Goal: Task Accomplishment & Management: Use online tool/utility

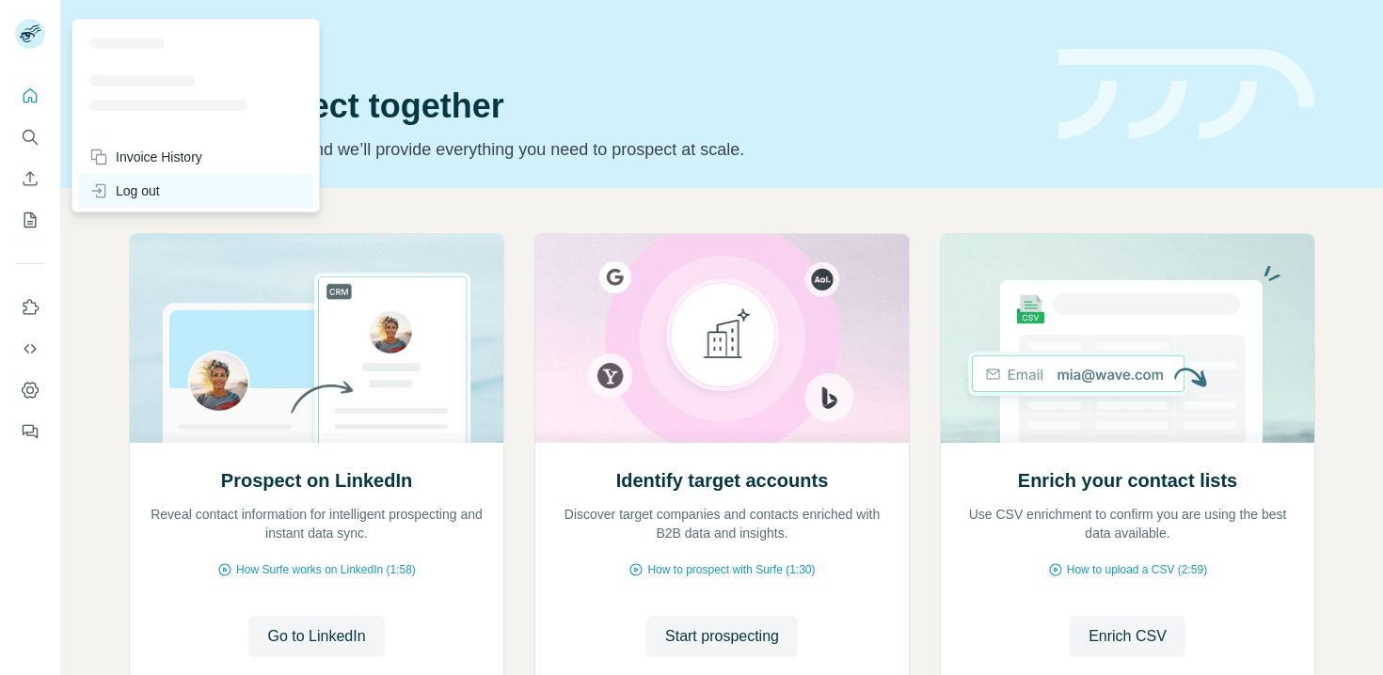
click at [149, 191] on div "Log out" at bounding box center [124, 191] width 71 height 19
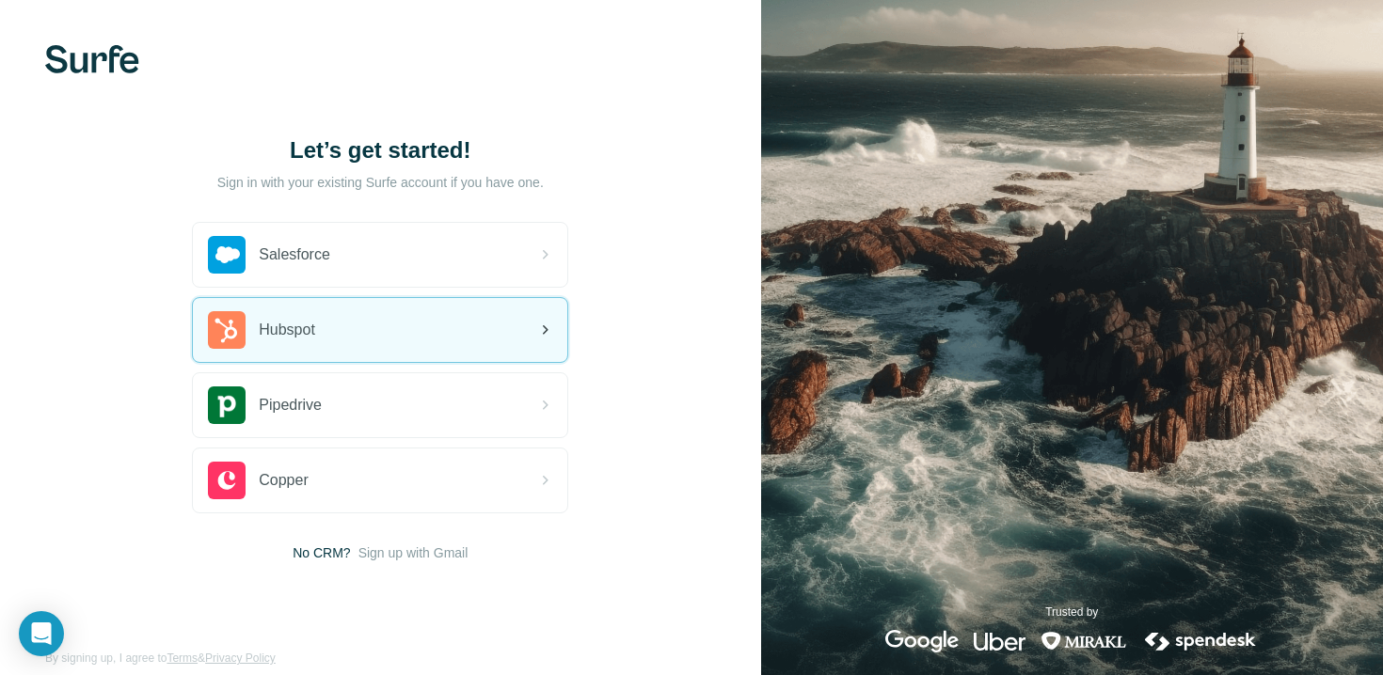
click at [422, 341] on div "Hubspot" at bounding box center [380, 330] width 374 height 64
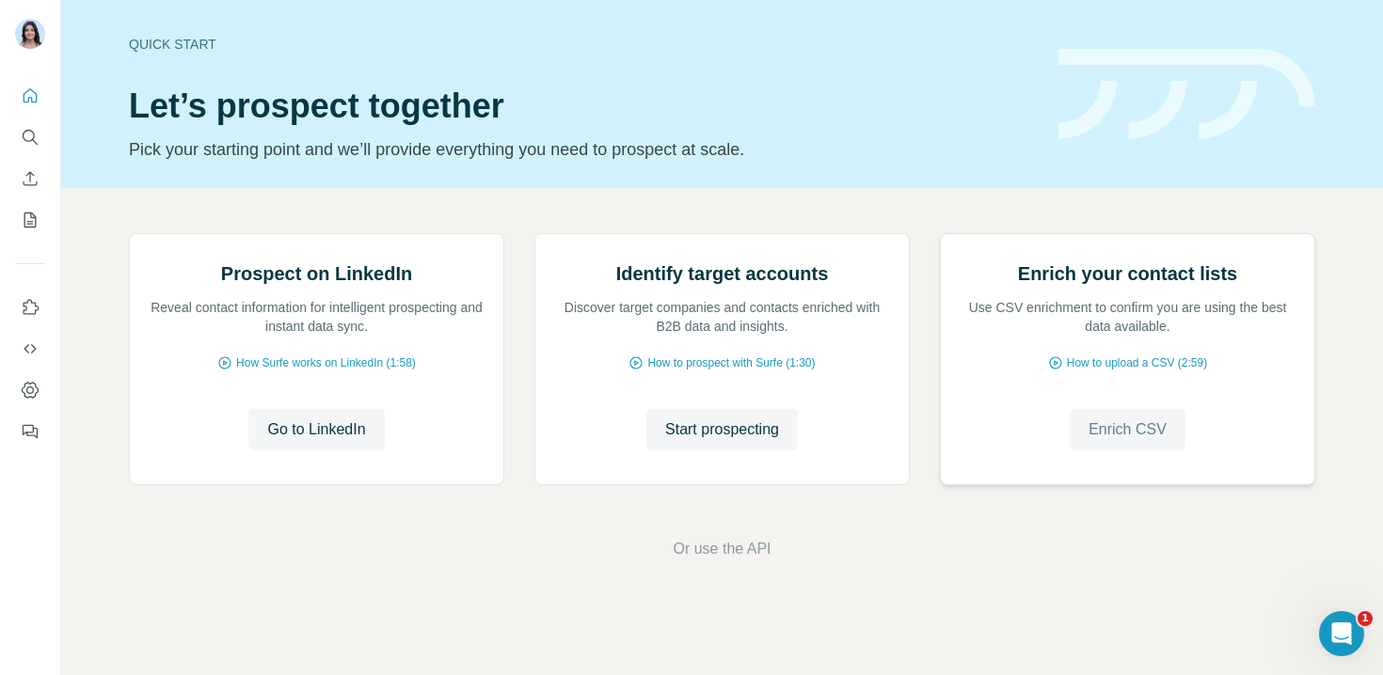
click at [1077, 451] on button "Enrich CSV" at bounding box center [1128, 429] width 116 height 41
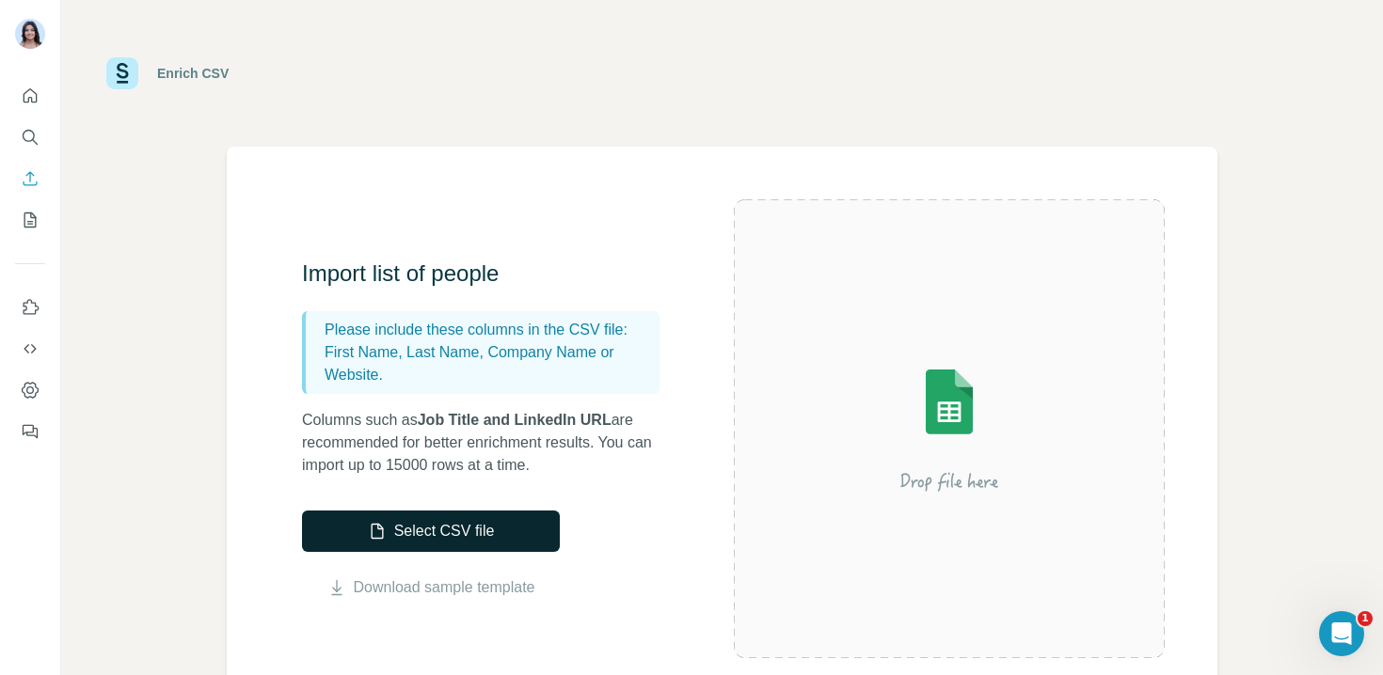
click at [483, 528] on button "Select CSV file" at bounding box center [431, 531] width 258 height 41
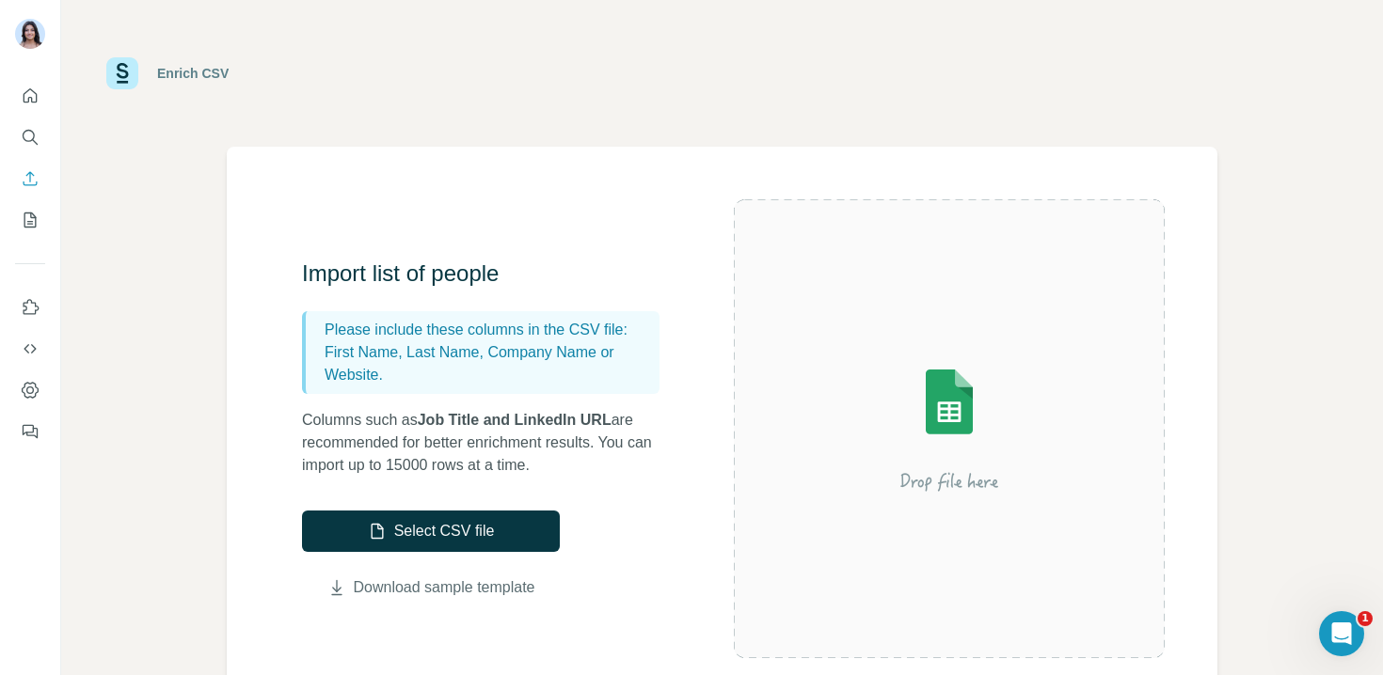
click at [502, 593] on link "Download sample template" at bounding box center [445, 588] width 182 height 23
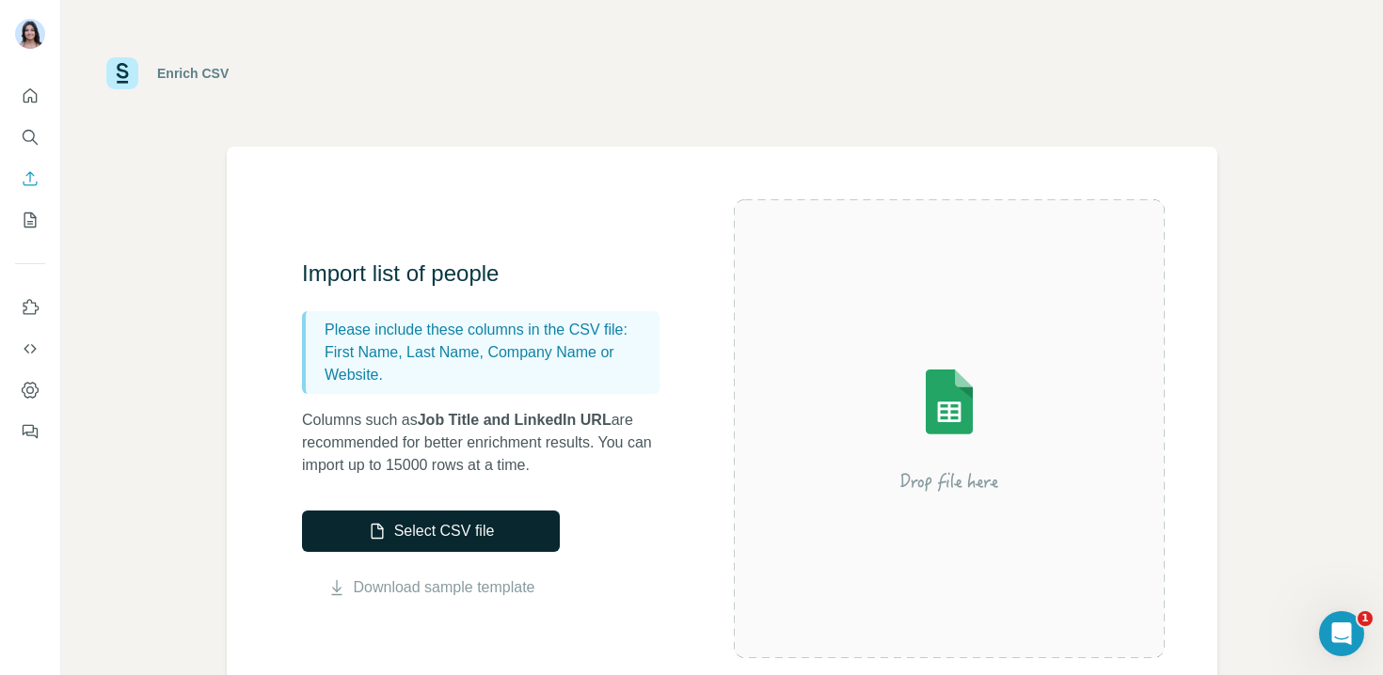
click at [453, 536] on button "Select CSV file" at bounding box center [431, 531] width 258 height 41
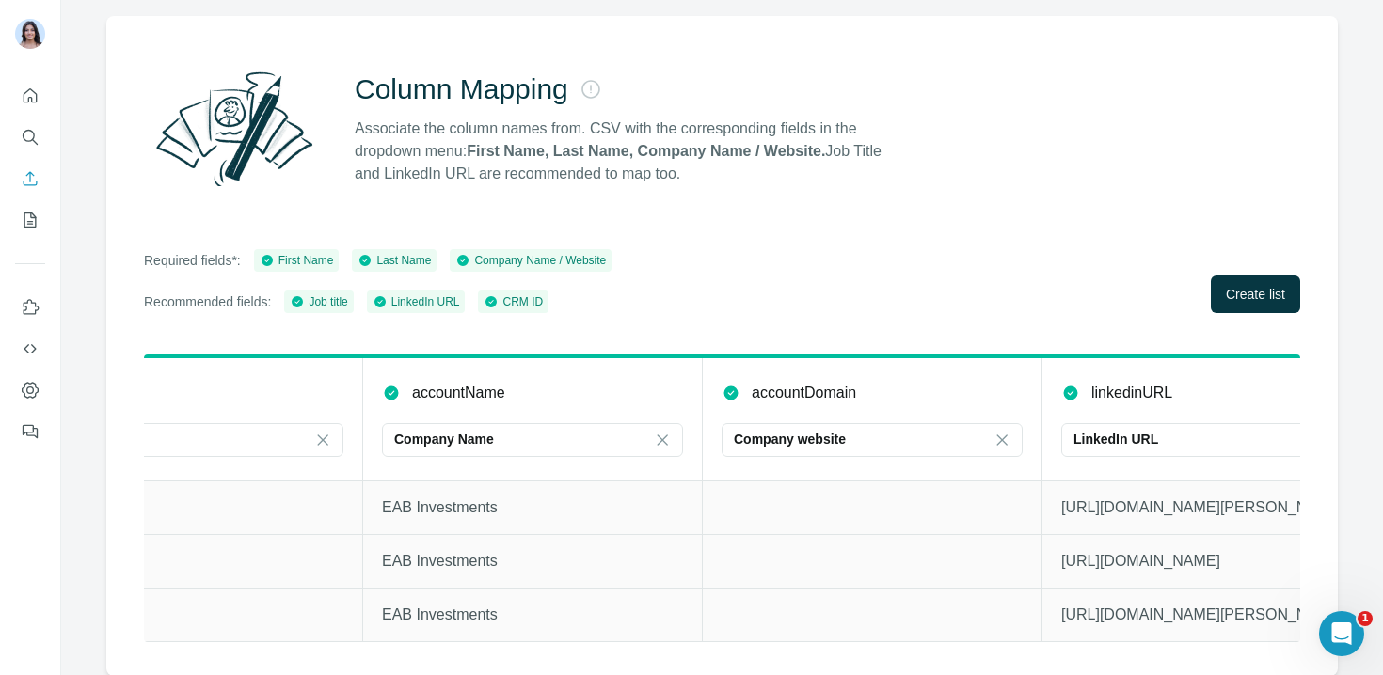
scroll to position [0, 1222]
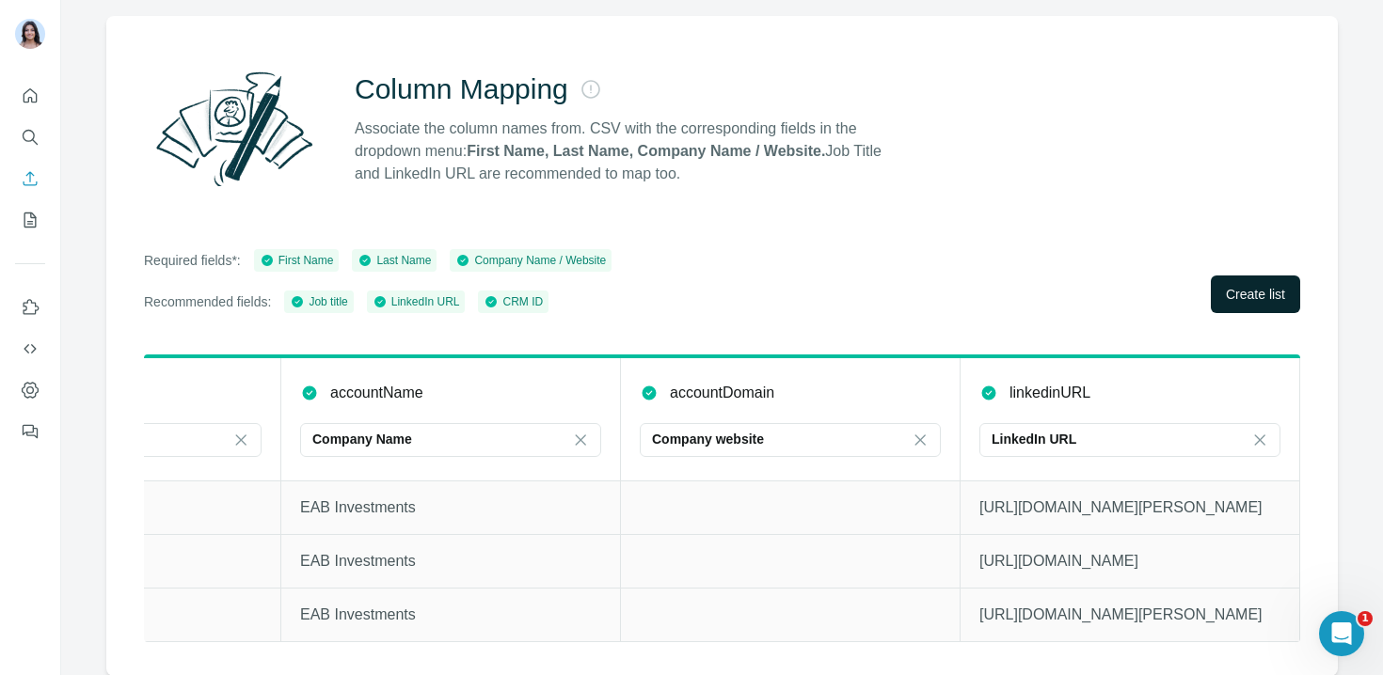
click at [1243, 291] on span "Create list" at bounding box center [1255, 294] width 59 height 19
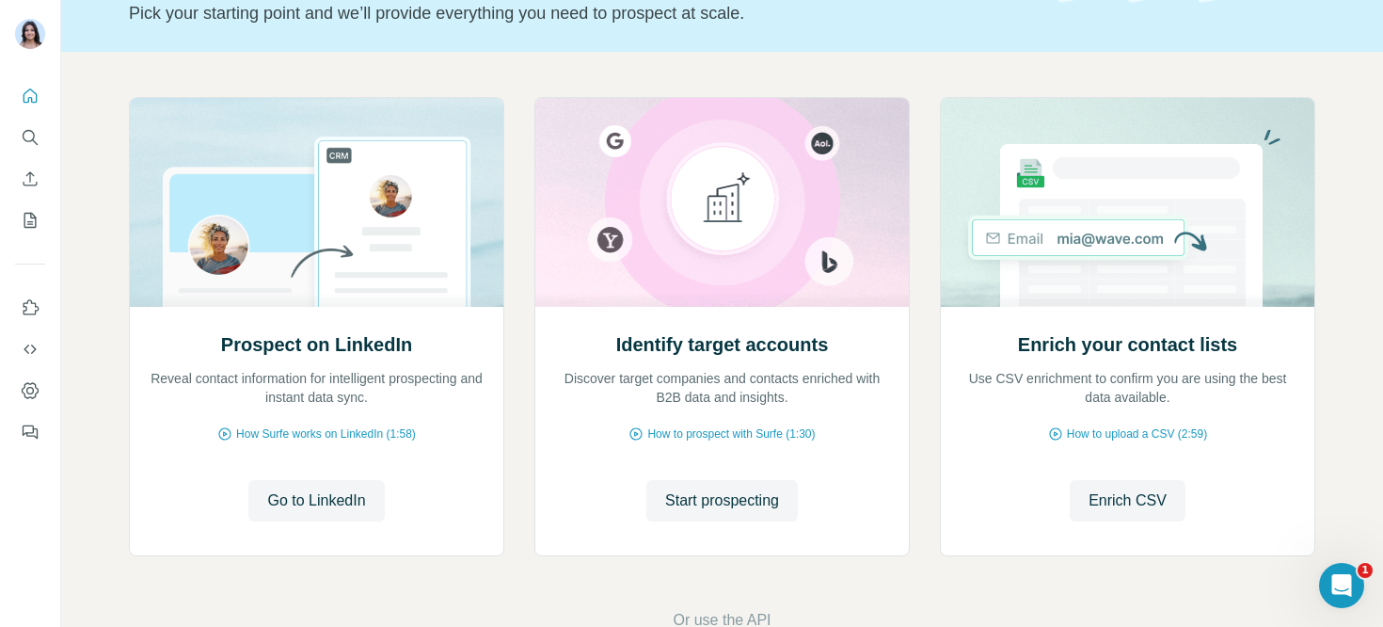
scroll to position [96, 0]
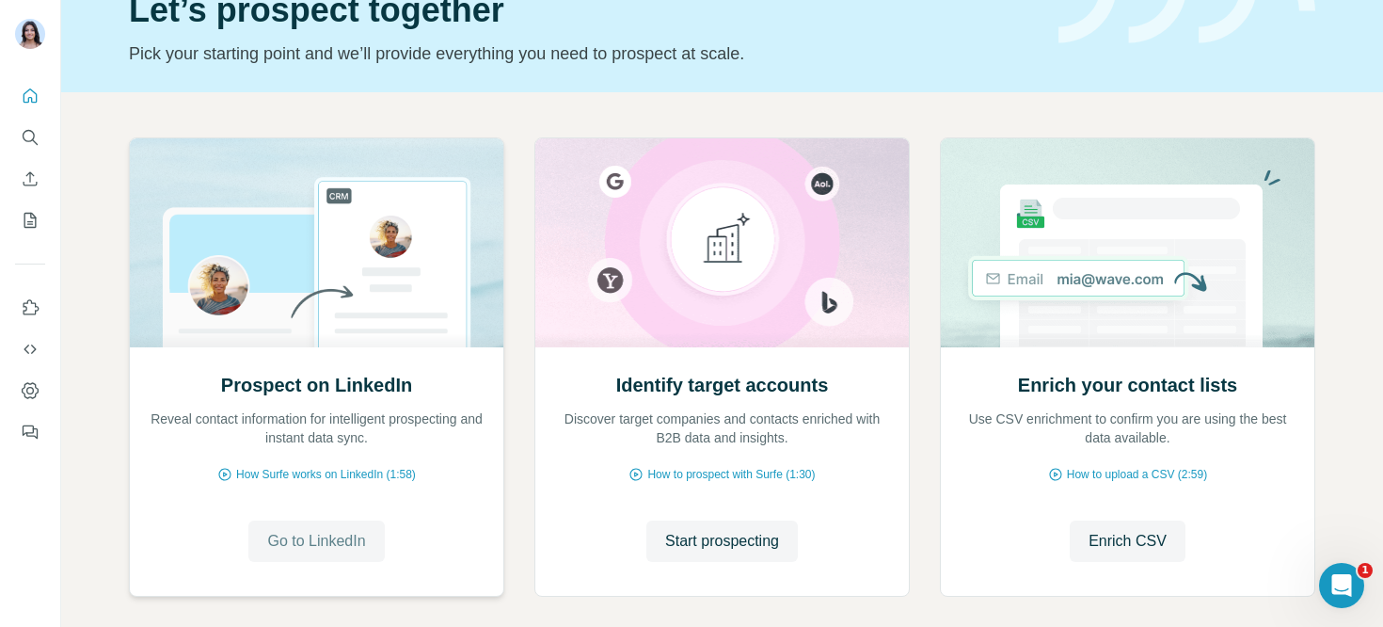
click at [317, 543] on span "Go to LinkedIn" at bounding box center [316, 541] width 98 height 23
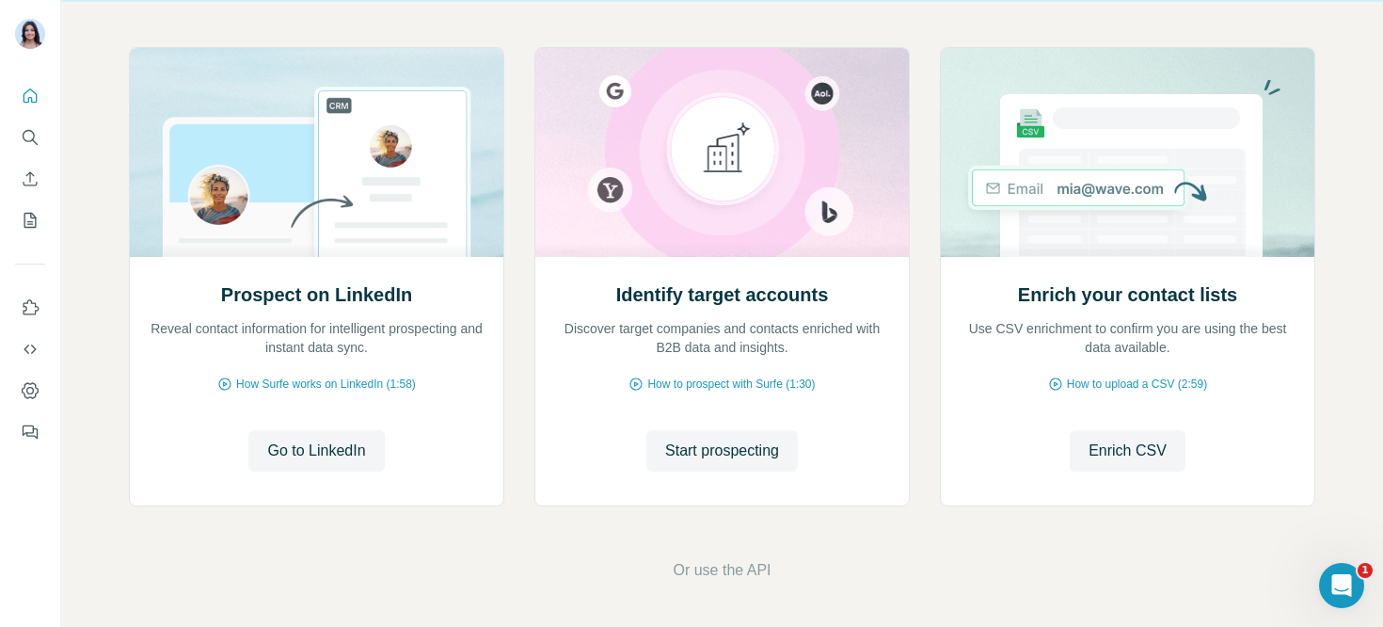
scroll to position [186, 0]
click at [1136, 454] on span "Enrich CSV" at bounding box center [1127, 450] width 78 height 23
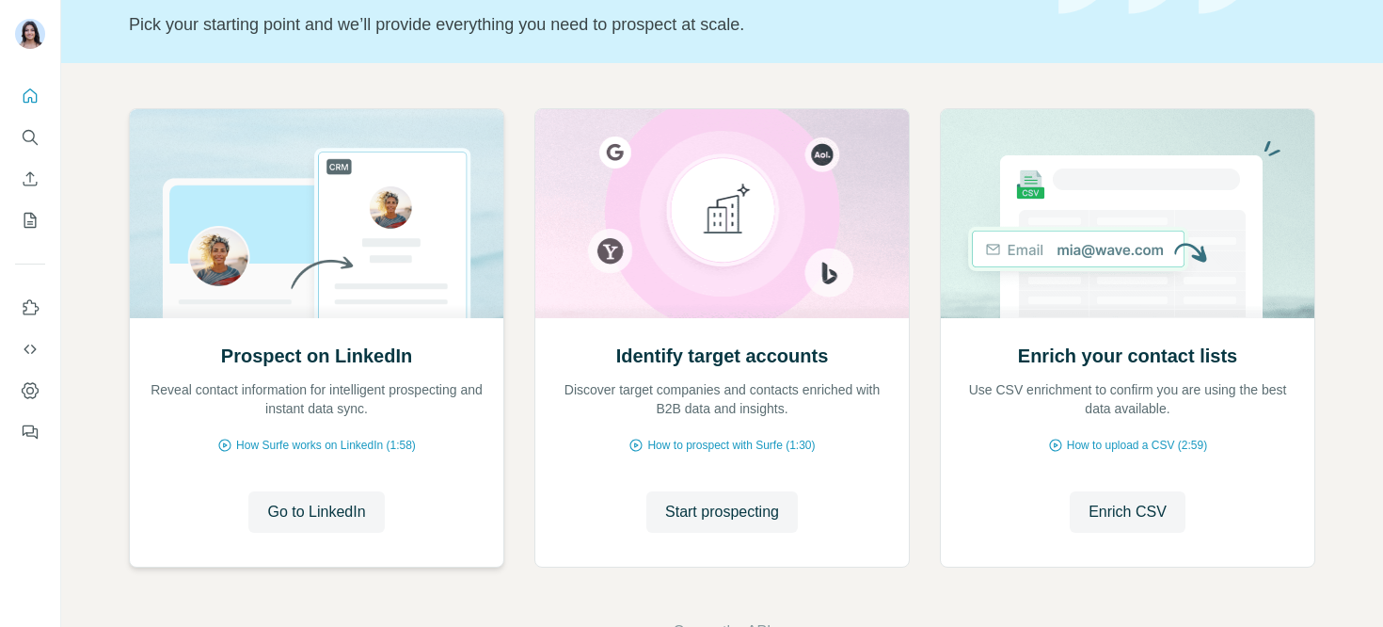
scroll to position [126, 0]
click at [731, 522] on button "Start prospecting" at bounding box center [721, 510] width 151 height 41
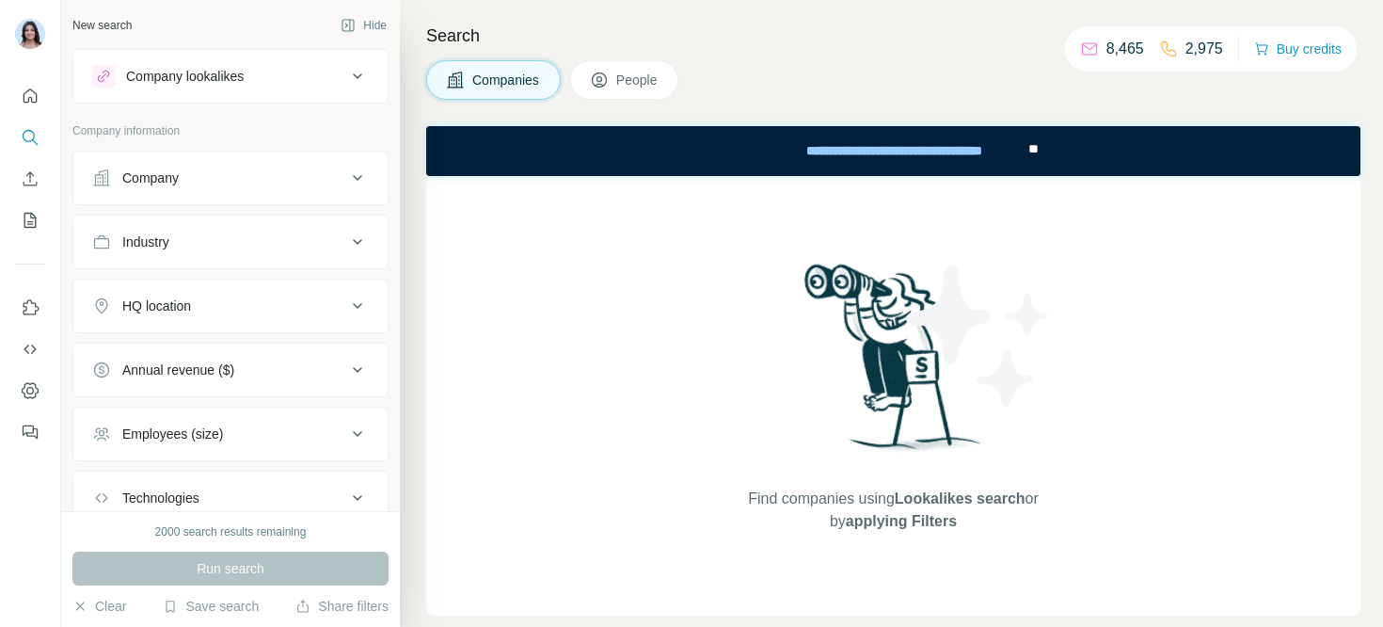
click at [403, 27] on div "Search Companies People Find companies using Lookalikes search or by applying F…" at bounding box center [891, 313] width 983 height 627
click at [267, 117] on div "Company lookalikes Company information Company Industry HQ location Annual reve…" at bounding box center [230, 319] width 316 height 540
click at [207, 83] on div "Company lookalikes" at bounding box center [185, 76] width 118 height 19
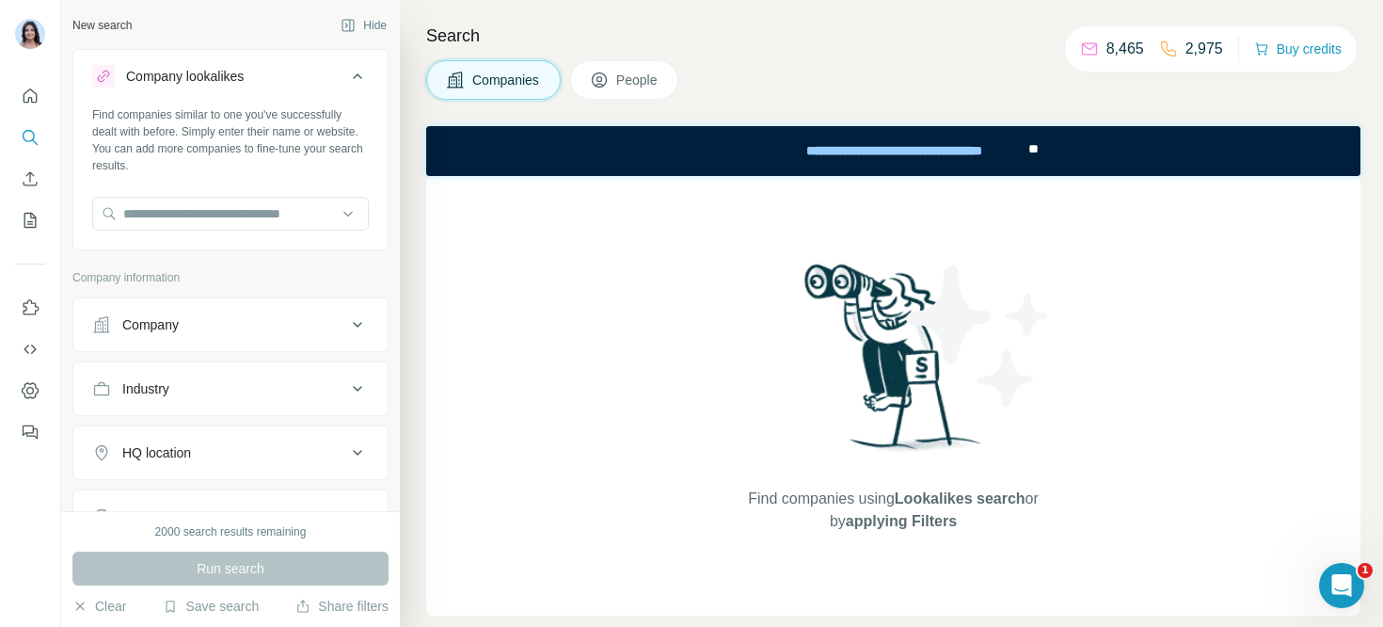
click at [187, 20] on div "New search Hide" at bounding box center [230, 25] width 316 height 28
click at [177, 208] on input "text" at bounding box center [230, 214] width 277 height 34
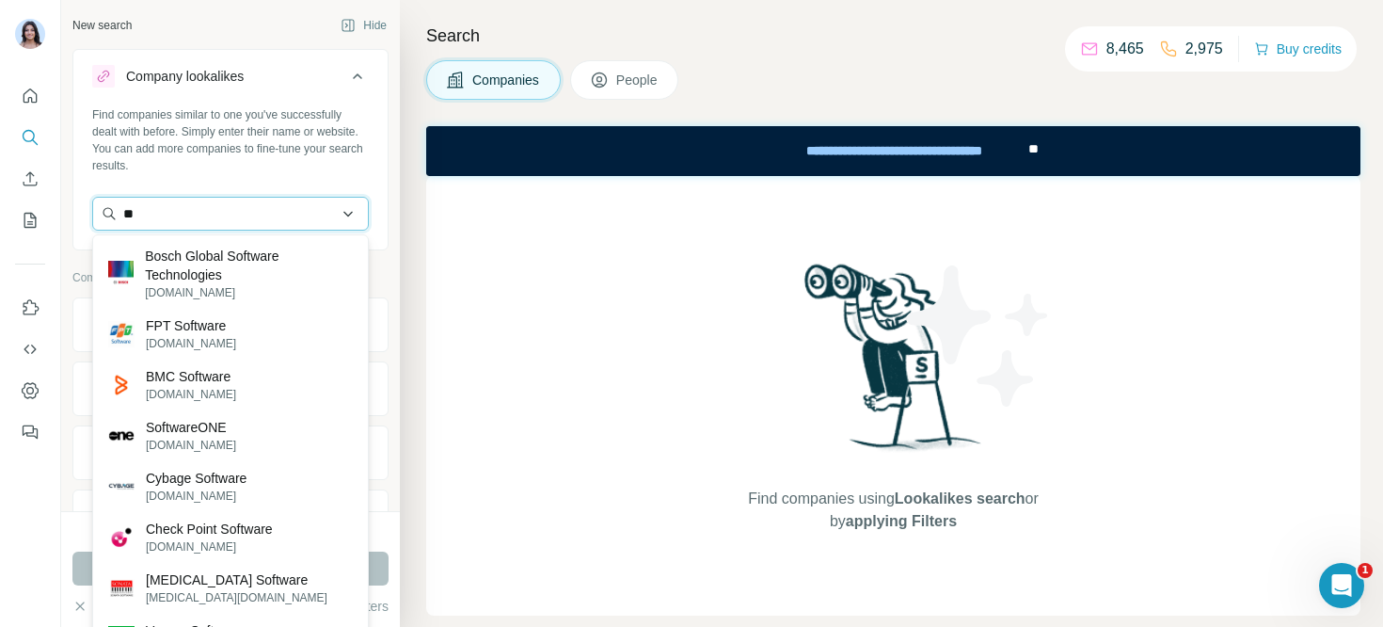
type input "*"
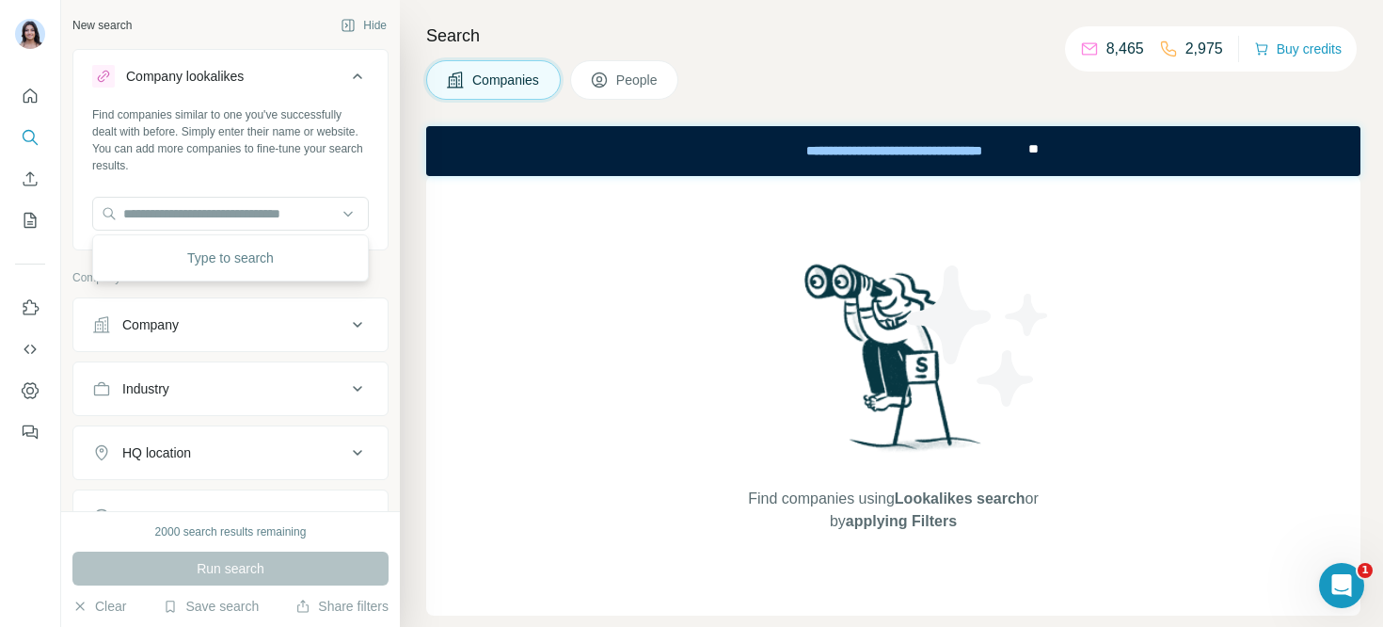
click at [192, 182] on div "Find companies similar to one you've successfully dealt with before. Simply ent…" at bounding box center [230, 175] width 314 height 139
click at [188, 213] on input "text" at bounding box center [230, 214] width 277 height 34
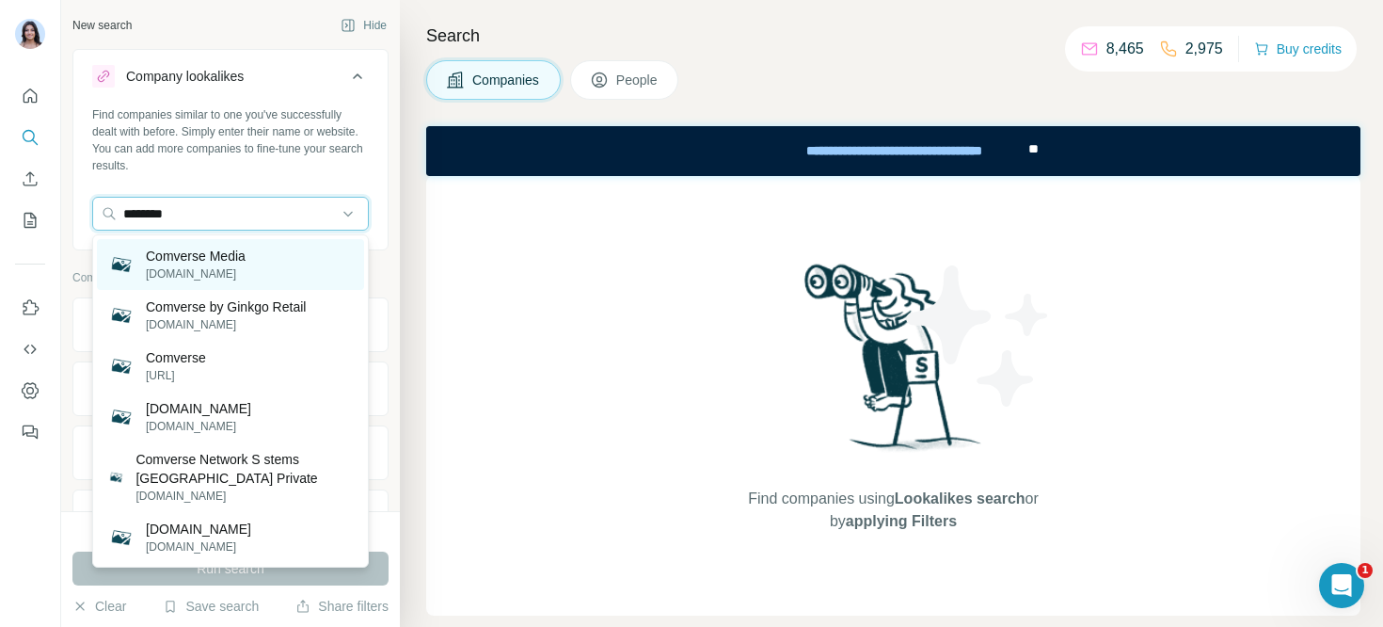
type input "********"
click at [241, 274] on p "comversefzcllc.com" at bounding box center [196, 273] width 100 height 17
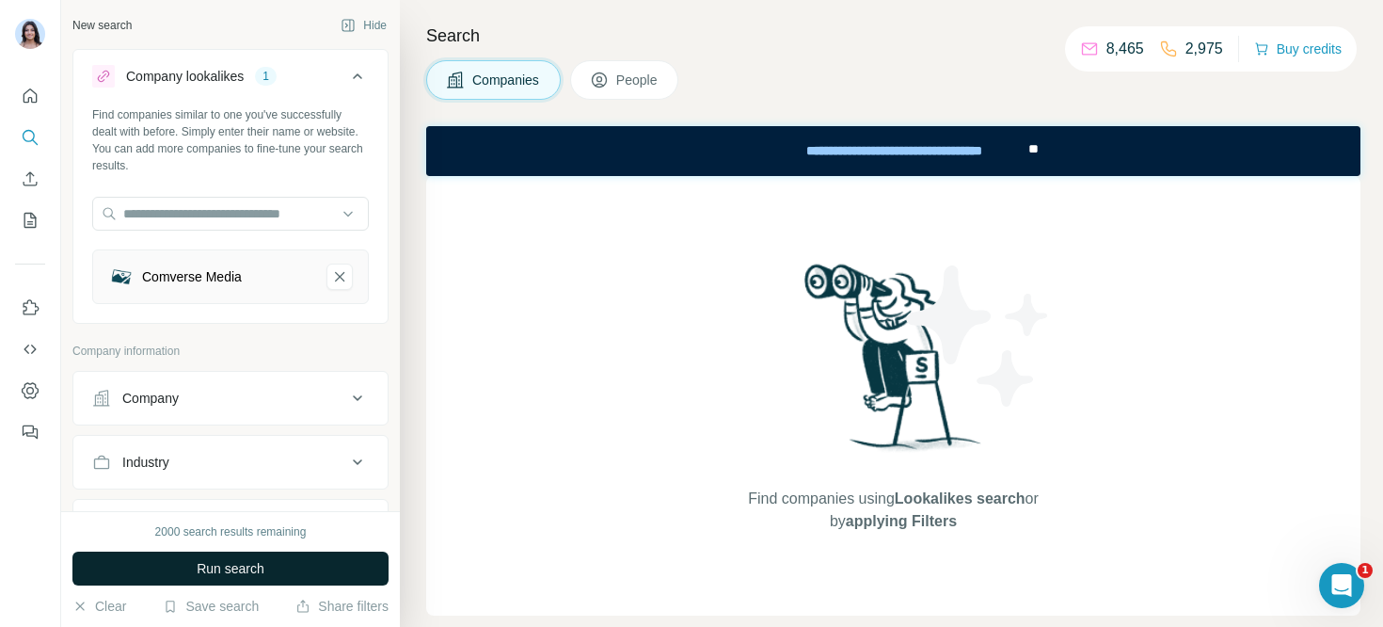
click at [212, 568] on span "Run search" at bounding box center [231, 568] width 68 height 19
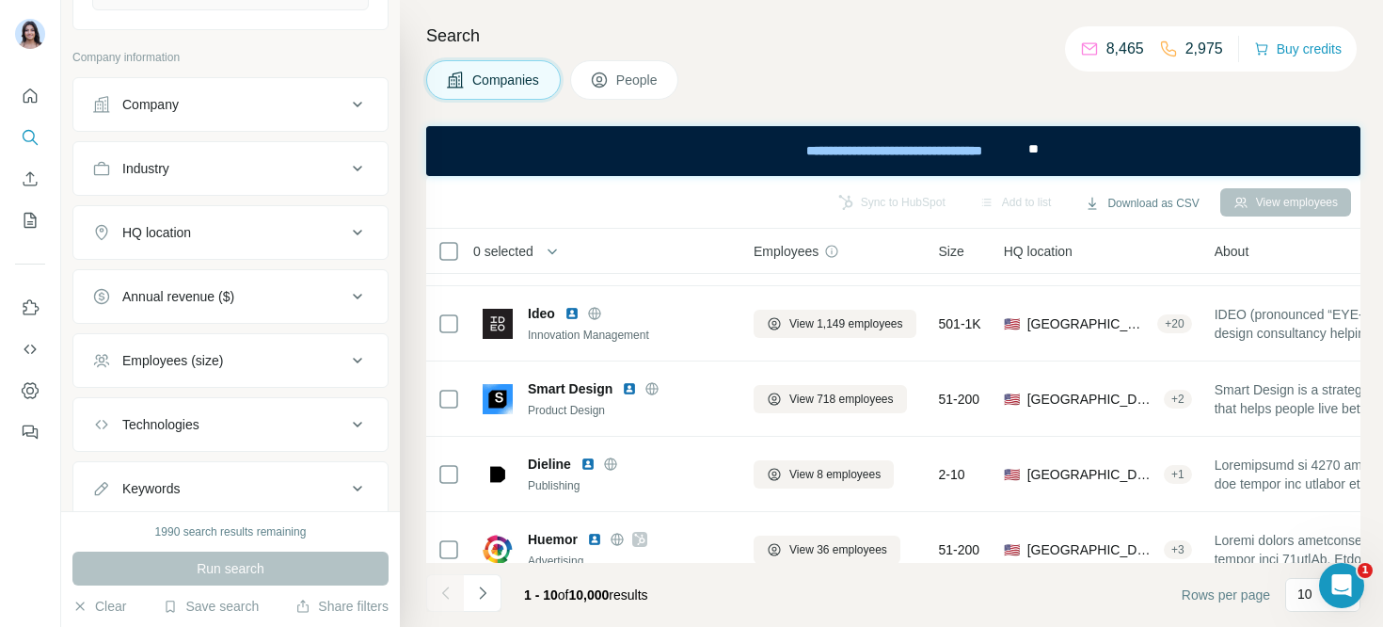
scroll to position [294, 0]
click at [196, 239] on div "HQ location" at bounding box center [219, 231] width 254 height 19
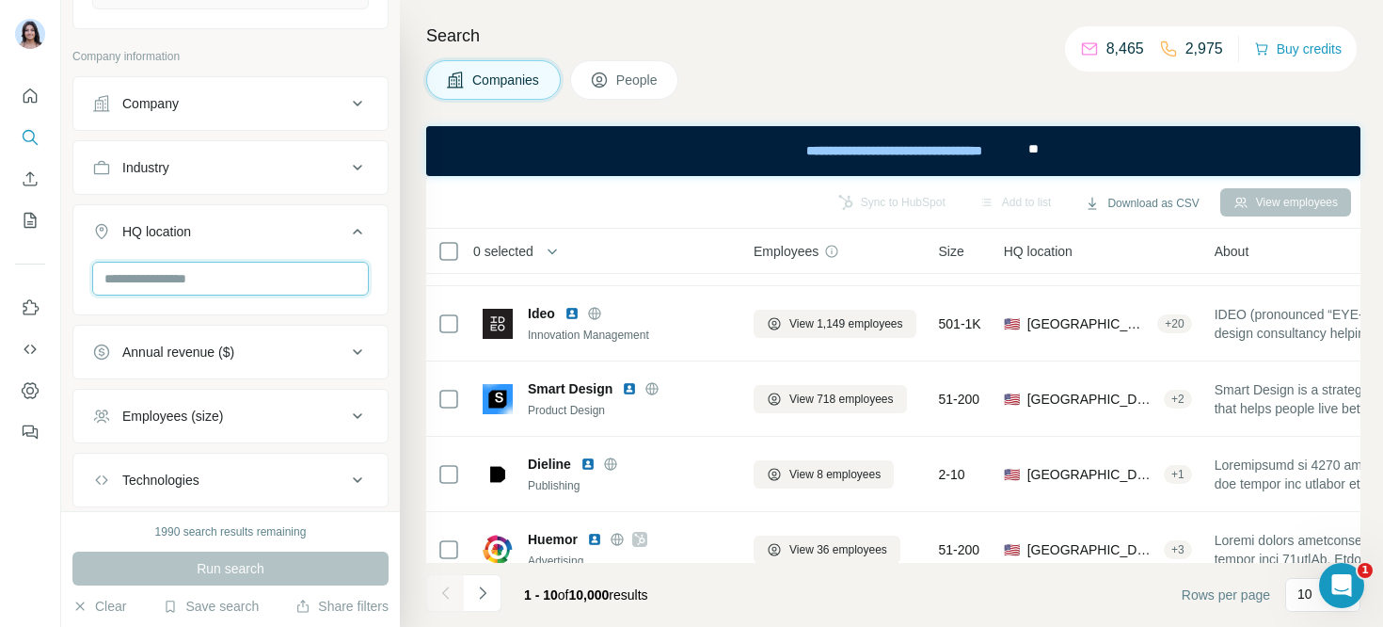
click at [156, 284] on input "text" at bounding box center [230, 279] width 277 height 34
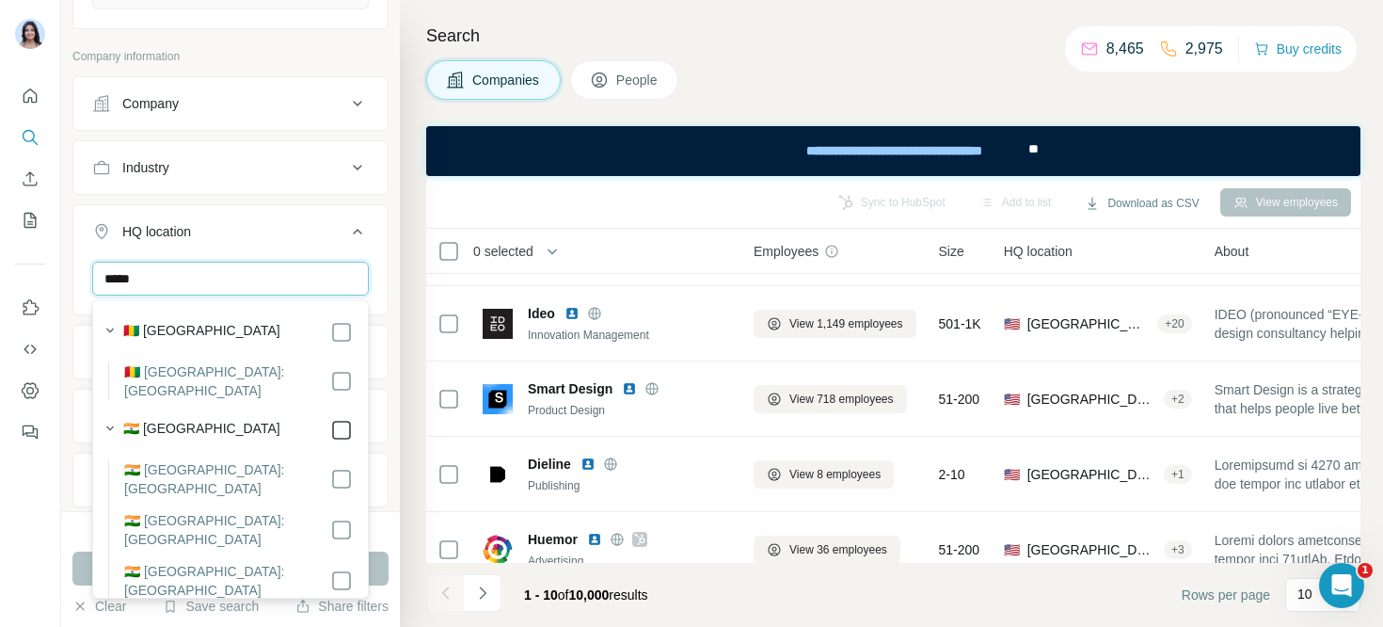
type input "*****"
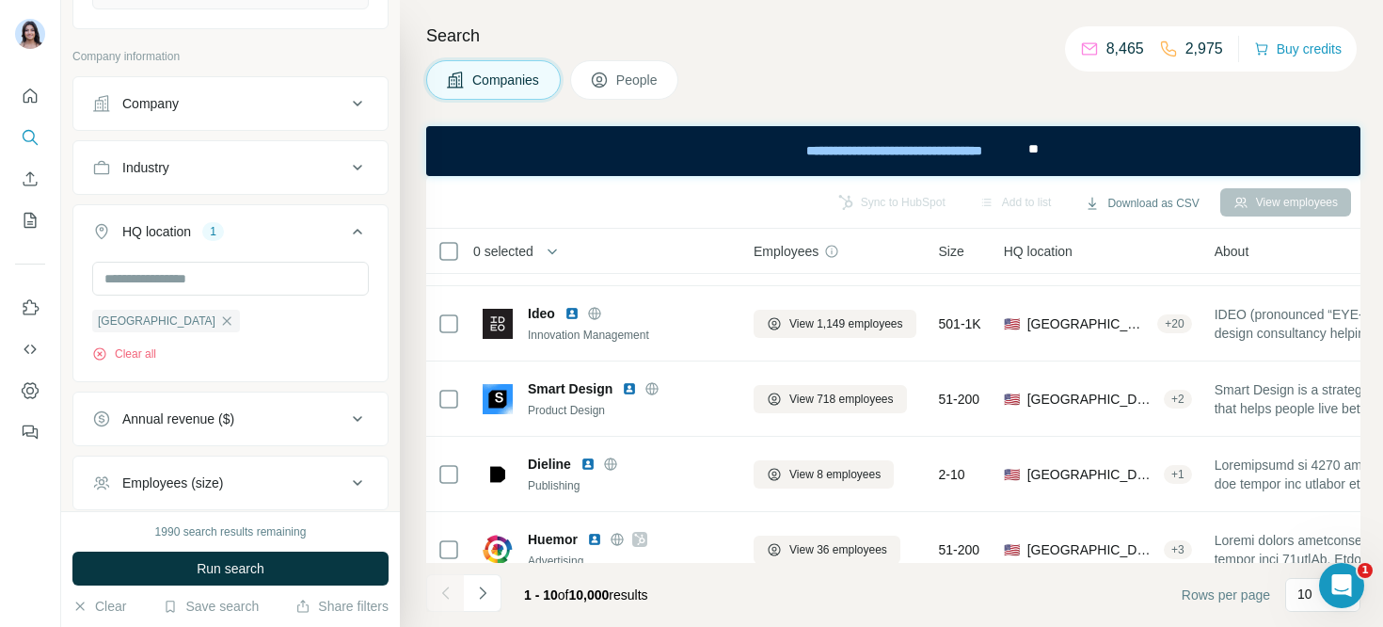
click at [385, 288] on div "India Clear all" at bounding box center [230, 320] width 314 height 116
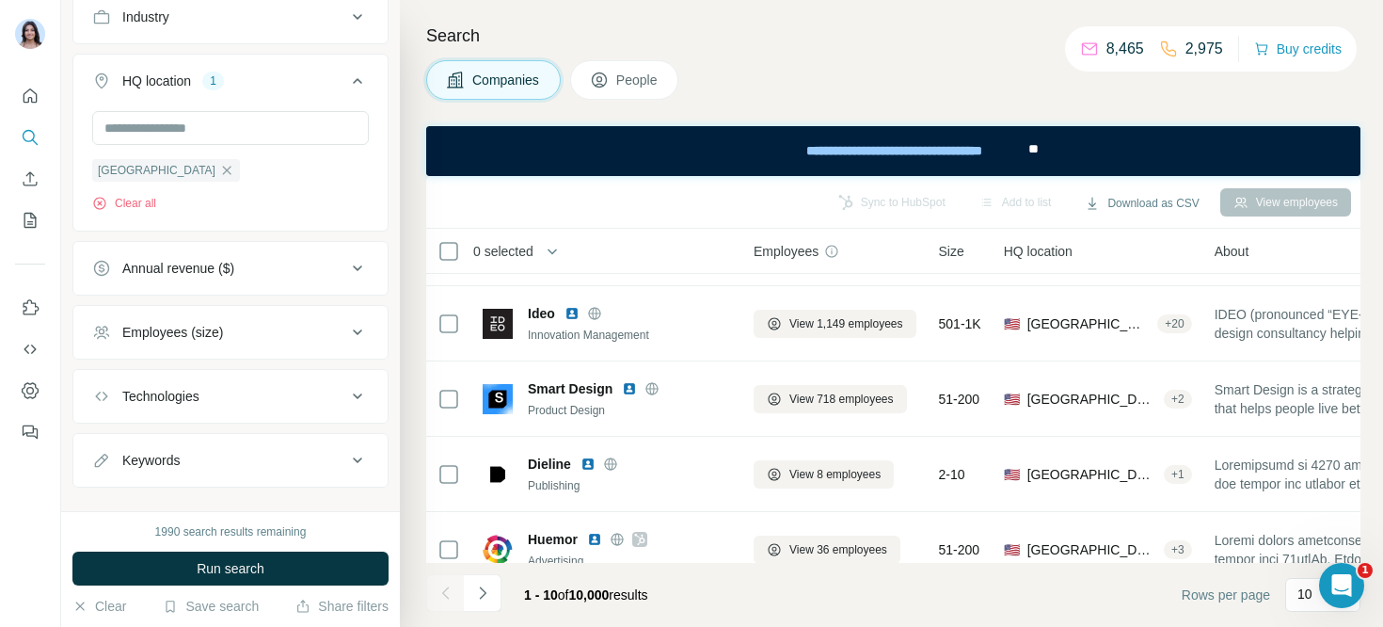
scroll to position [461, 0]
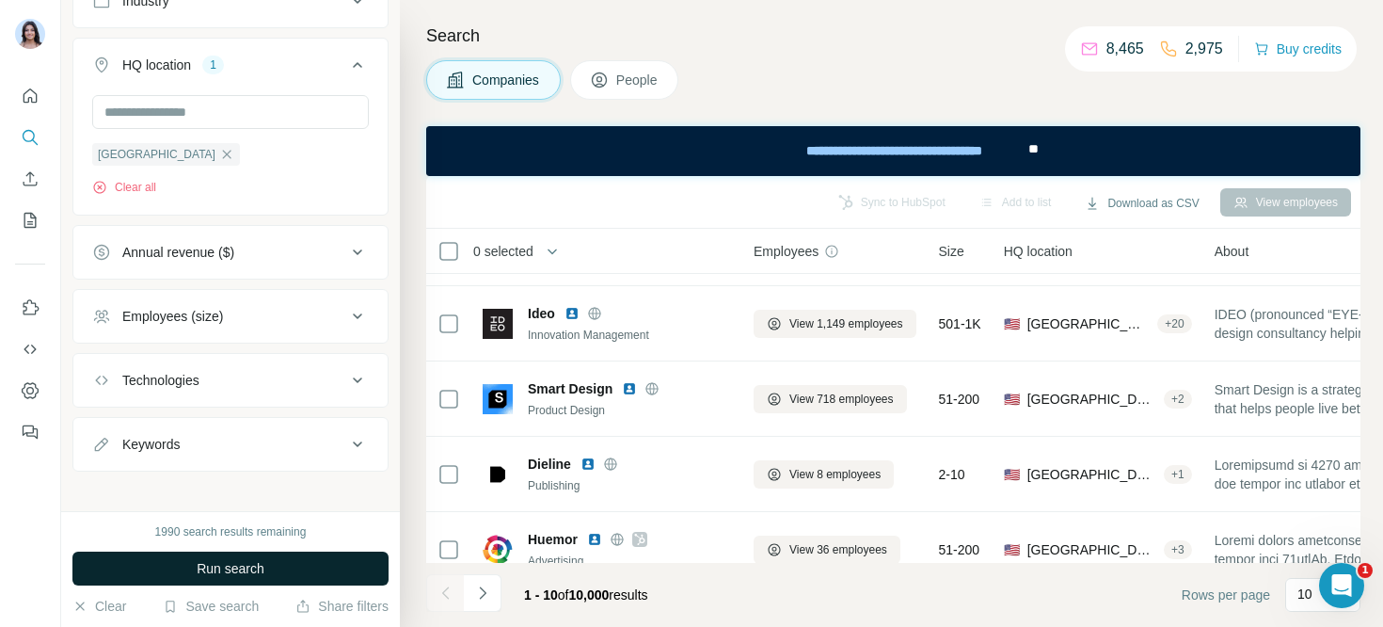
click at [252, 571] on span "Run search" at bounding box center [231, 568] width 68 height 19
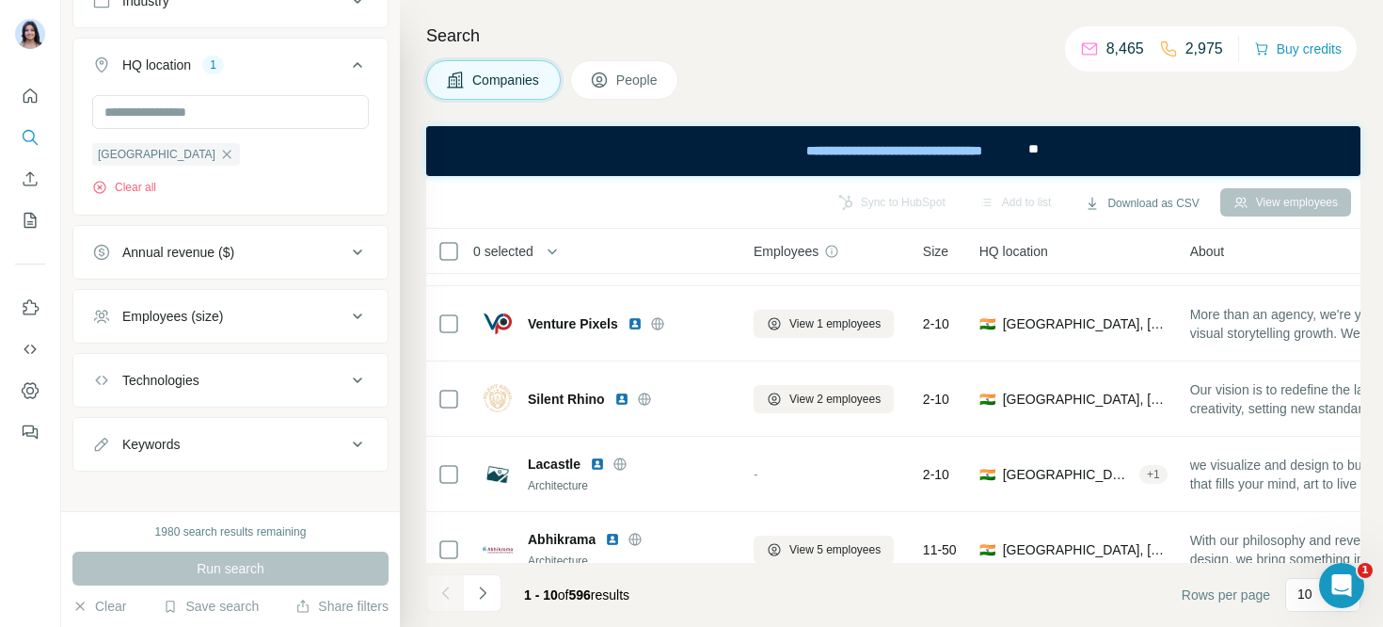
click at [262, 316] on div "Employees (size)" at bounding box center [219, 316] width 254 height 19
click at [112, 453] on icon at bounding box center [103, 462] width 23 height 23
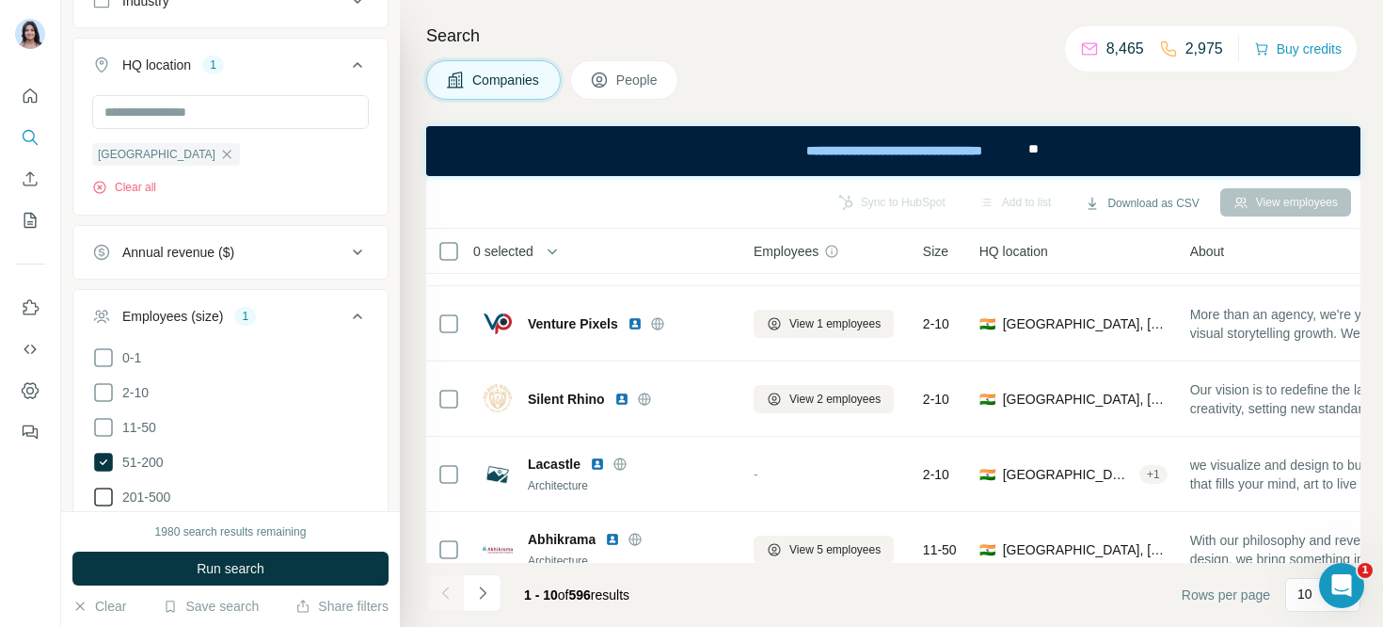
click at [112, 492] on icon at bounding box center [103, 496] width 23 height 23
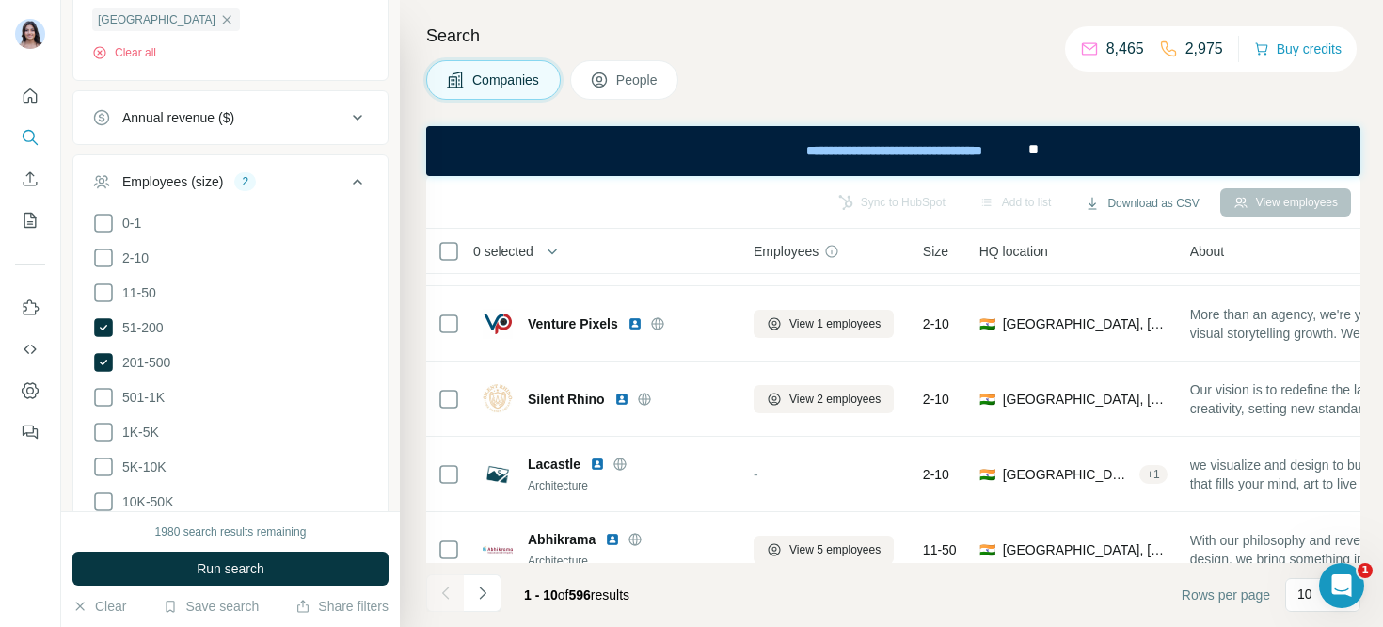
scroll to position [926, 0]
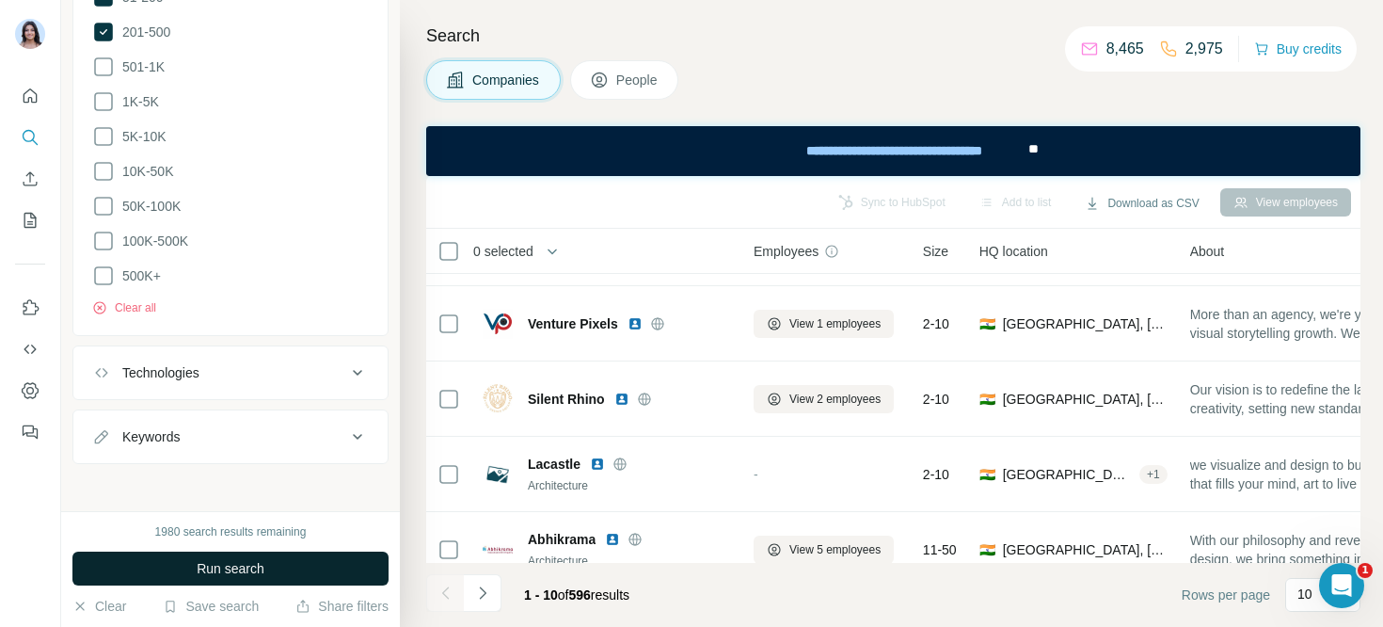
click at [237, 564] on span "Run search" at bounding box center [231, 568] width 68 height 19
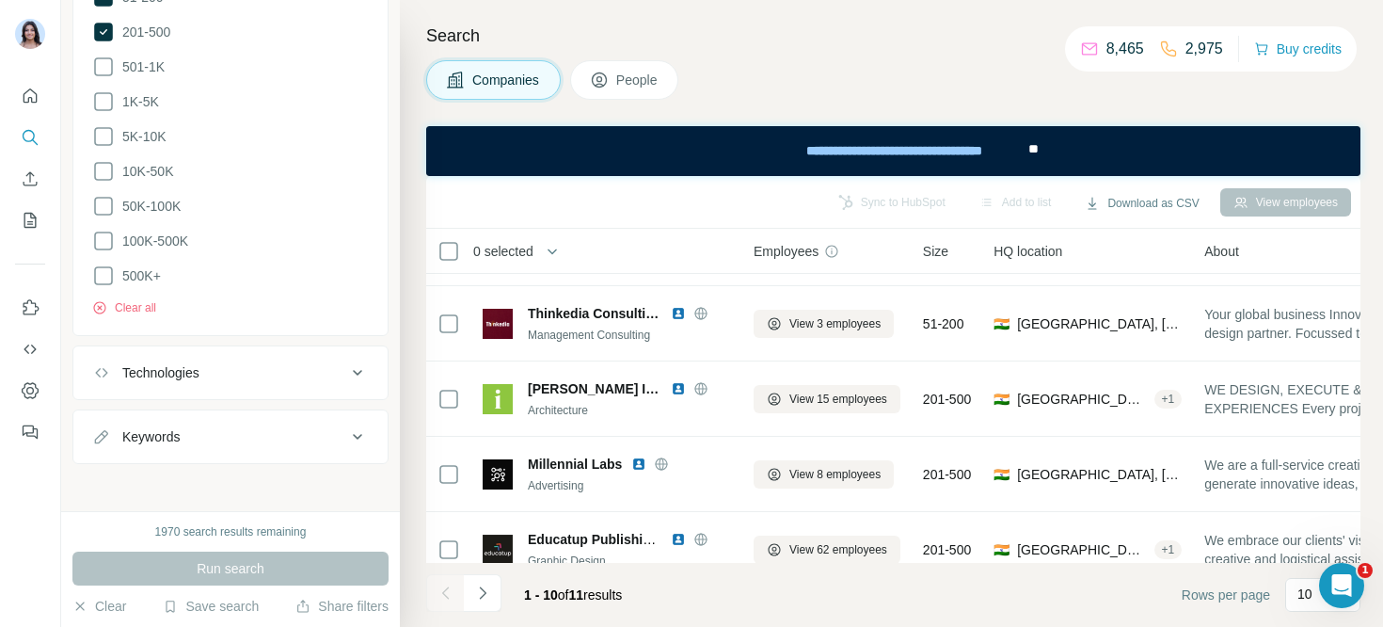
click at [293, 369] on div "Technologies" at bounding box center [219, 372] width 254 height 19
click at [235, 428] on input "text" at bounding box center [230, 420] width 277 height 34
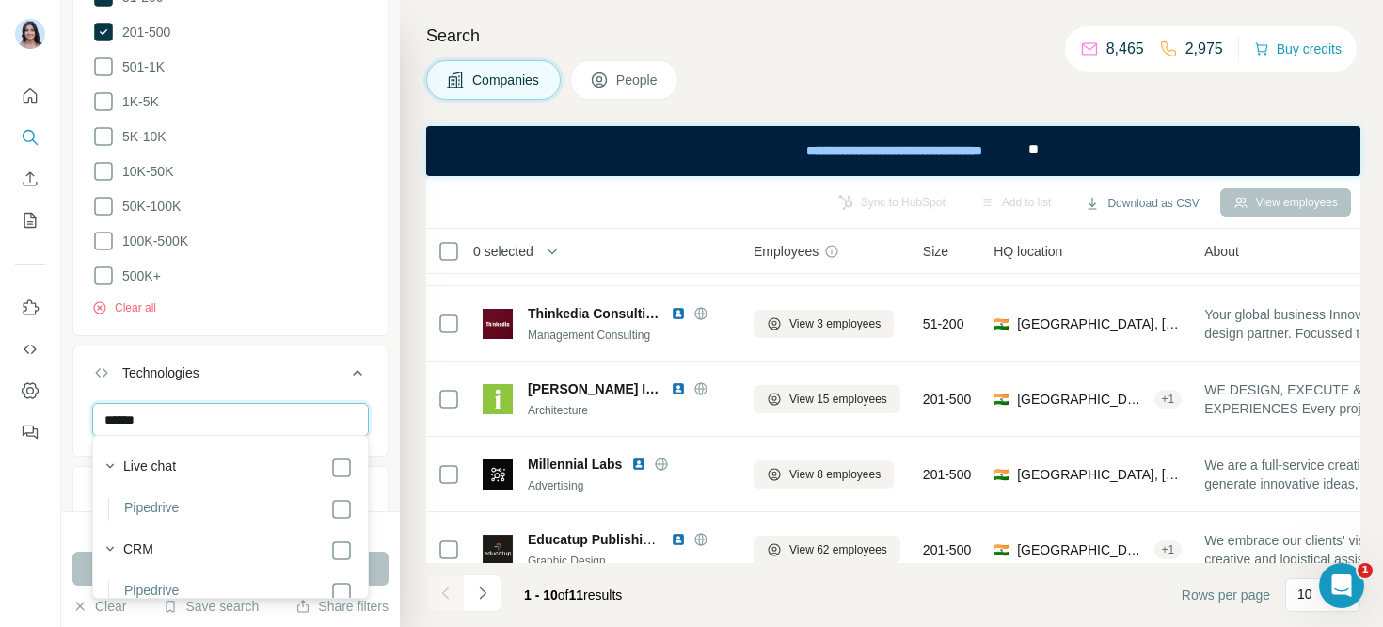
scroll to position [23, 0]
type input "******"
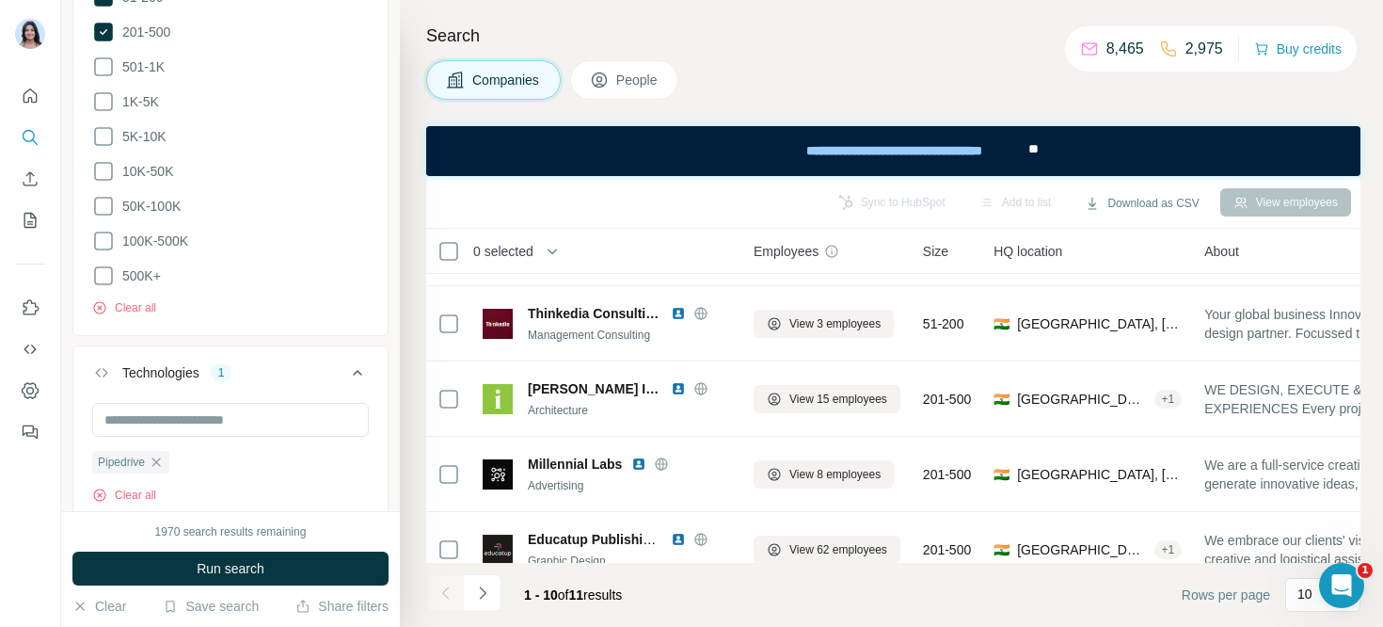
click at [383, 452] on div "Pipedrive Clear all" at bounding box center [230, 461] width 314 height 116
click at [275, 577] on button "Run search" at bounding box center [230, 568] width 316 height 34
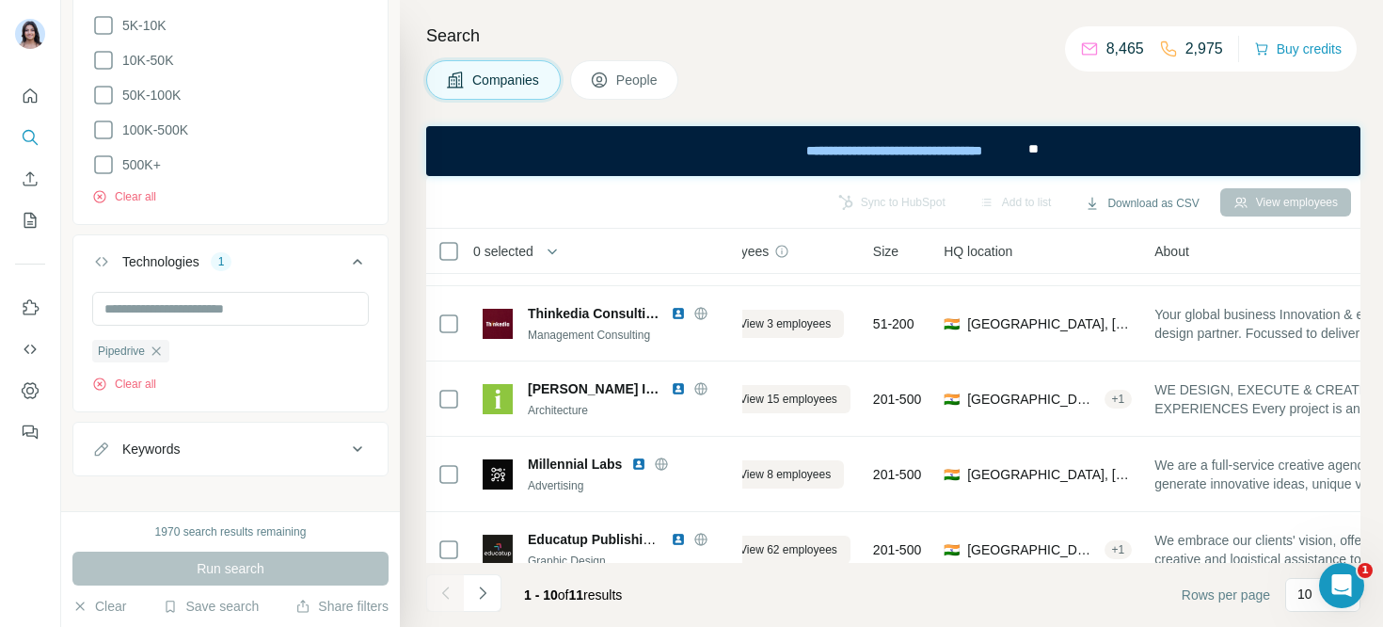
scroll to position [1038, 0]
click at [200, 451] on div "Keywords" at bounding box center [219, 447] width 254 height 19
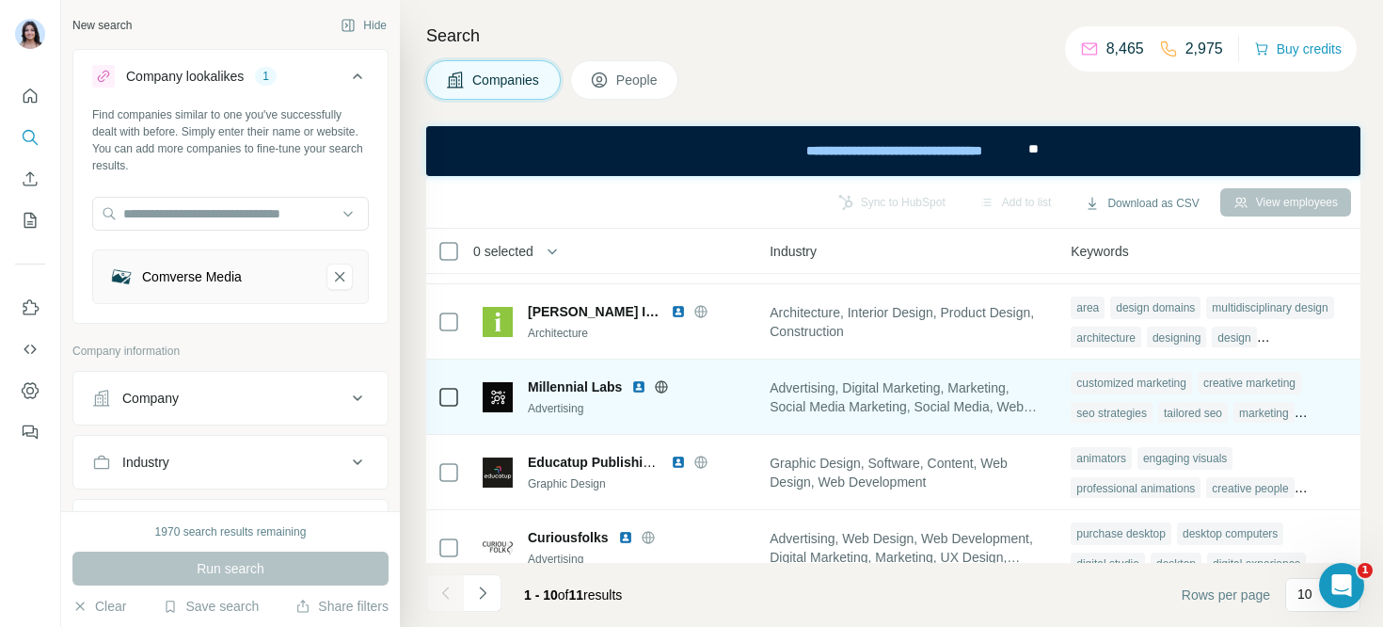
scroll to position [301, 1341]
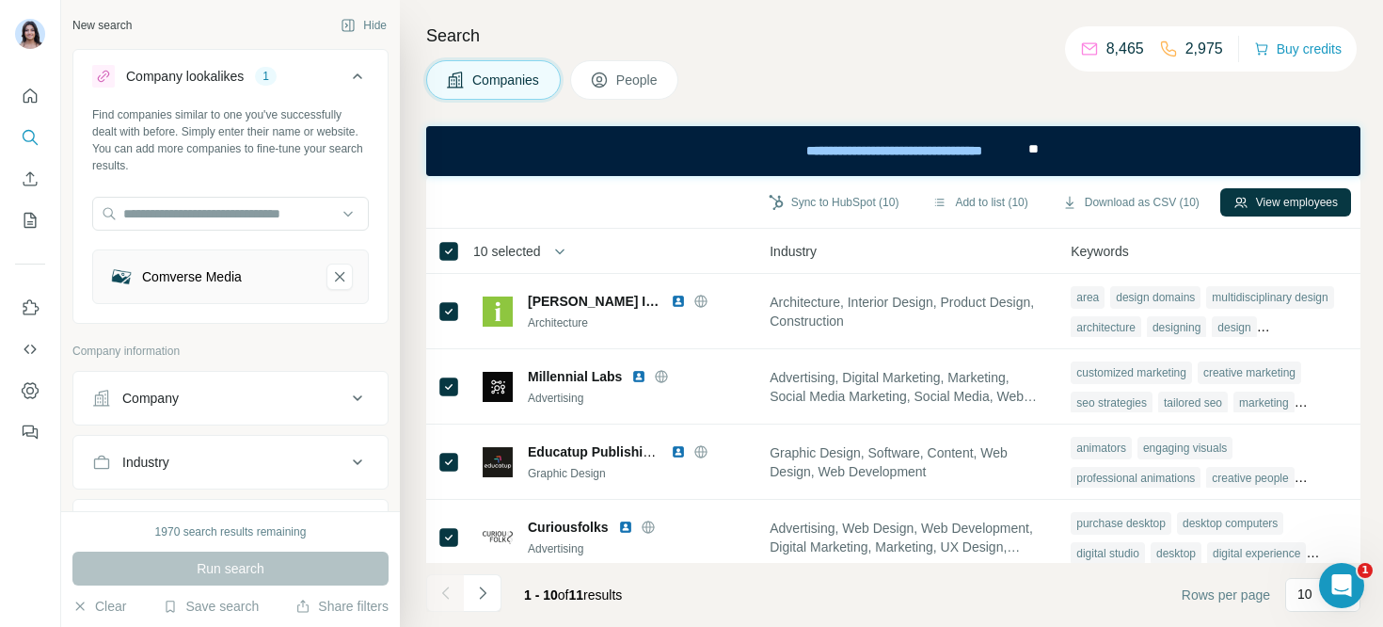
click at [528, 250] on span "10 selected" at bounding box center [507, 251] width 68 height 19
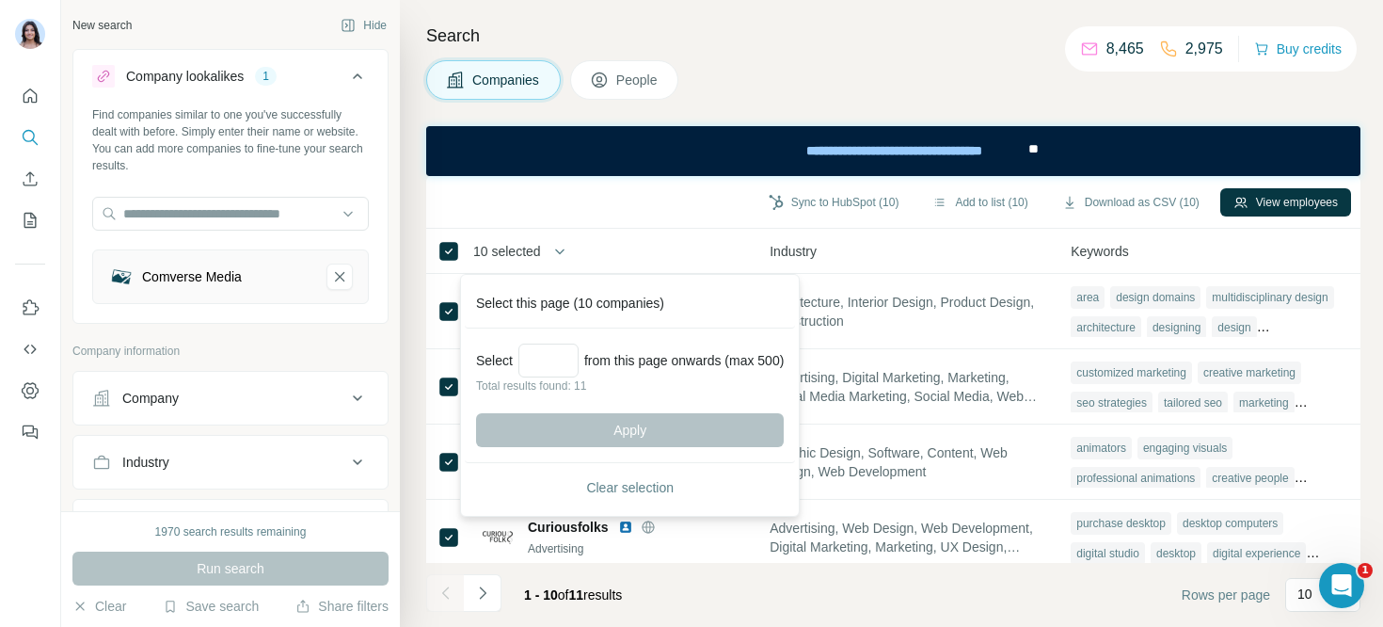
click at [403, 228] on div "Search Companies People Sync to HubSpot (10) Add to list (10) Download as CSV (…" at bounding box center [891, 313] width 983 height 627
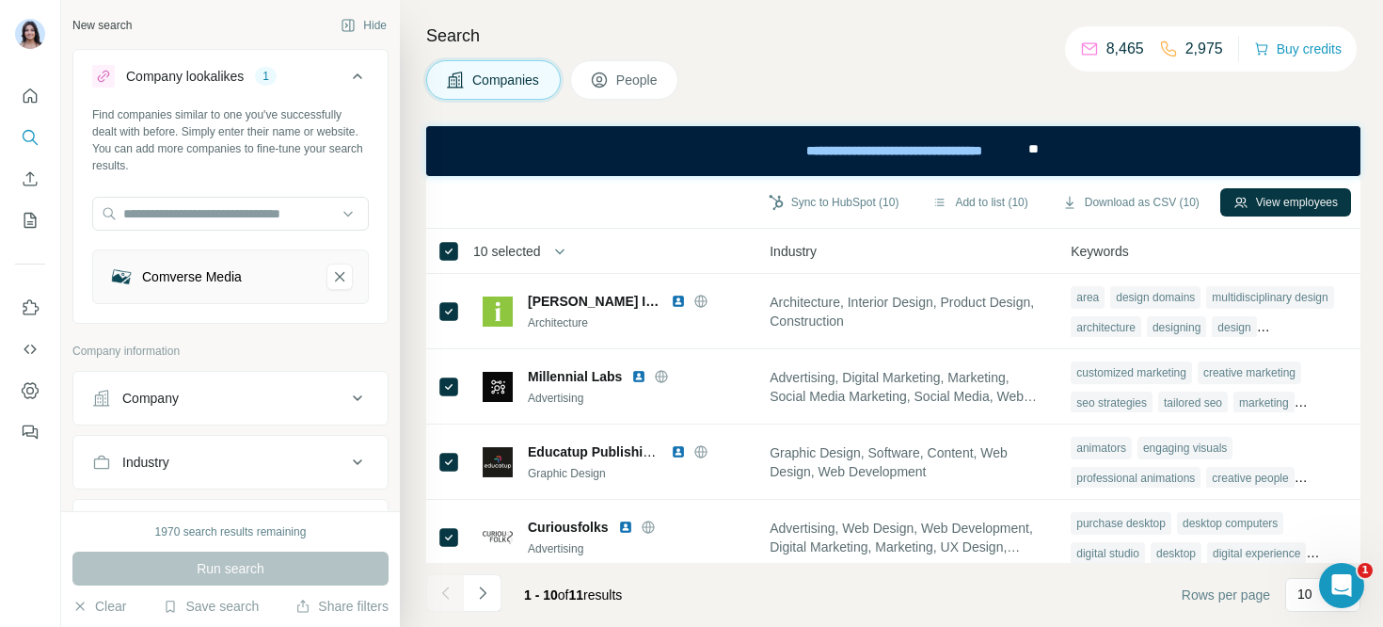
click at [514, 252] on span "10 selected" at bounding box center [507, 251] width 68 height 19
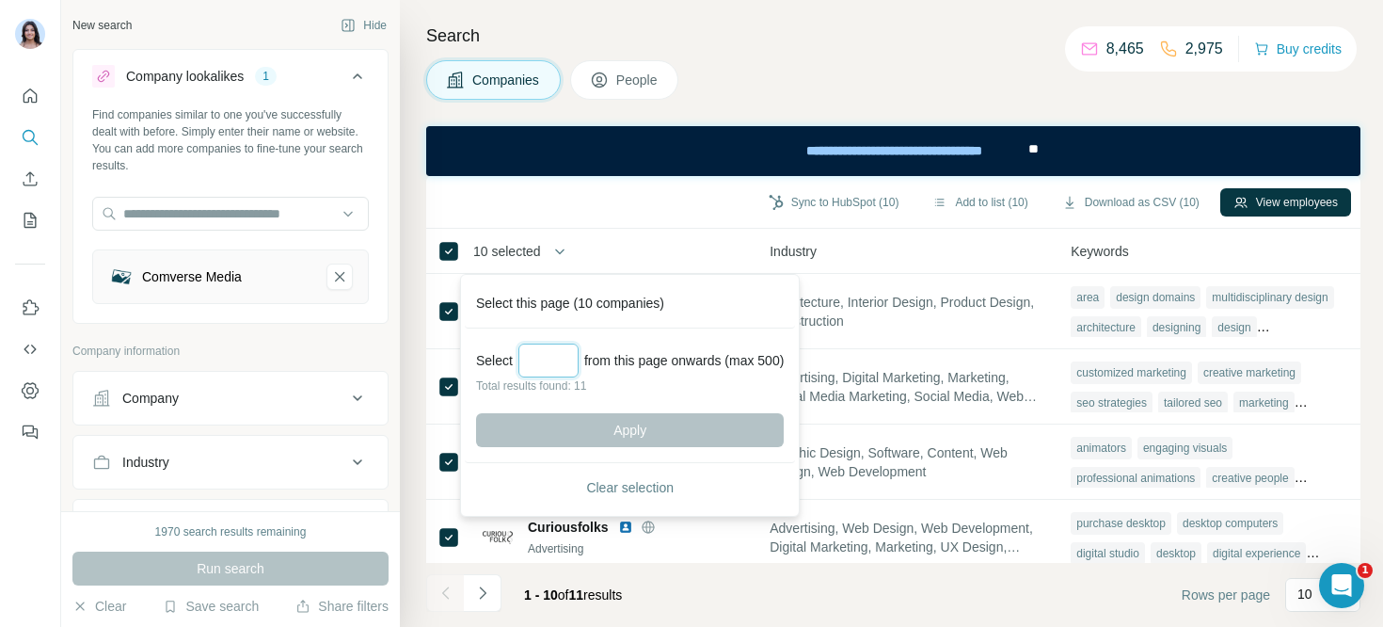
click at [539, 373] on input "Select a number (up to 500)" at bounding box center [548, 360] width 60 height 34
click at [420, 326] on div "Search Companies People Sync to HubSpot (10) Add to list (10) Download as CSV (…" at bounding box center [891, 313] width 983 height 627
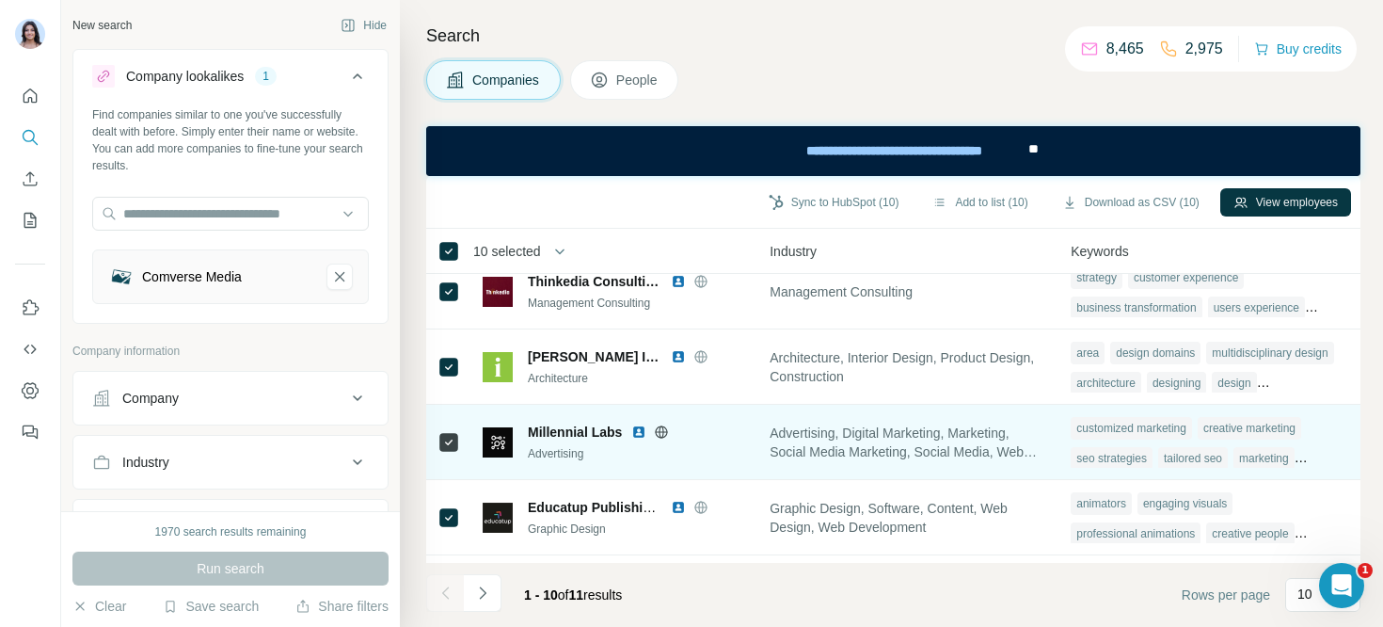
scroll to position [238, 1341]
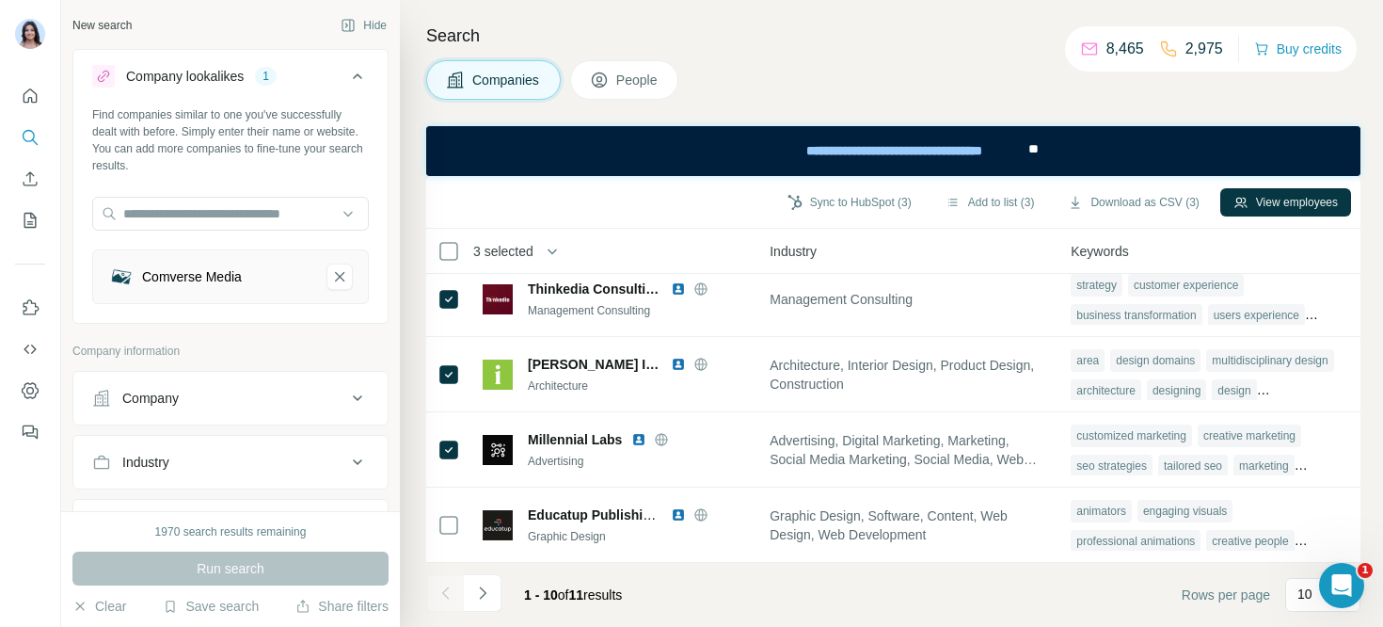
click at [632, 90] on button "People" at bounding box center [624, 80] width 109 height 40
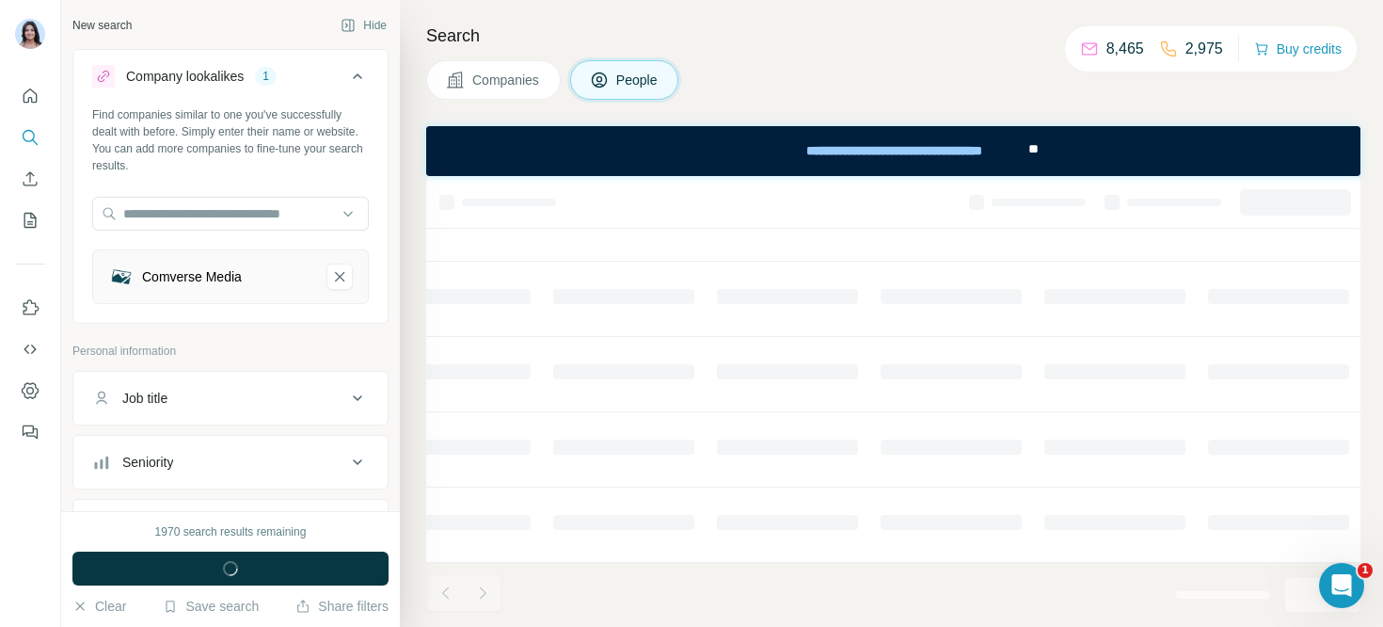
scroll to position [238, 691]
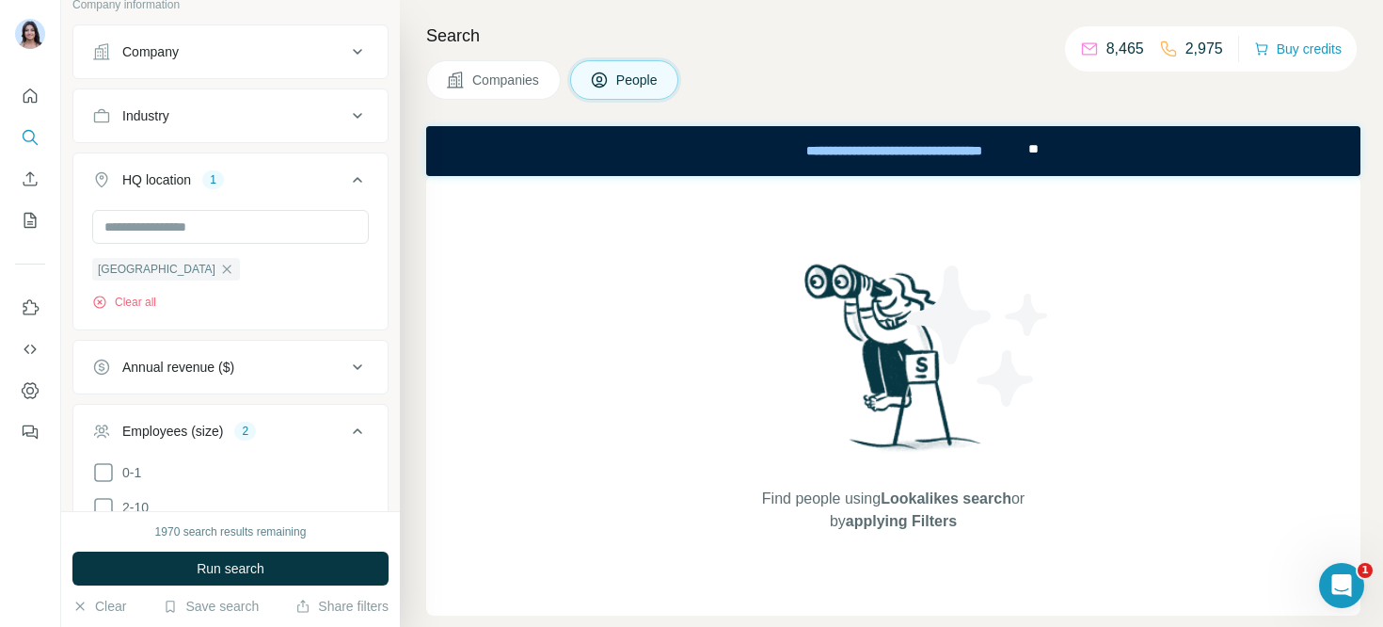
scroll to position [793, 0]
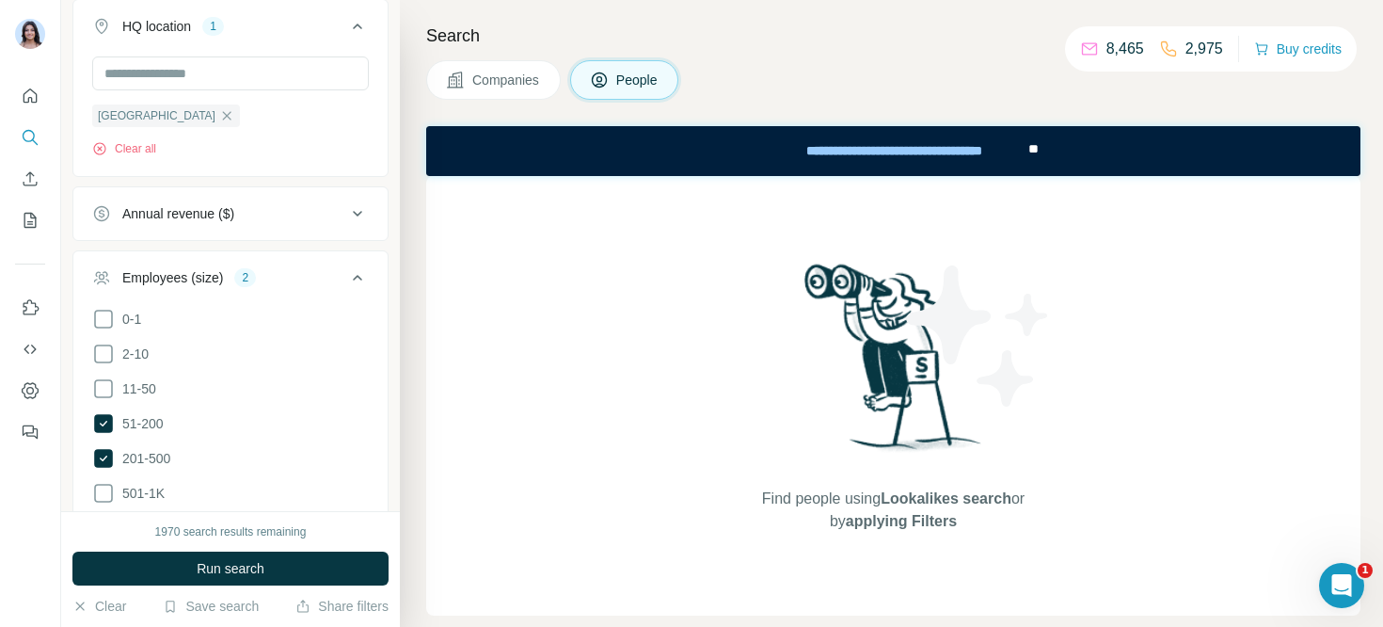
click at [507, 76] on span "Companies" at bounding box center [506, 80] width 69 height 19
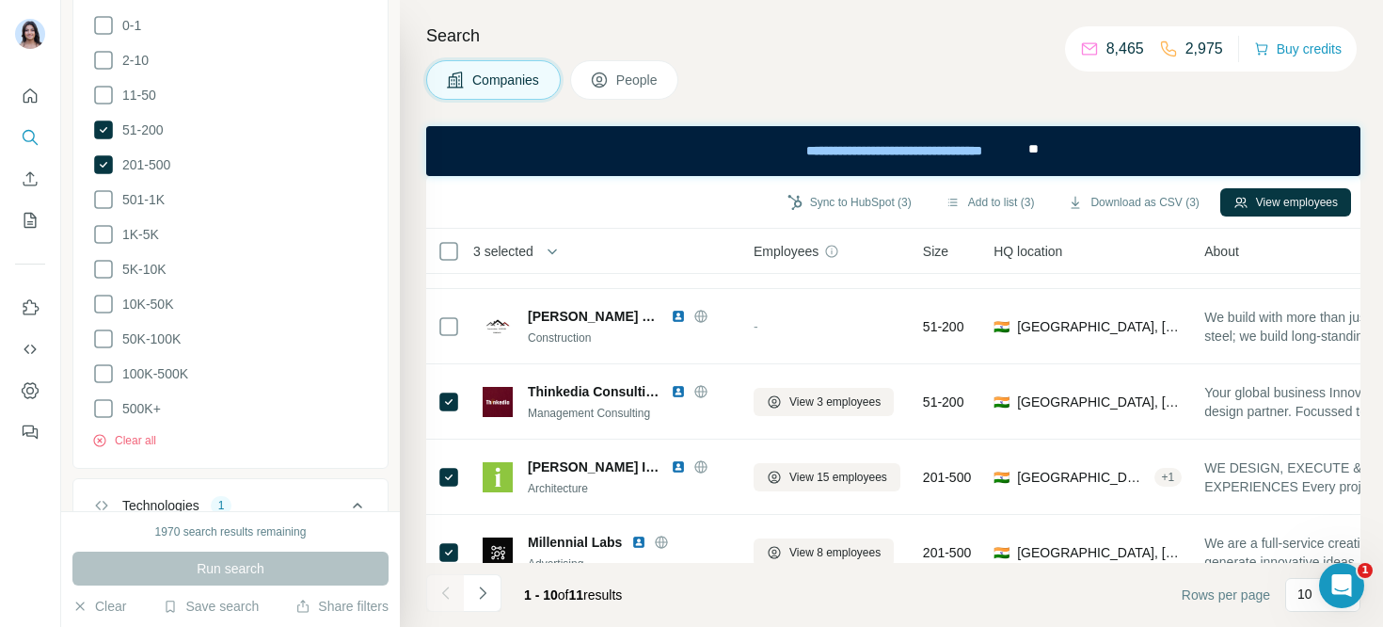
scroll to position [139, 0]
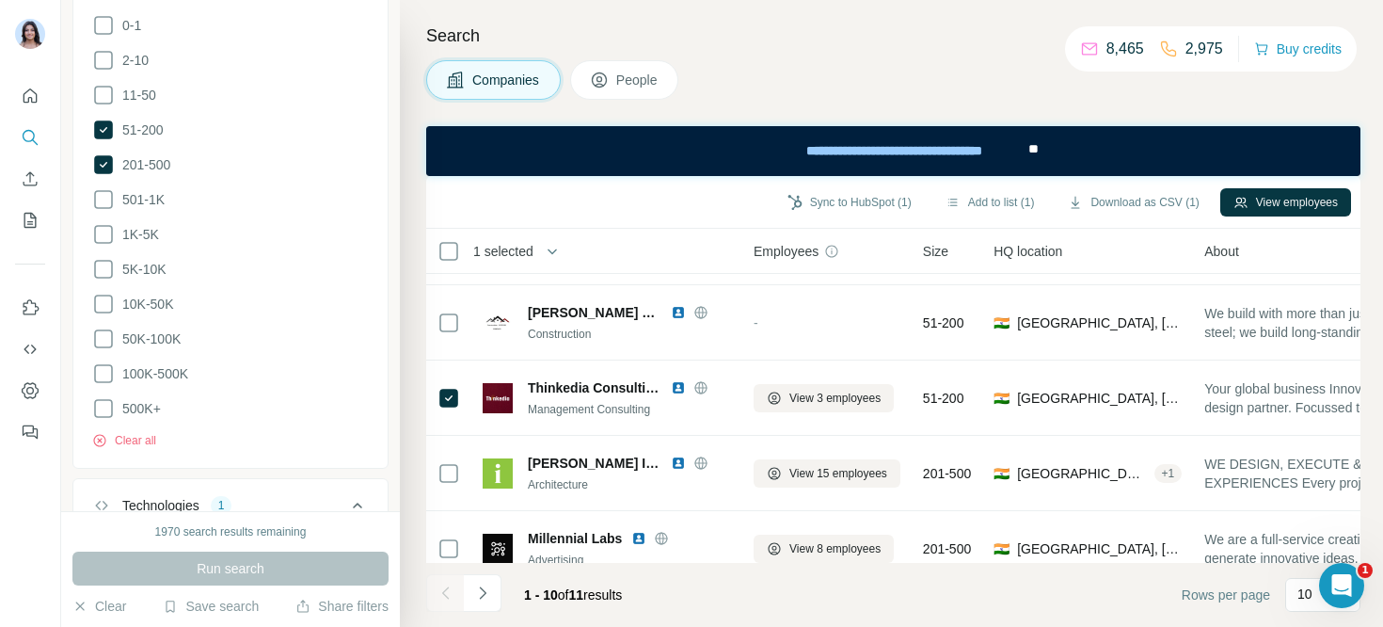
click at [638, 79] on span "People" at bounding box center [637, 80] width 43 height 19
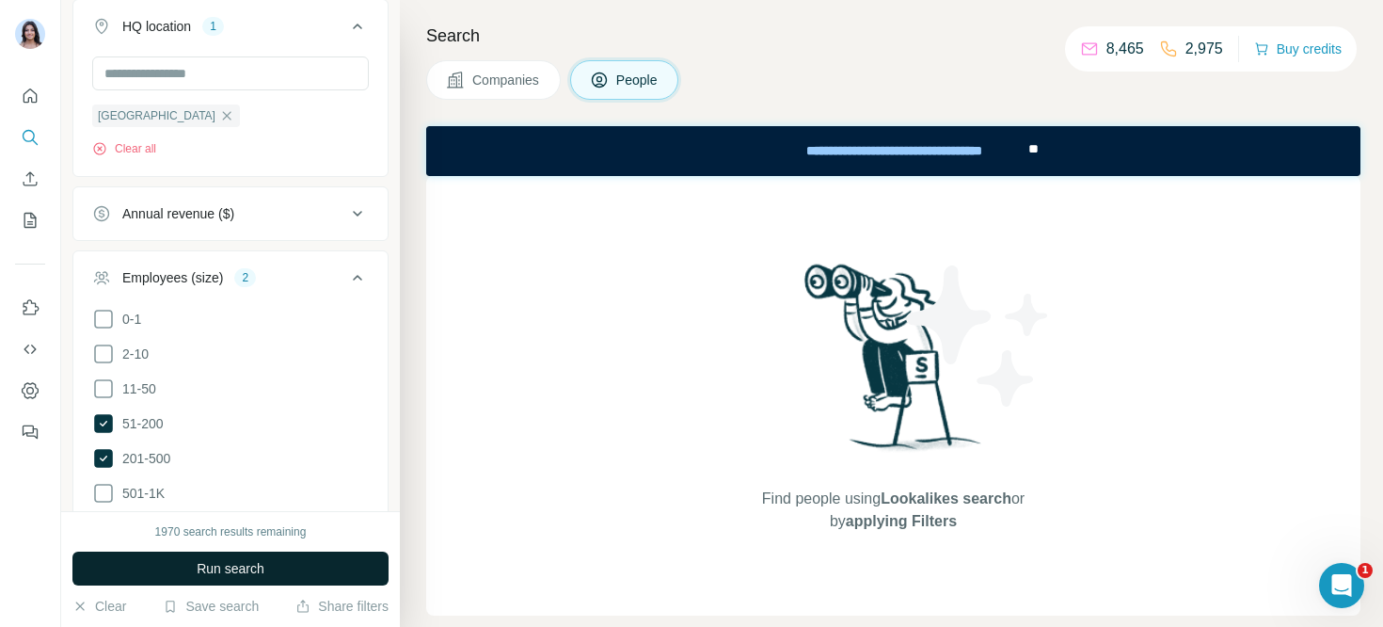
click at [260, 569] on span "Run search" at bounding box center [231, 568] width 68 height 19
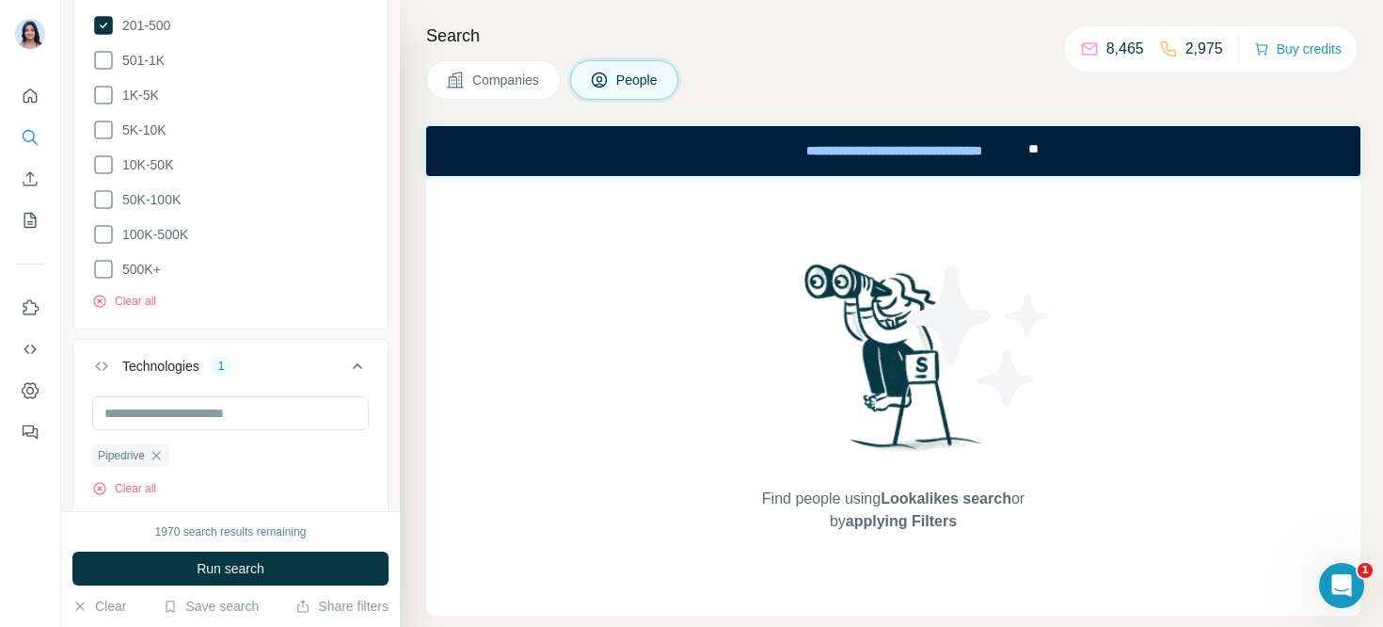
scroll to position [1317, 0]
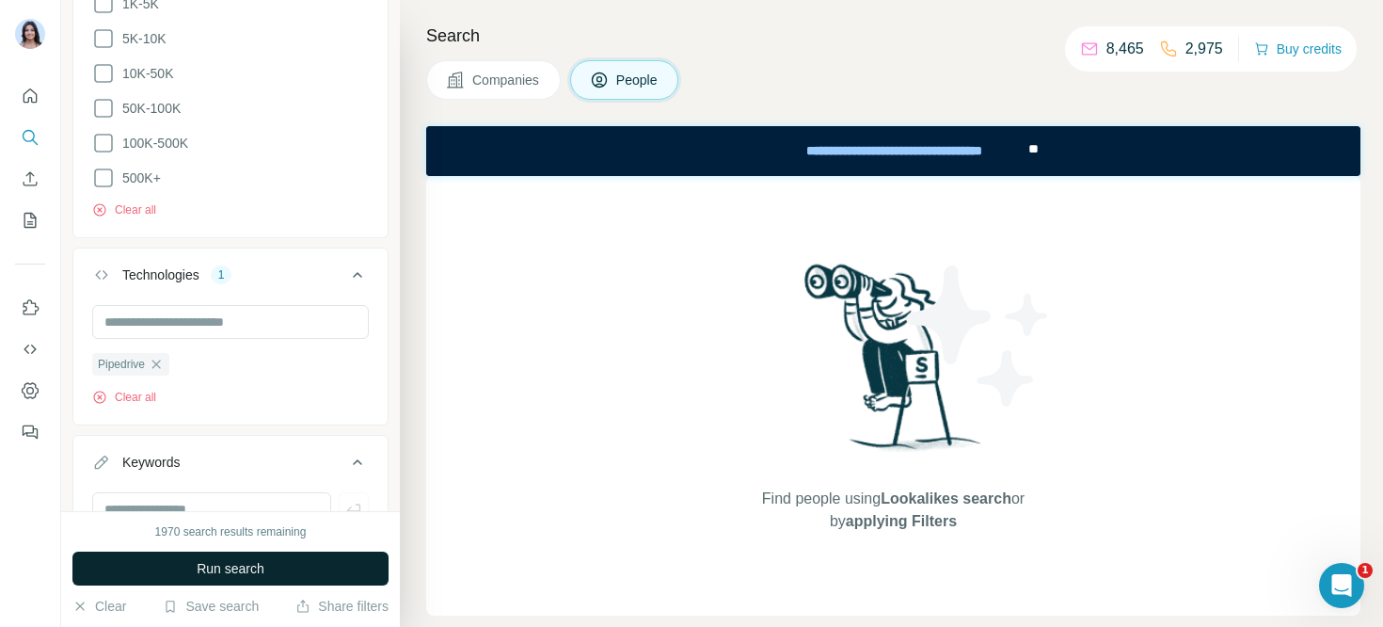
click at [251, 568] on span "Run search" at bounding box center [231, 568] width 68 height 19
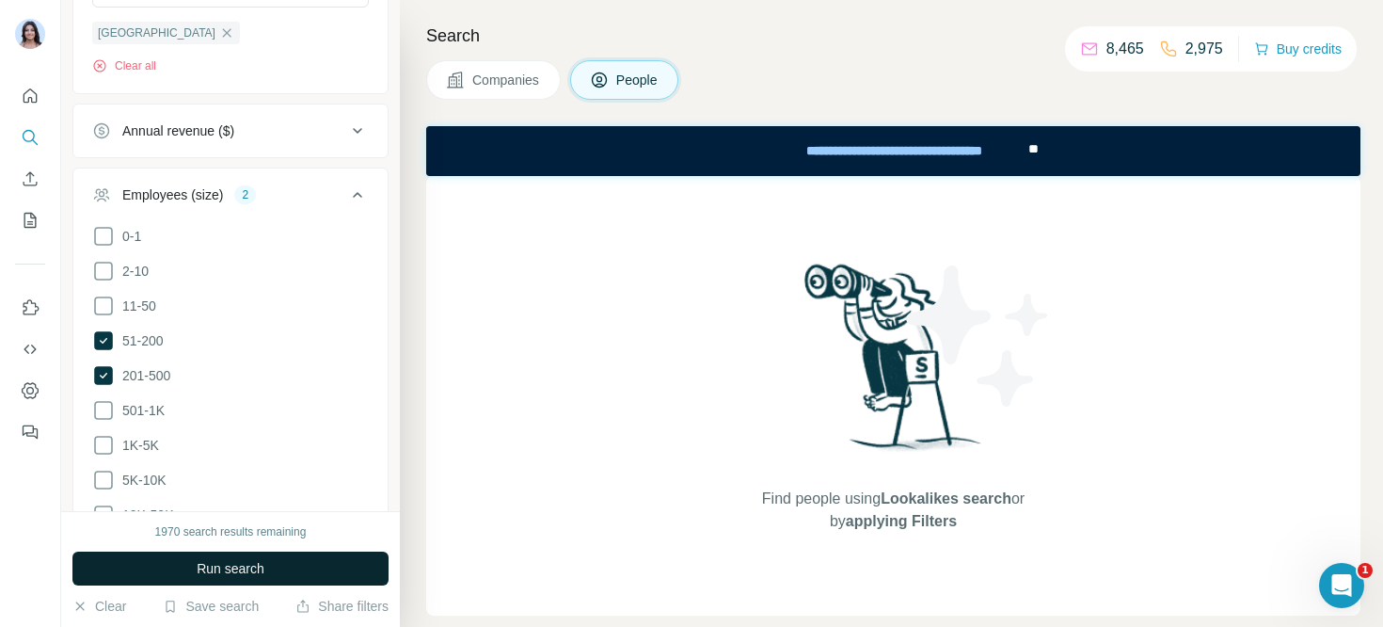
scroll to position [871, 0]
click at [105, 336] on icon at bounding box center [103, 345] width 19 height 19
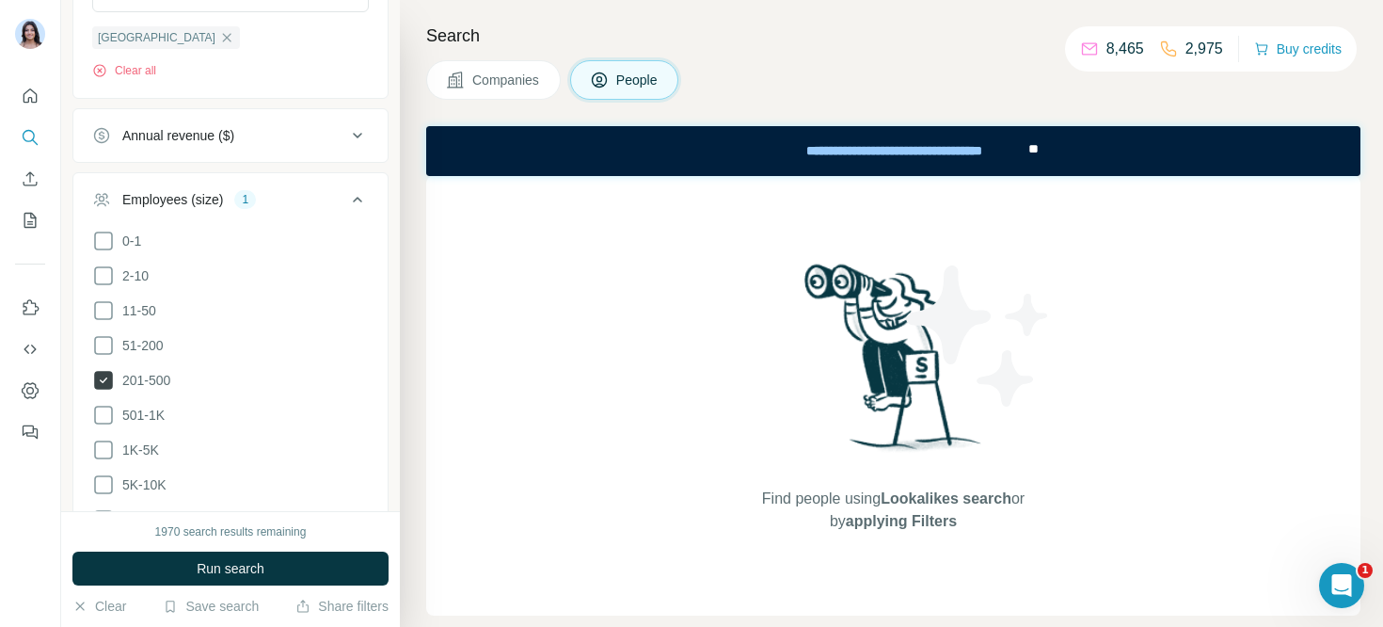
click at [105, 372] on icon at bounding box center [103, 380] width 19 height 19
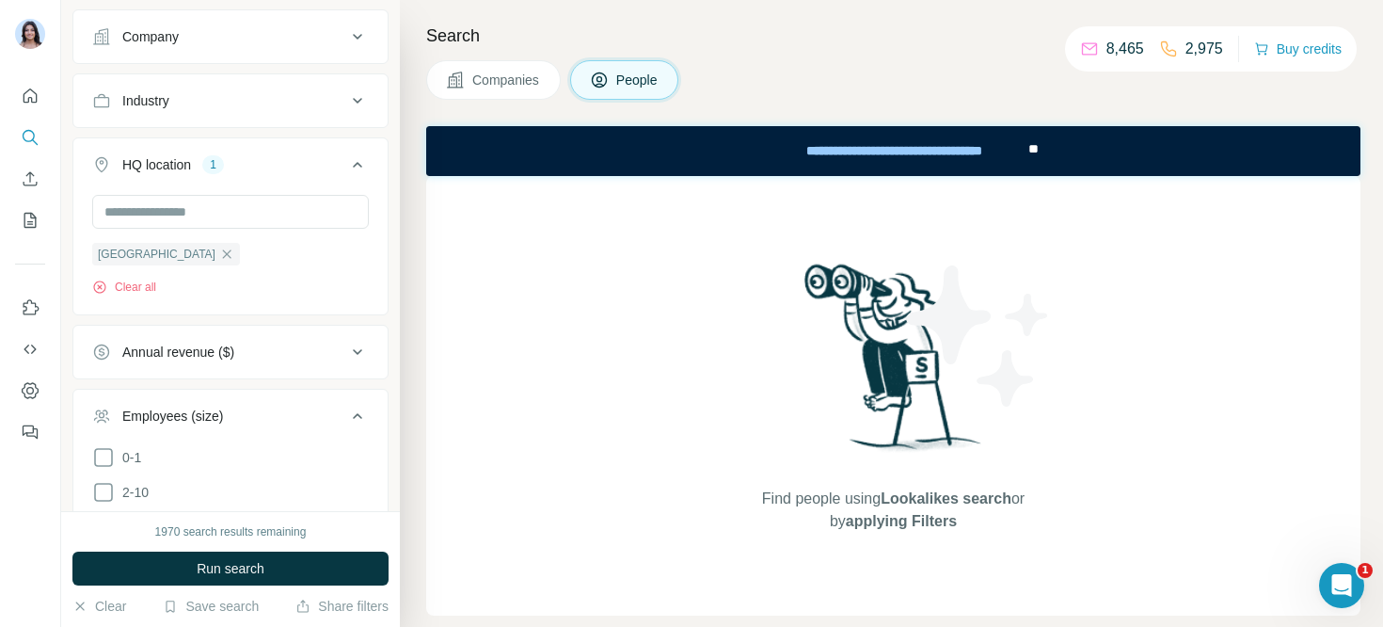
scroll to position [384, 0]
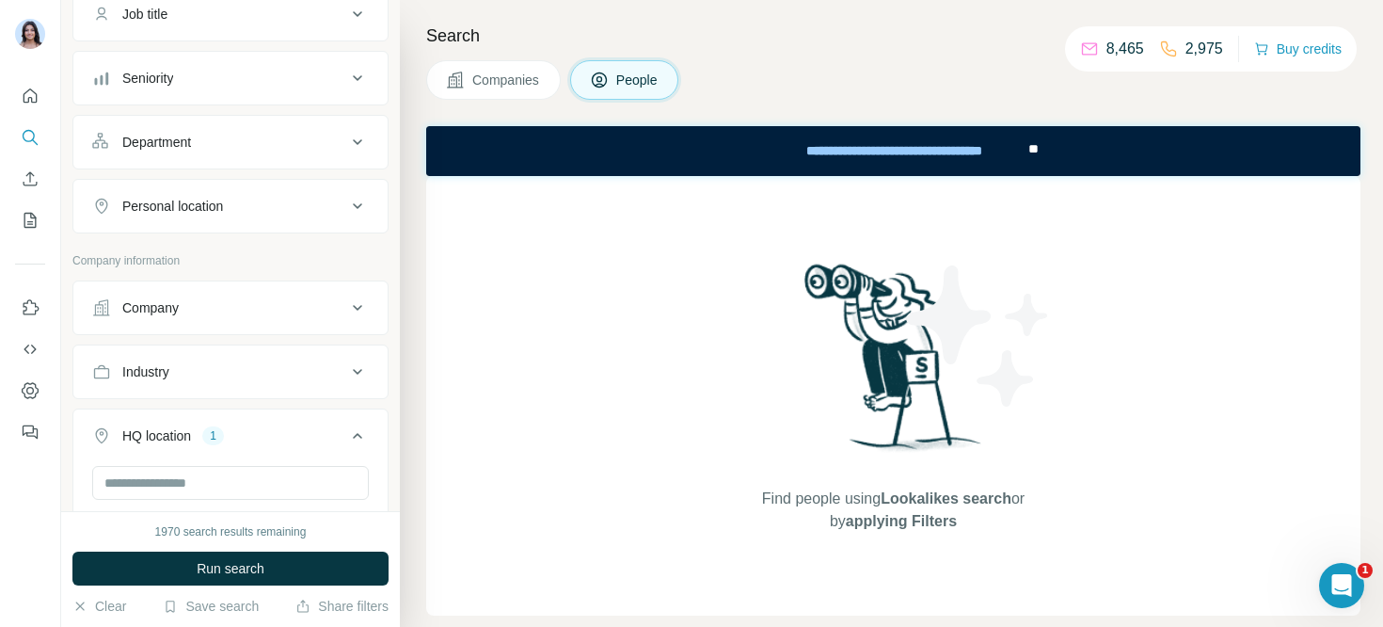
click at [483, 92] on button "Companies" at bounding box center [493, 80] width 135 height 40
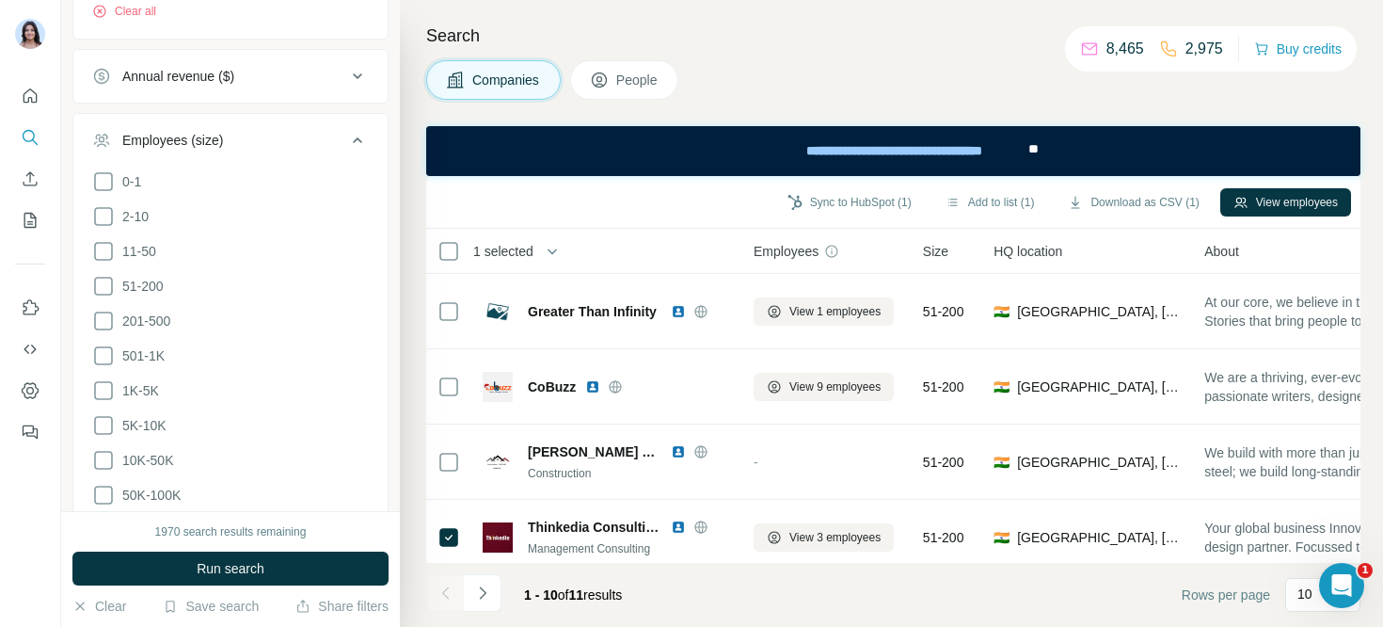
scroll to position [1078, 0]
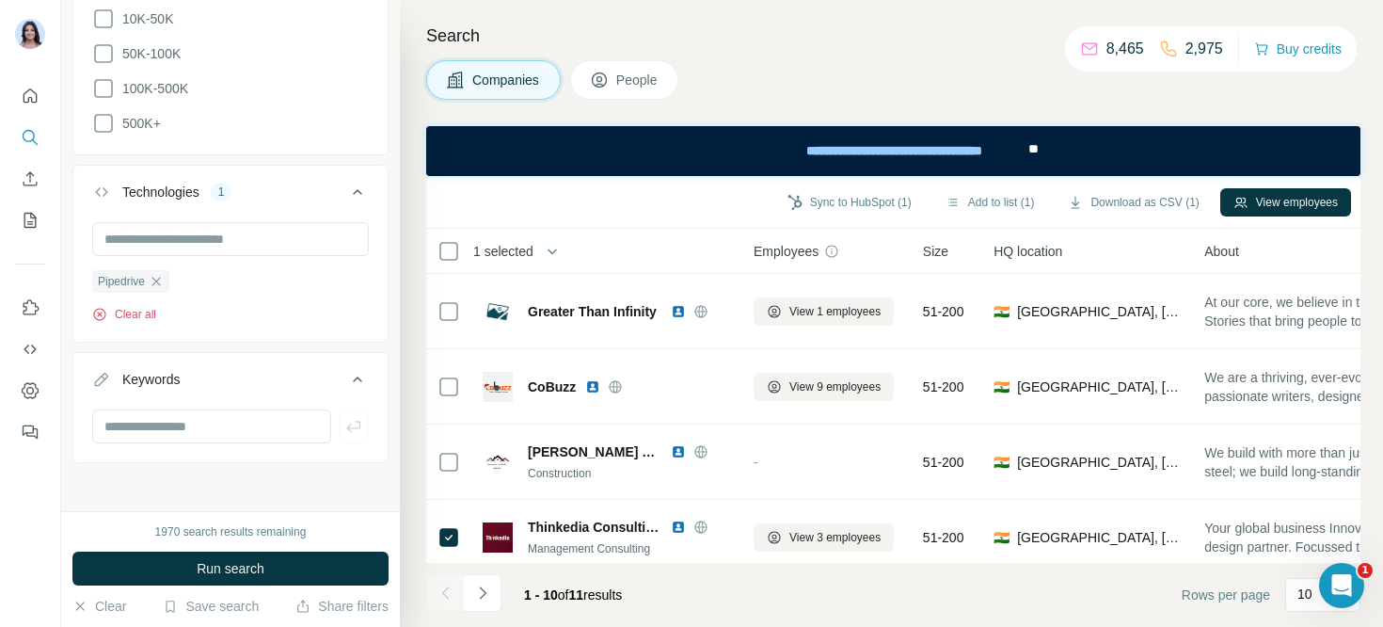
click at [103, 310] on icon "button" at bounding box center [99, 314] width 15 height 15
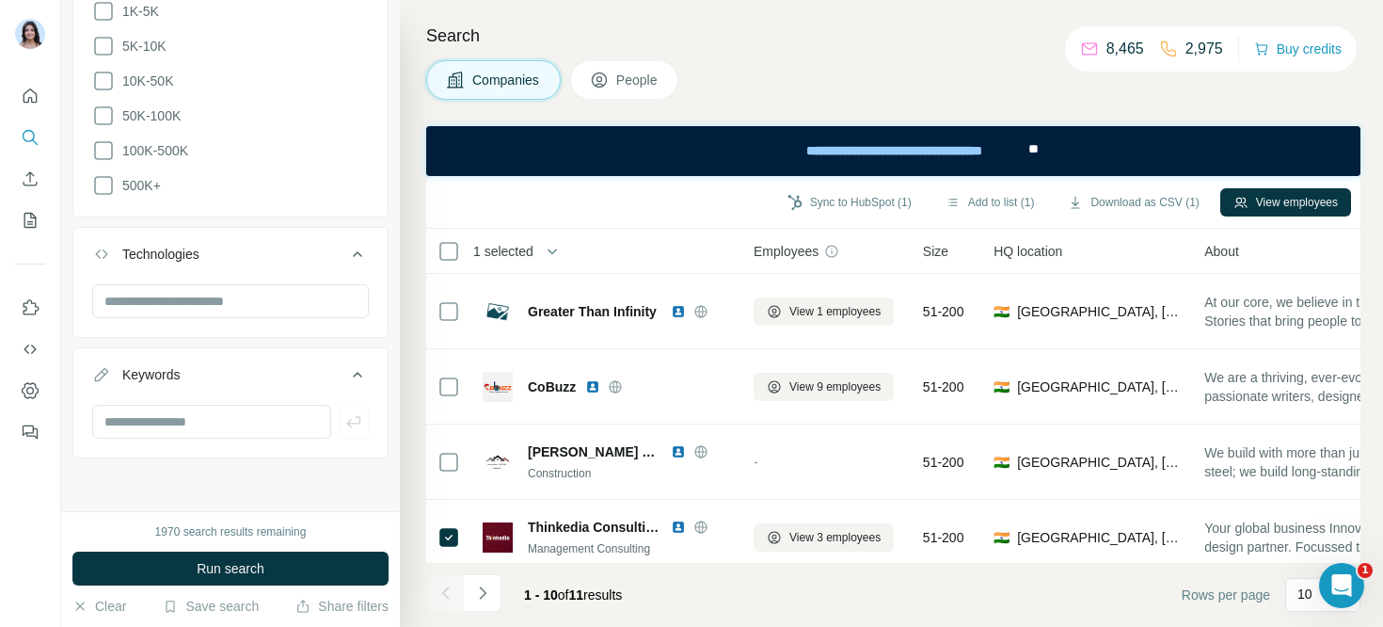
scroll to position [1010, 0]
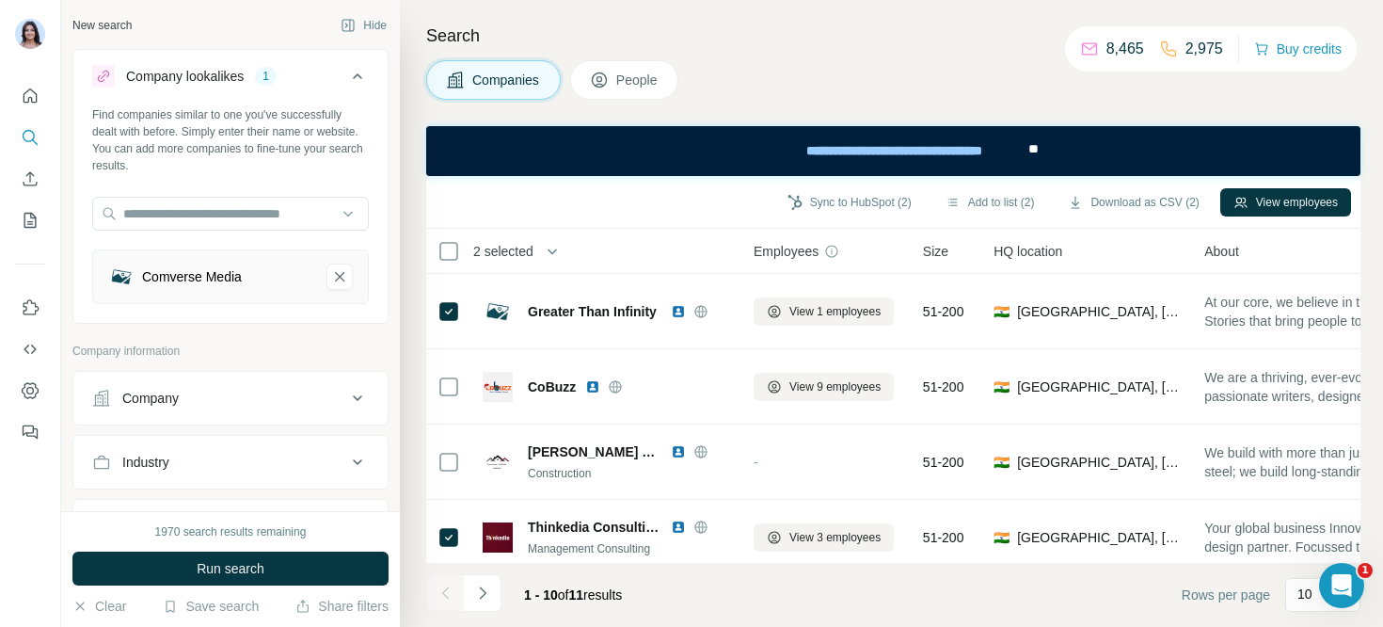
click at [637, 76] on span "People" at bounding box center [637, 80] width 43 height 19
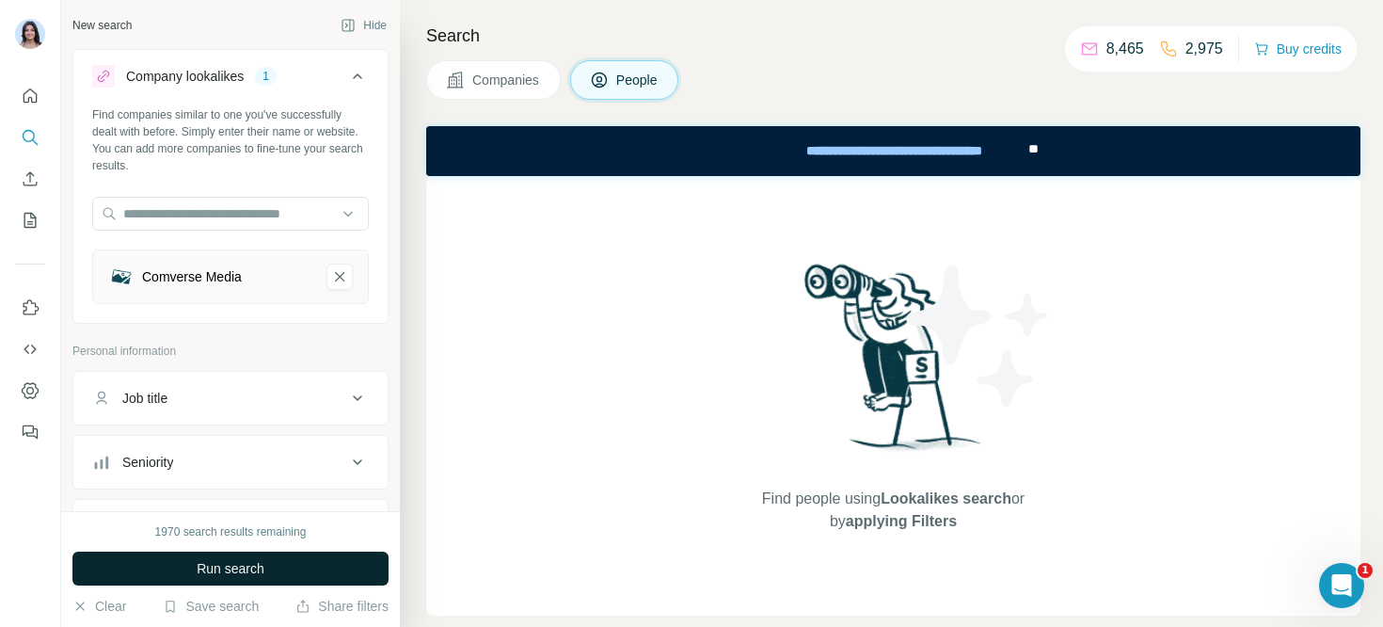
click at [249, 583] on button "Run search" at bounding box center [230, 568] width 316 height 34
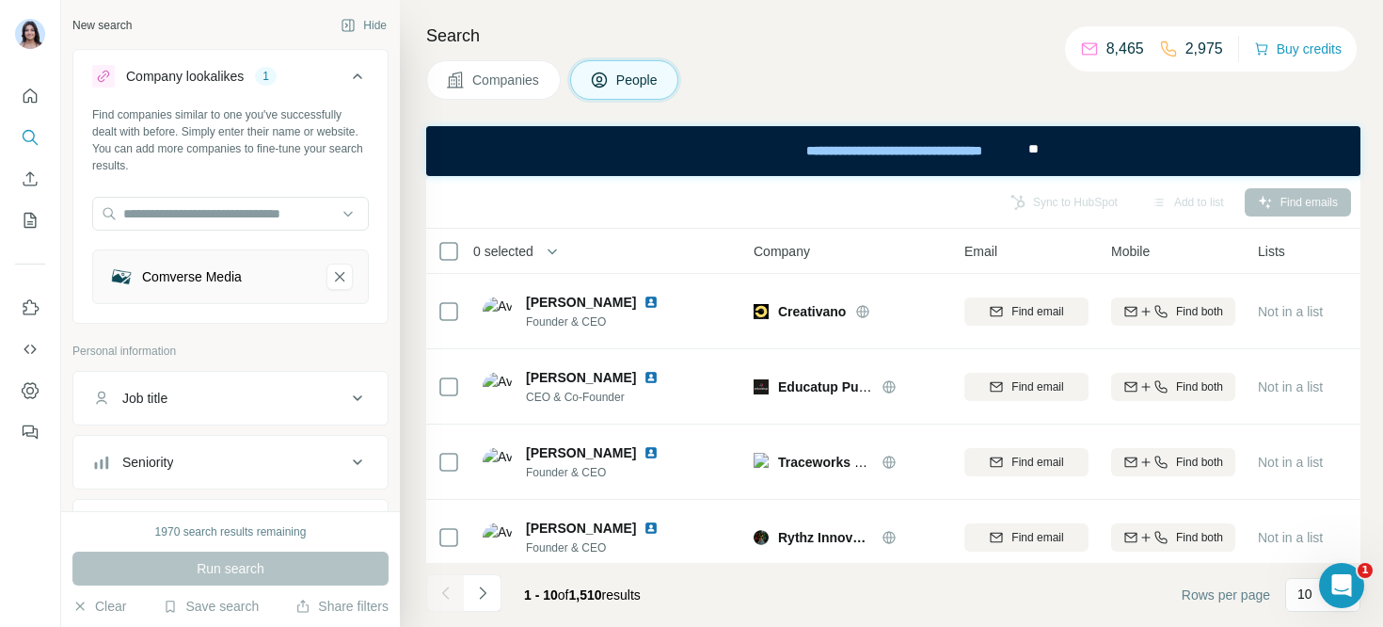
click at [249, 583] on div "Run search" at bounding box center [230, 568] width 316 height 34
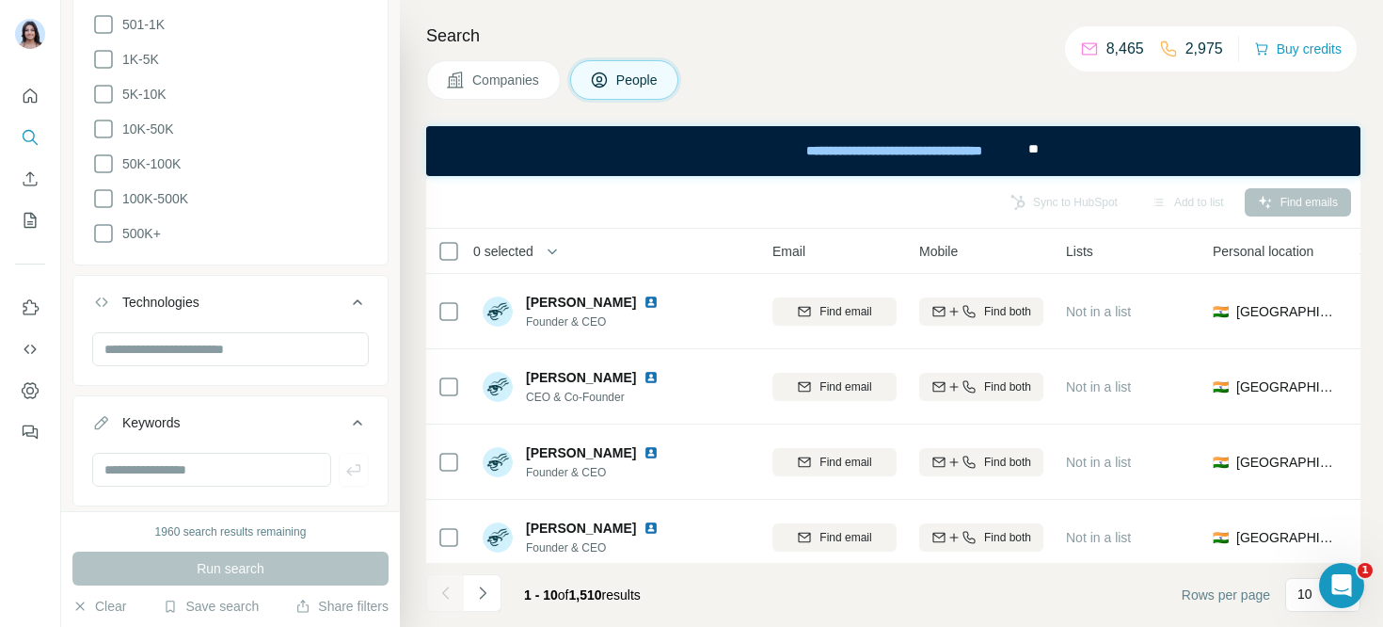
scroll to position [1439, 0]
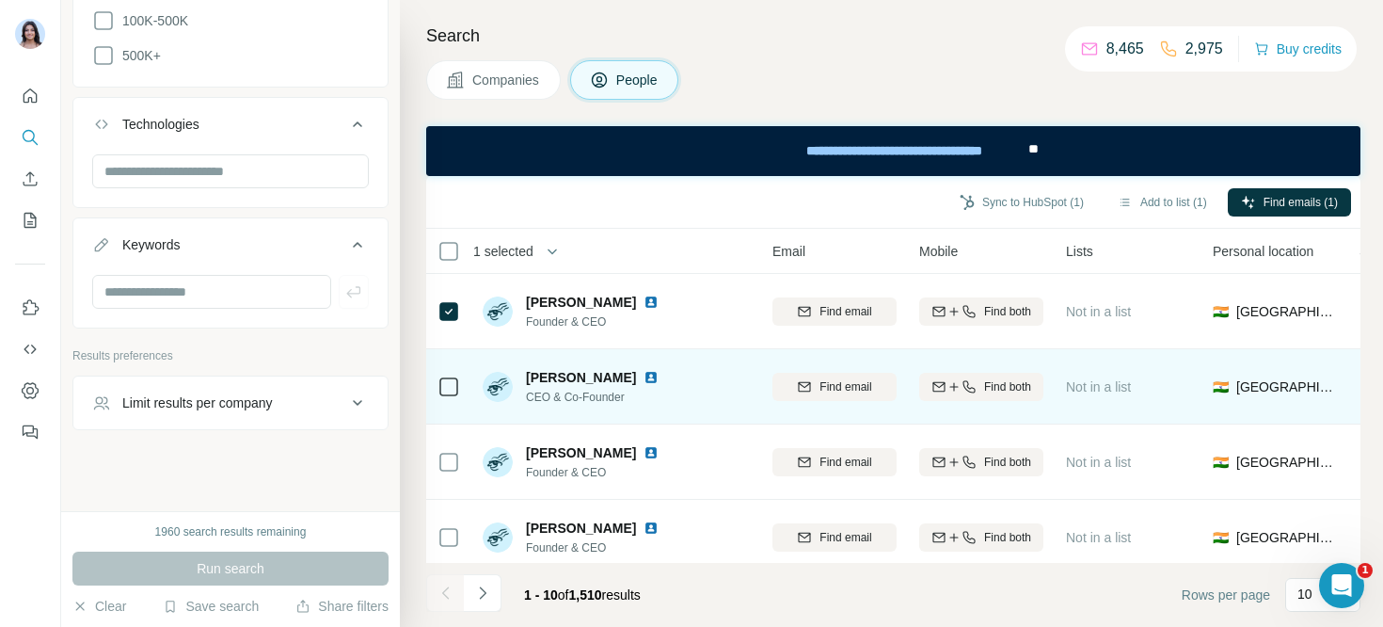
click at [459, 395] on icon at bounding box center [448, 386] width 23 height 23
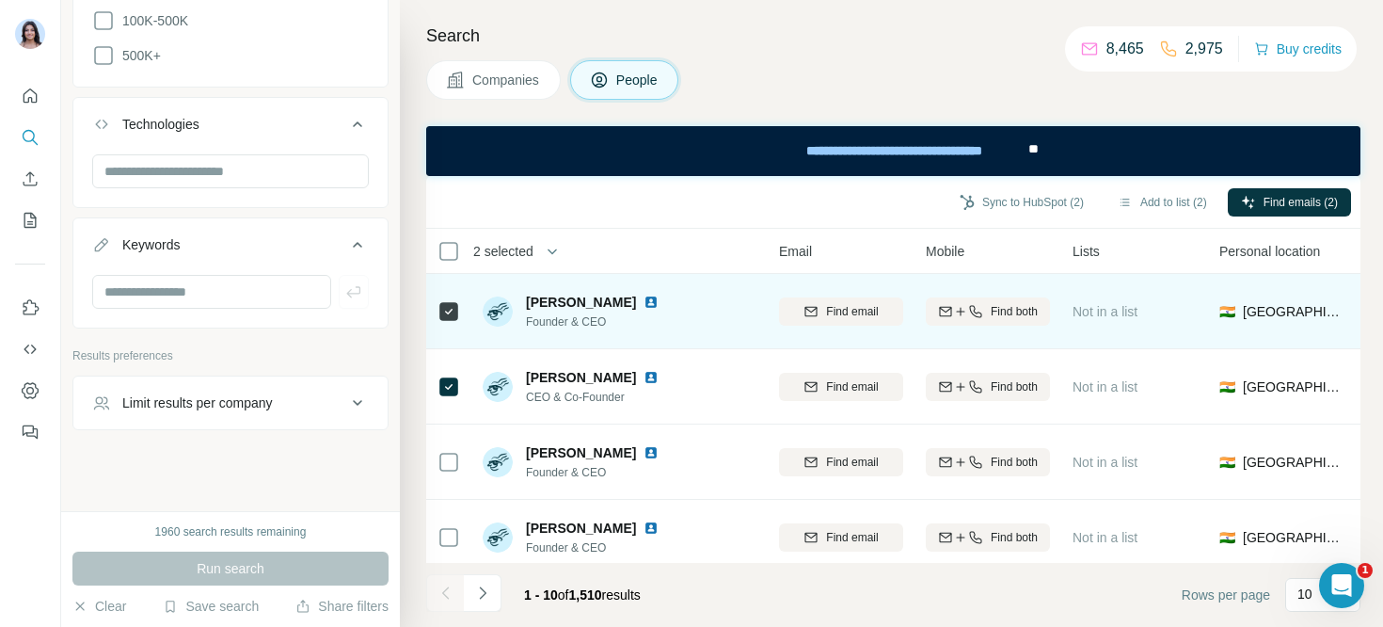
scroll to position [0, 186]
click at [980, 310] on div "Find both" at bounding box center [987, 311] width 124 height 17
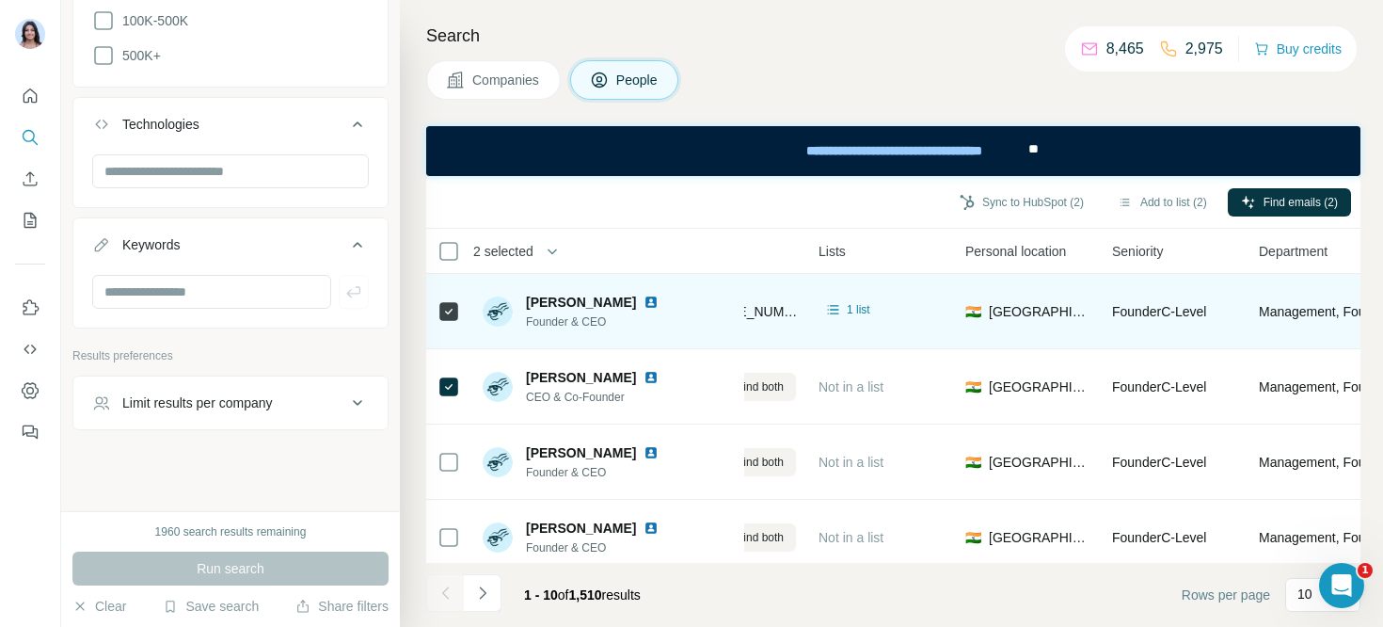
scroll to position [0, 513]
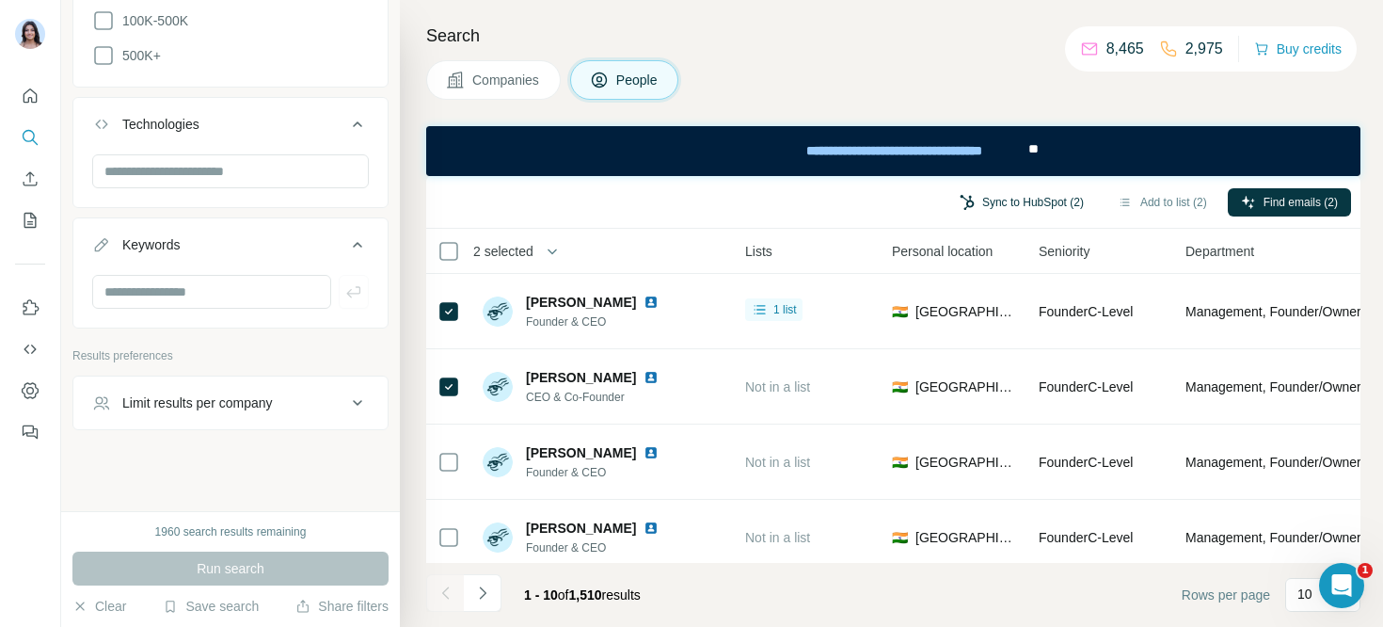
click at [1002, 203] on button "Sync to HubSpot (2)" at bounding box center [1021, 202] width 151 height 28
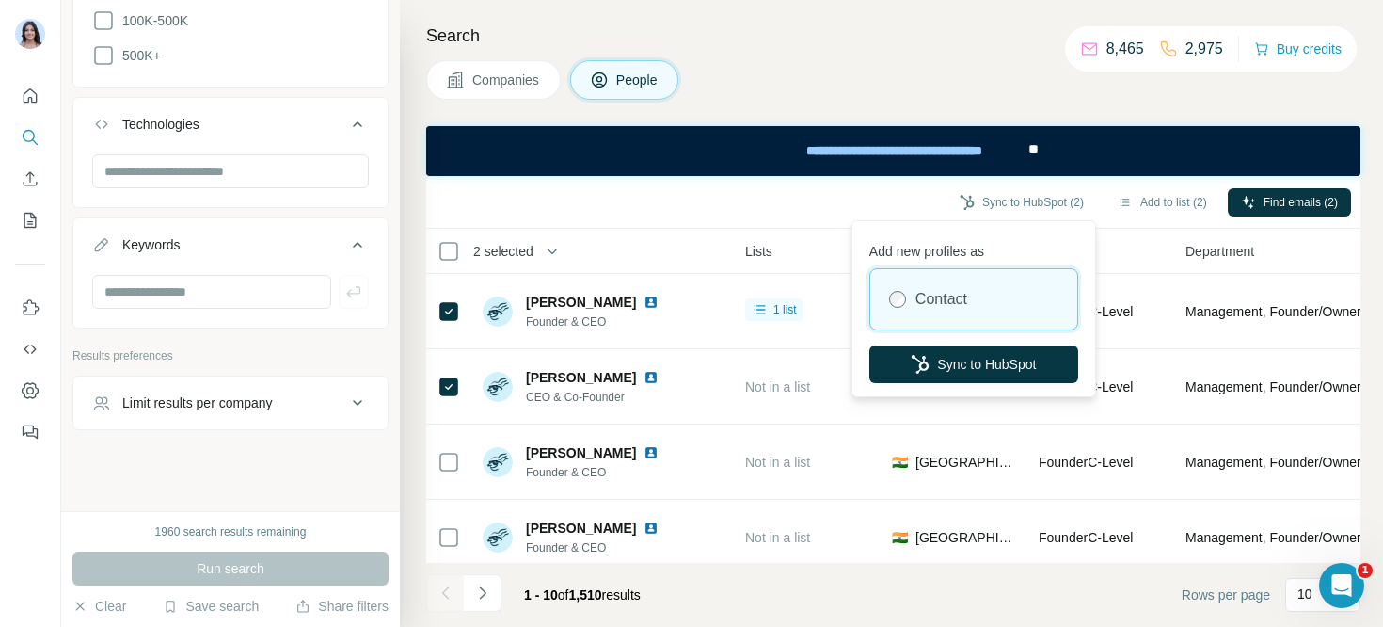
click at [819, 201] on div "Sync to HubSpot (2) Add to list (2) Find emails (2)" at bounding box center [893, 201] width 915 height 33
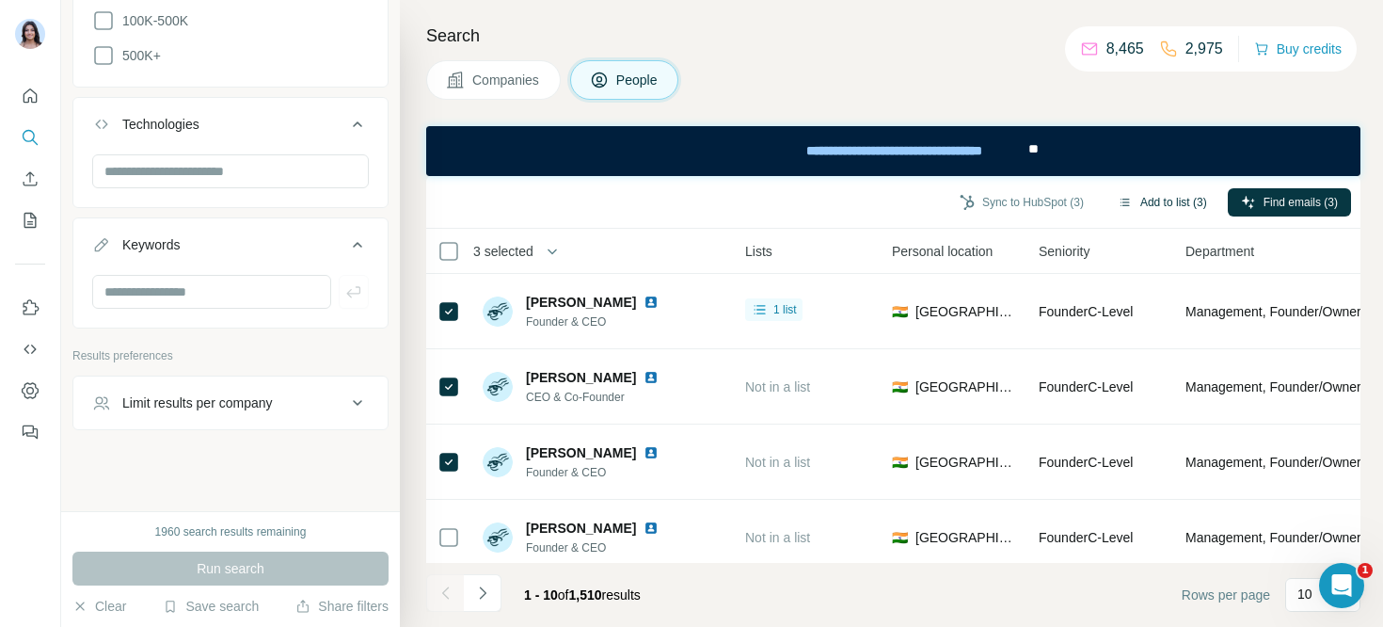
click at [1124, 201] on button "Add to list (3)" at bounding box center [1162, 202] width 116 height 28
click at [1165, 195] on button "Add to list (3)" at bounding box center [1162, 202] width 116 height 28
click at [1147, 199] on button "Add to list (3)" at bounding box center [1162, 202] width 116 height 28
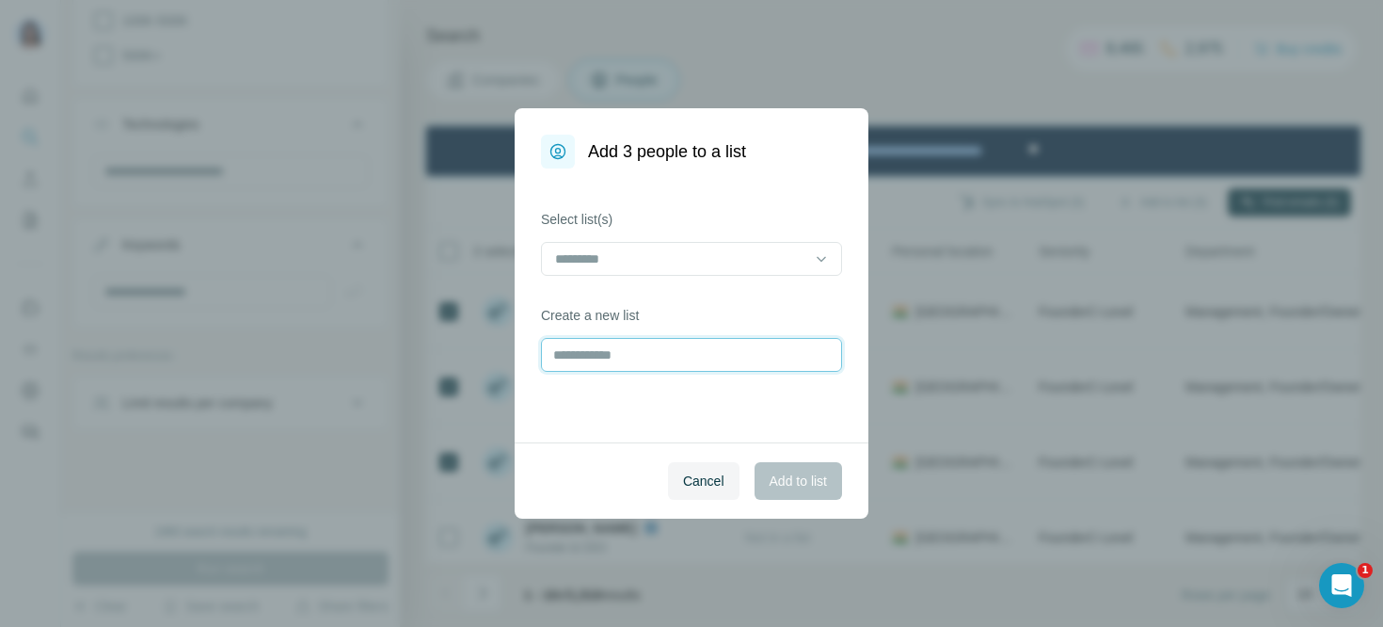
click at [691, 341] on input "text" at bounding box center [691, 355] width 301 height 34
type input "**********"
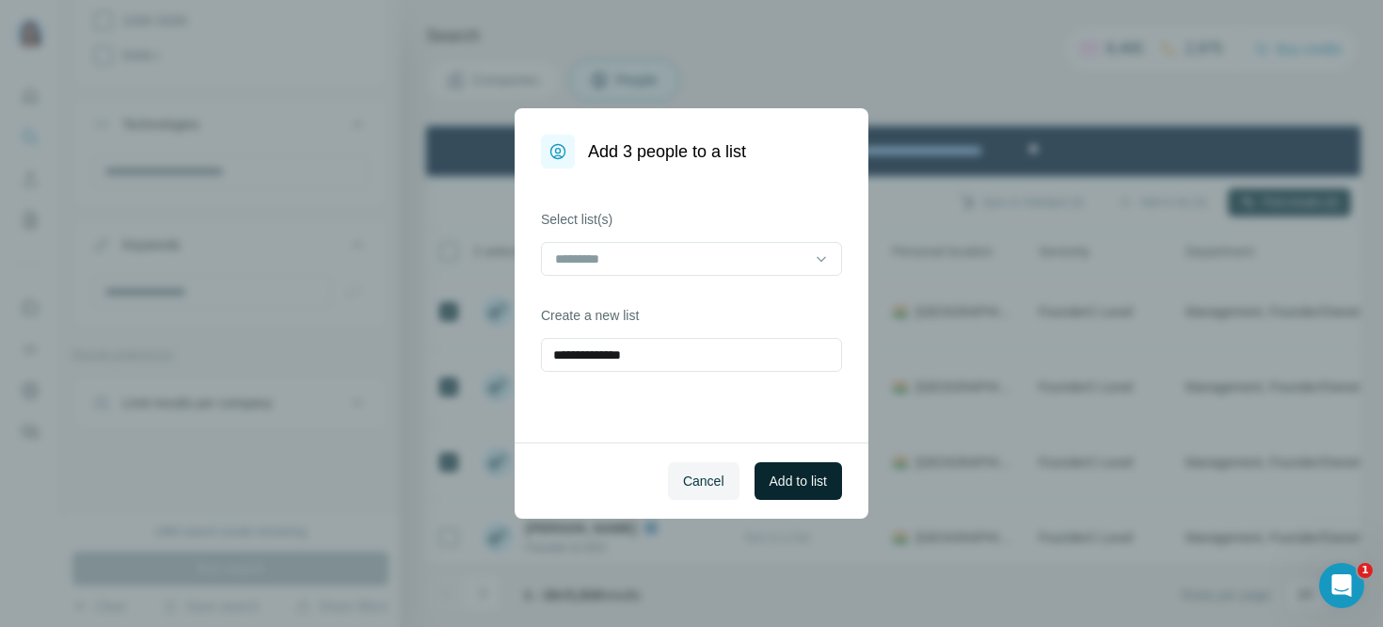
click at [787, 471] on span "Add to list" at bounding box center [797, 480] width 57 height 19
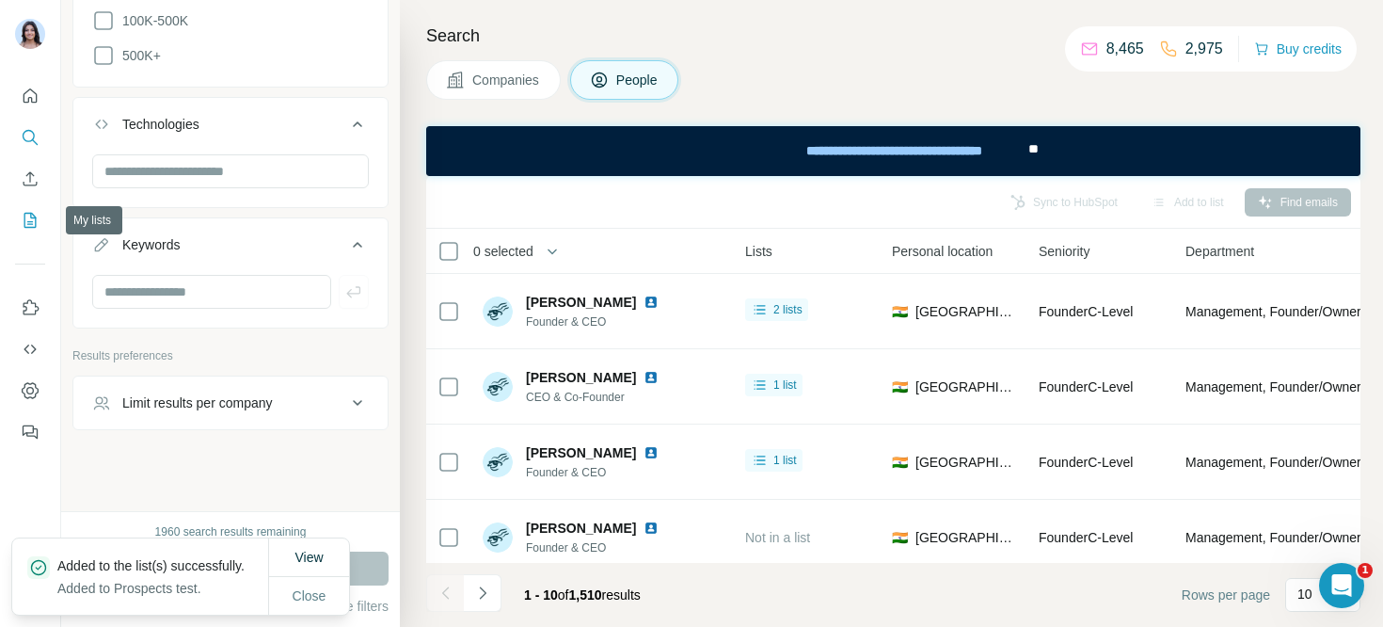
click at [32, 229] on icon "My lists" at bounding box center [30, 220] width 19 height 19
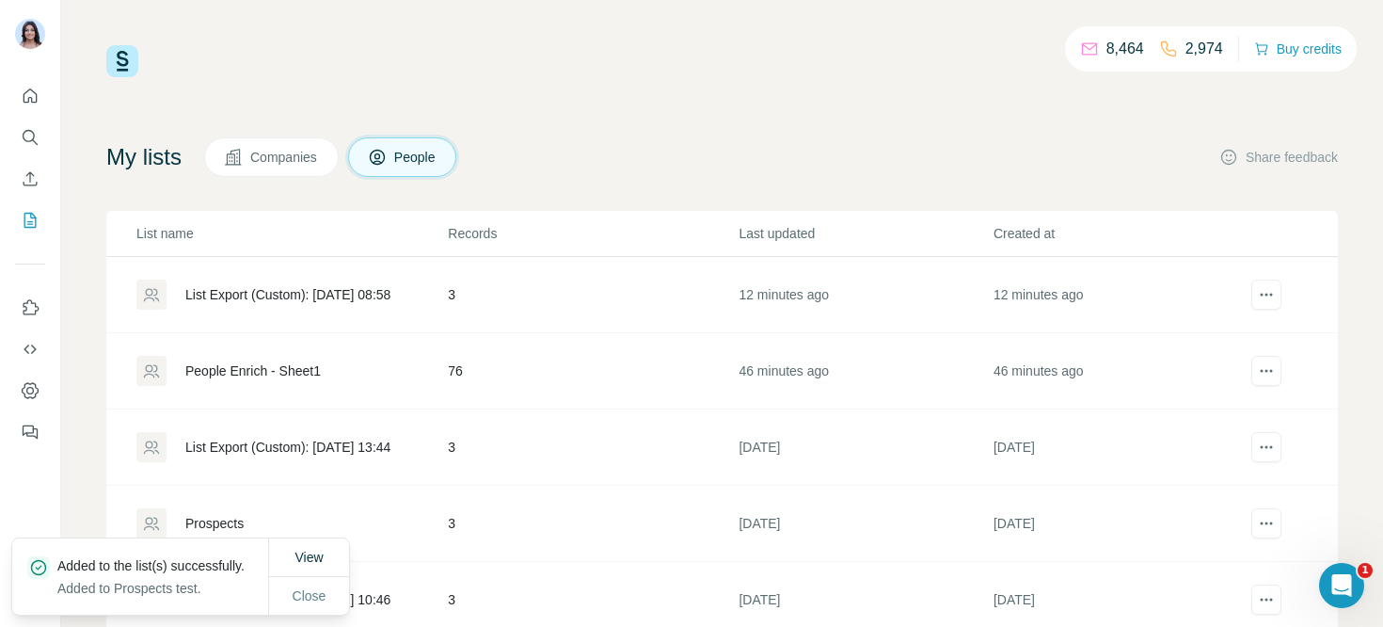
click at [247, 301] on div "List Export (Custom): 24/09/2025 08:58" at bounding box center [287, 294] width 205 height 19
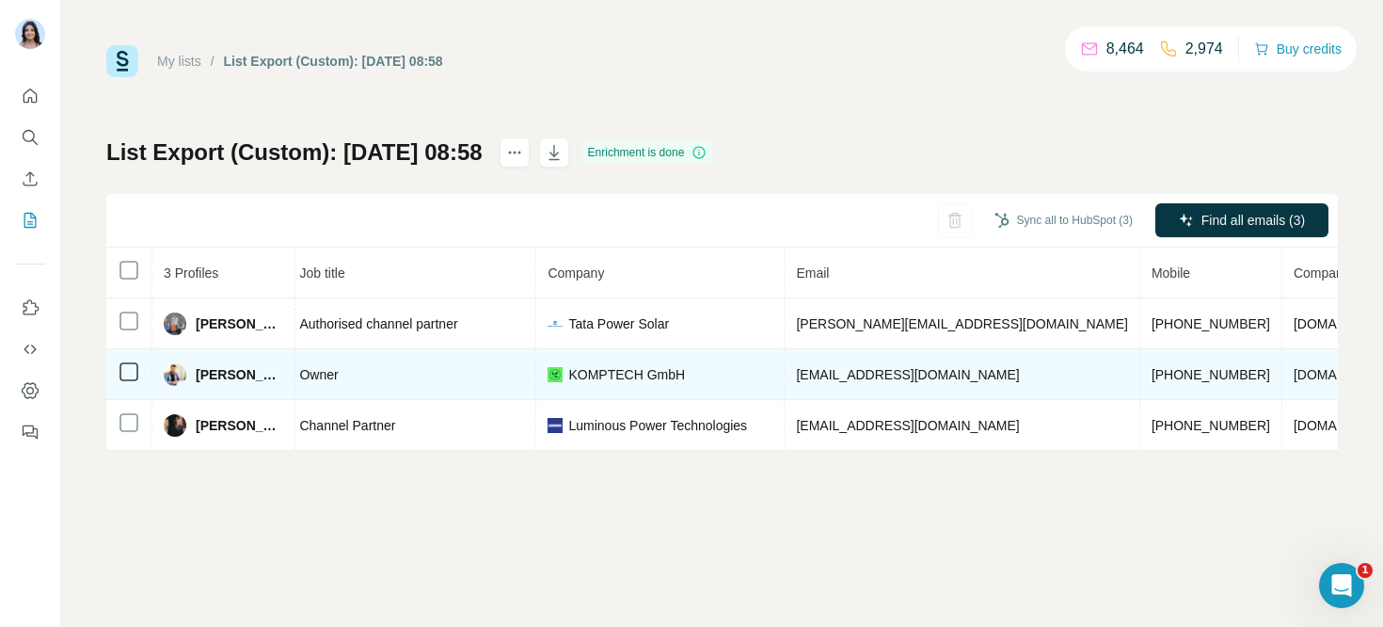
scroll to position [0, 295]
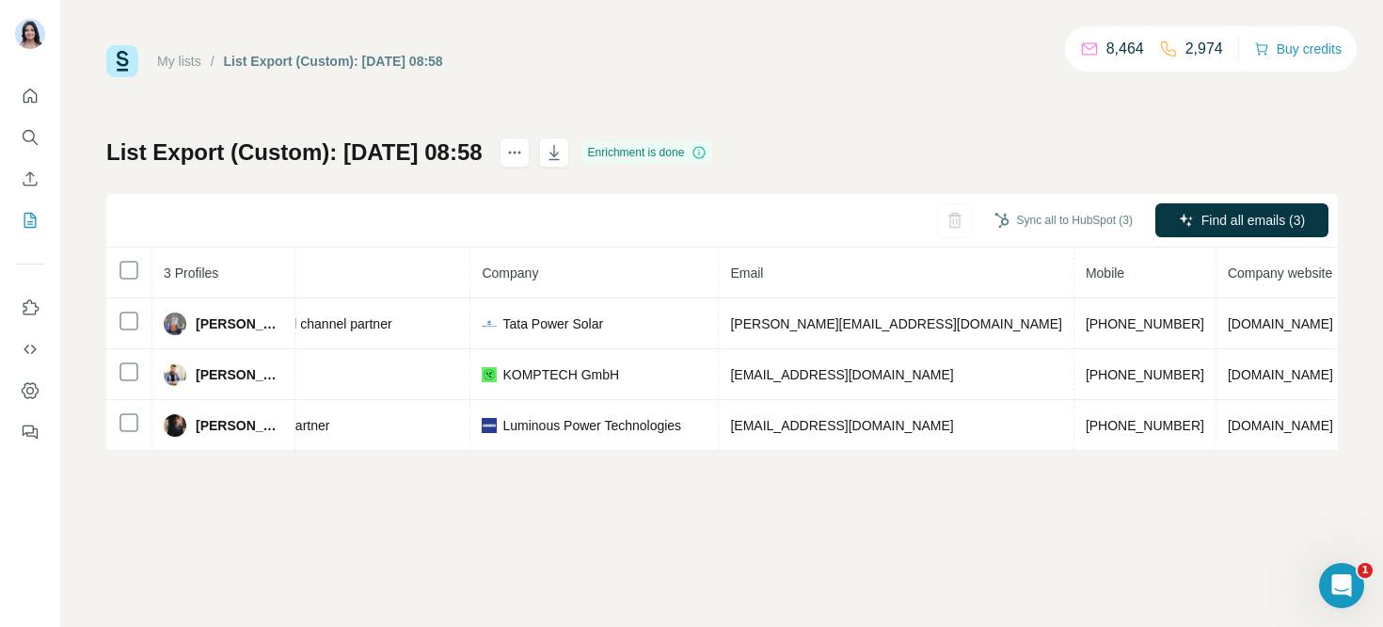
click at [1049, 499] on div "My lists / List Export (Custom): 24/09/2025 08:58 8,464 2,974 Buy credits List …" at bounding box center [722, 313] width 1322 height 627
click at [37, 127] on button "Search" at bounding box center [30, 137] width 30 height 34
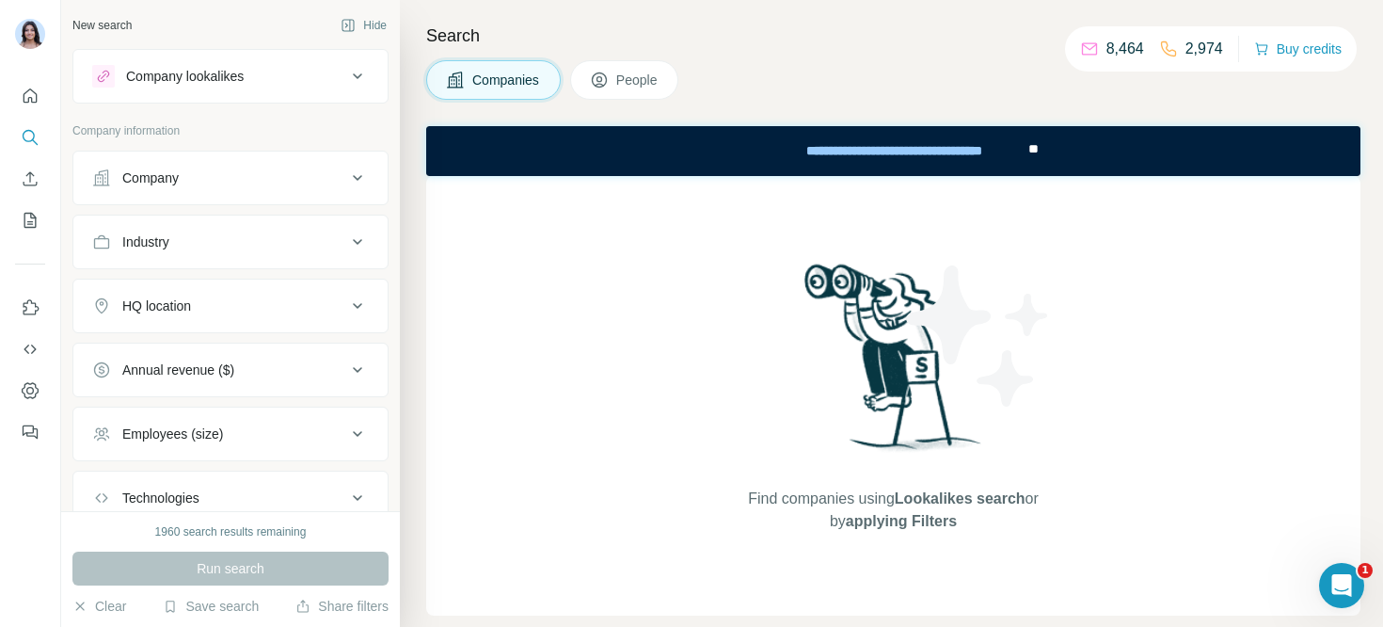
click at [609, 74] on icon at bounding box center [599, 80] width 19 height 19
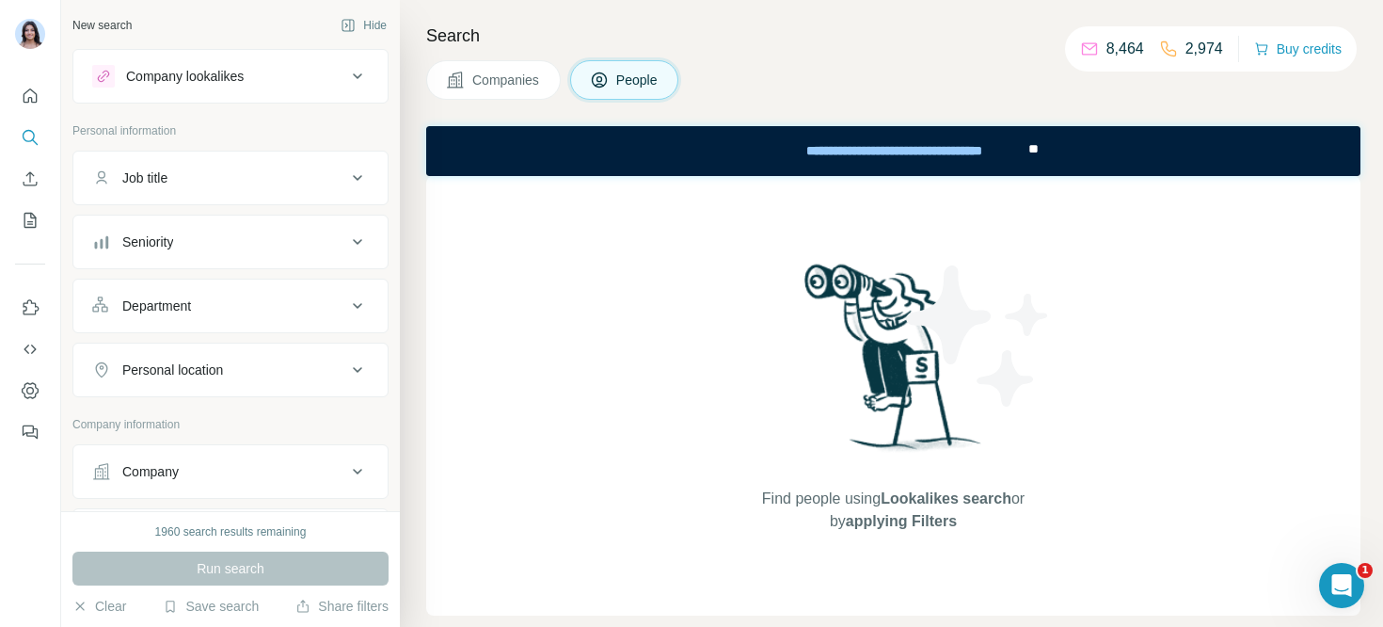
click at [309, 73] on div "Company lookalikes" at bounding box center [219, 76] width 254 height 23
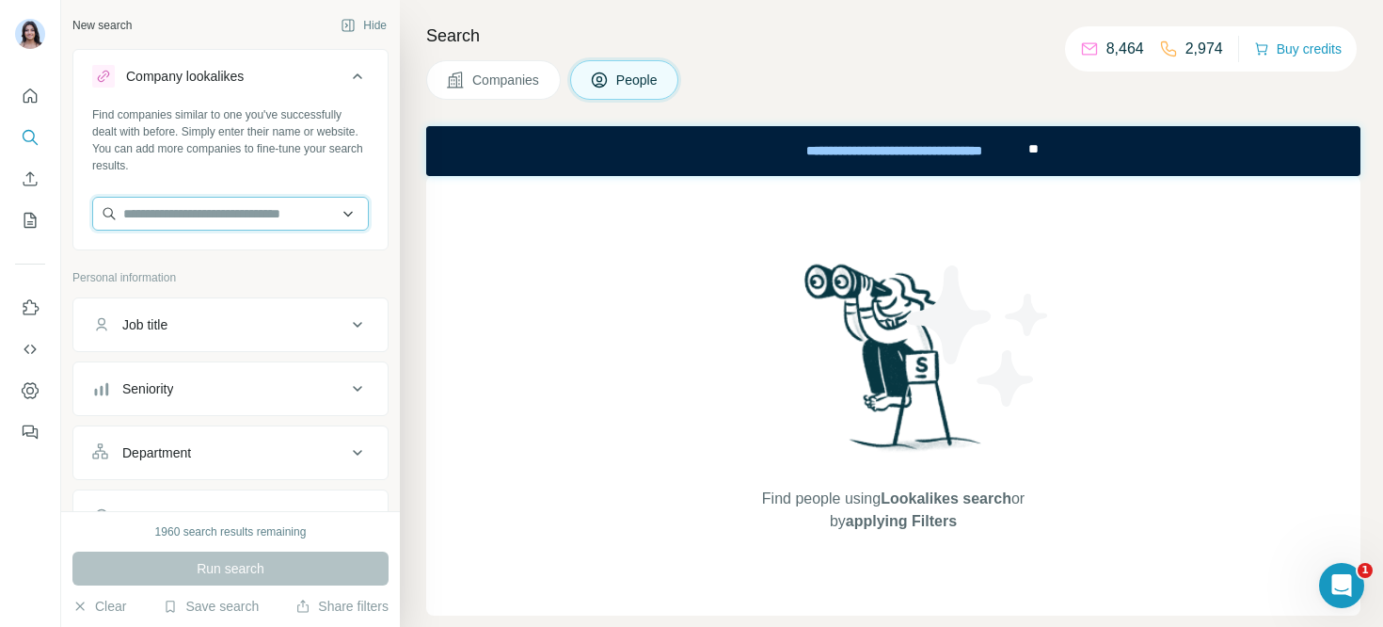
click at [186, 224] on input "text" at bounding box center [230, 214] width 277 height 34
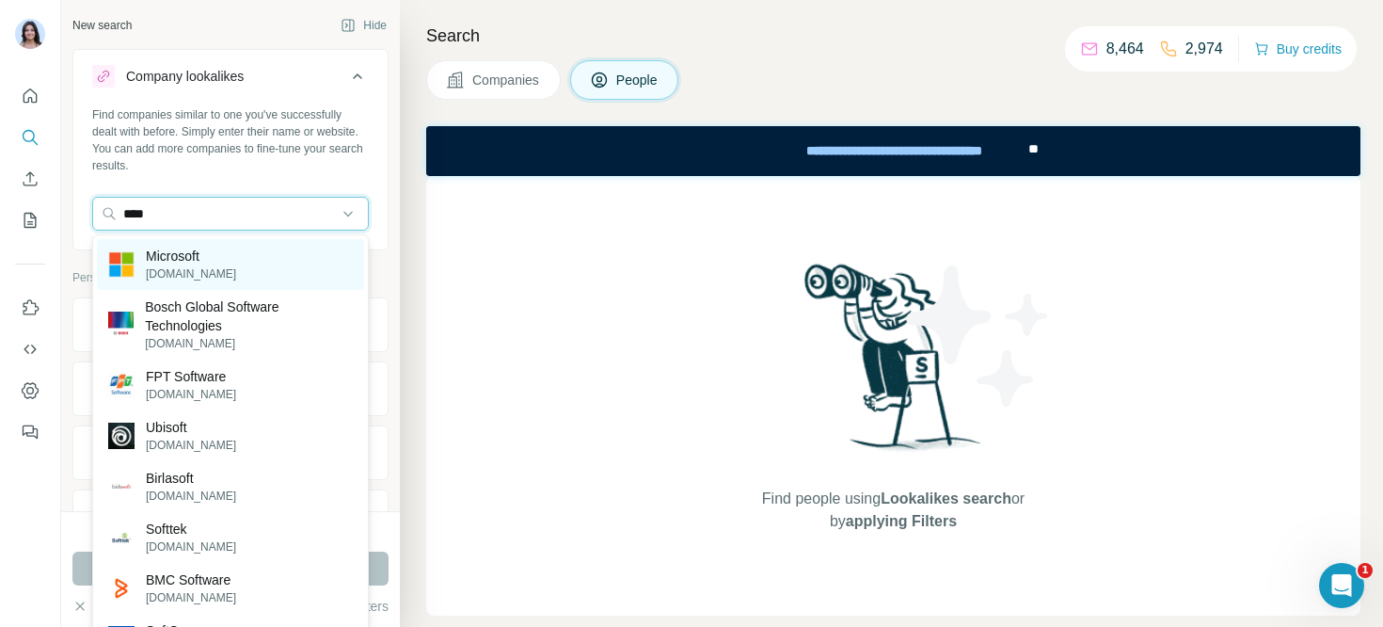
type input "****"
click at [180, 268] on p "microsoft.com" at bounding box center [191, 273] width 90 height 17
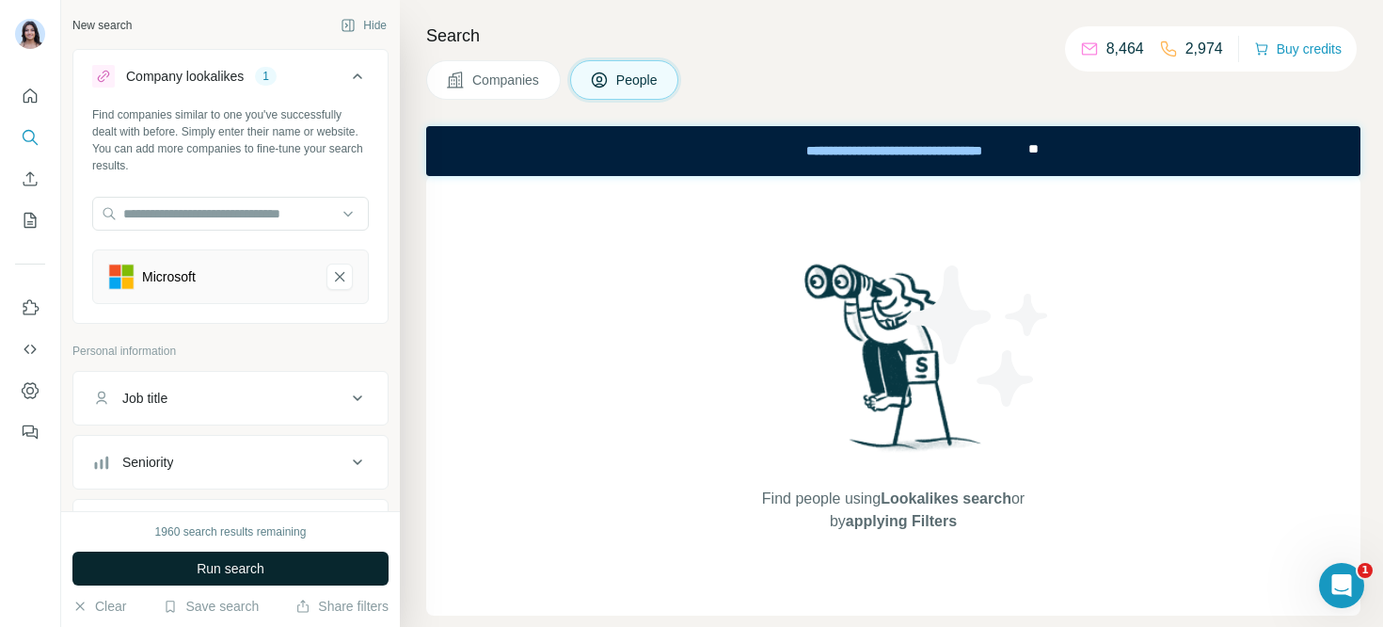
click at [270, 567] on button "Run search" at bounding box center [230, 568] width 316 height 34
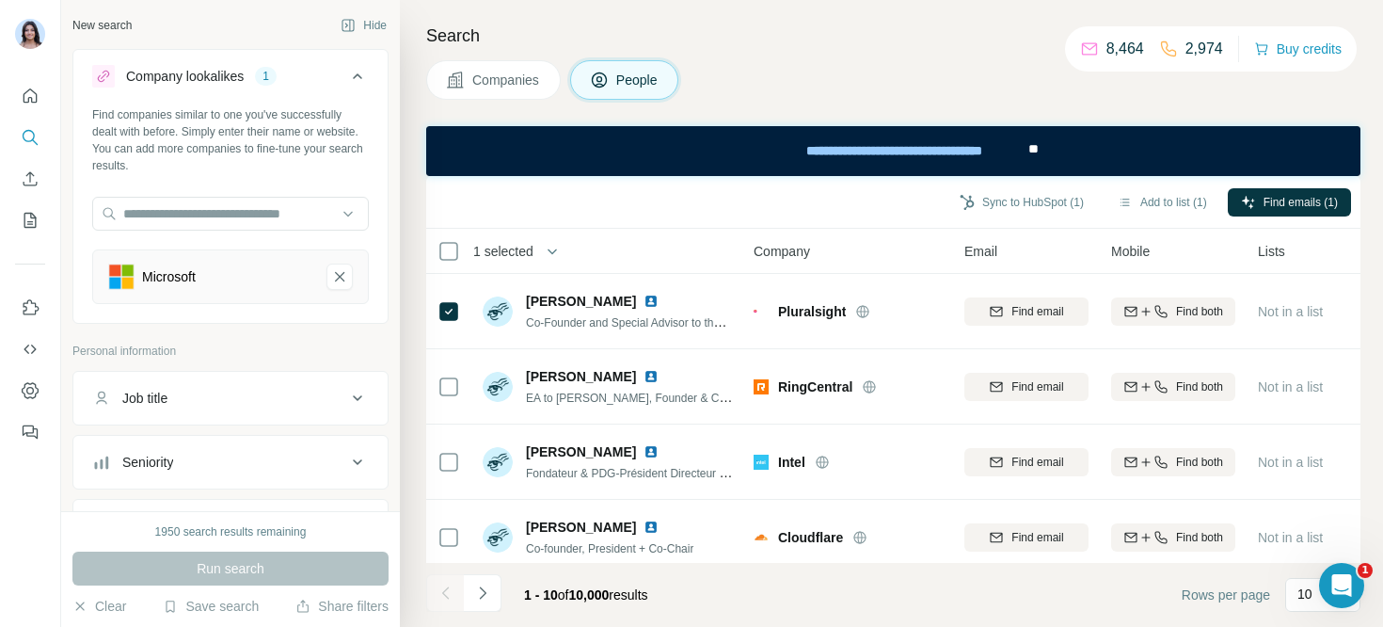
click at [500, 149] on div "**********" at bounding box center [893, 151] width 934 height 50
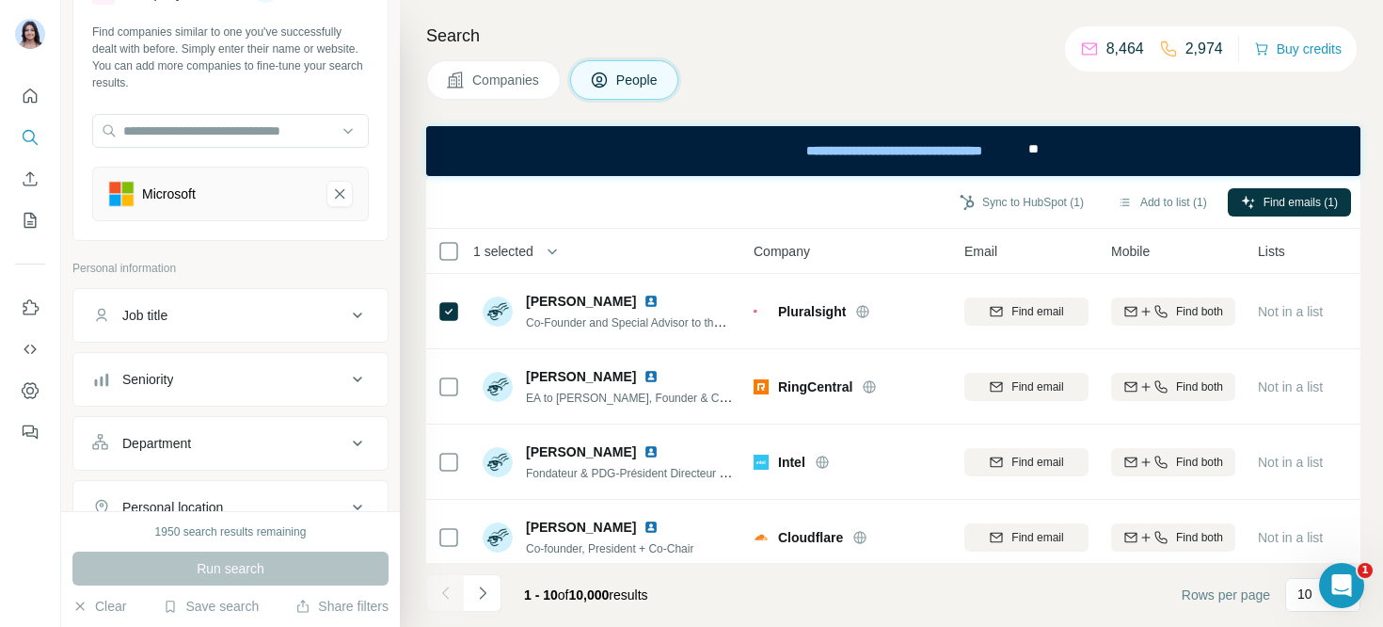
click at [197, 322] on div "Job title" at bounding box center [219, 315] width 254 height 19
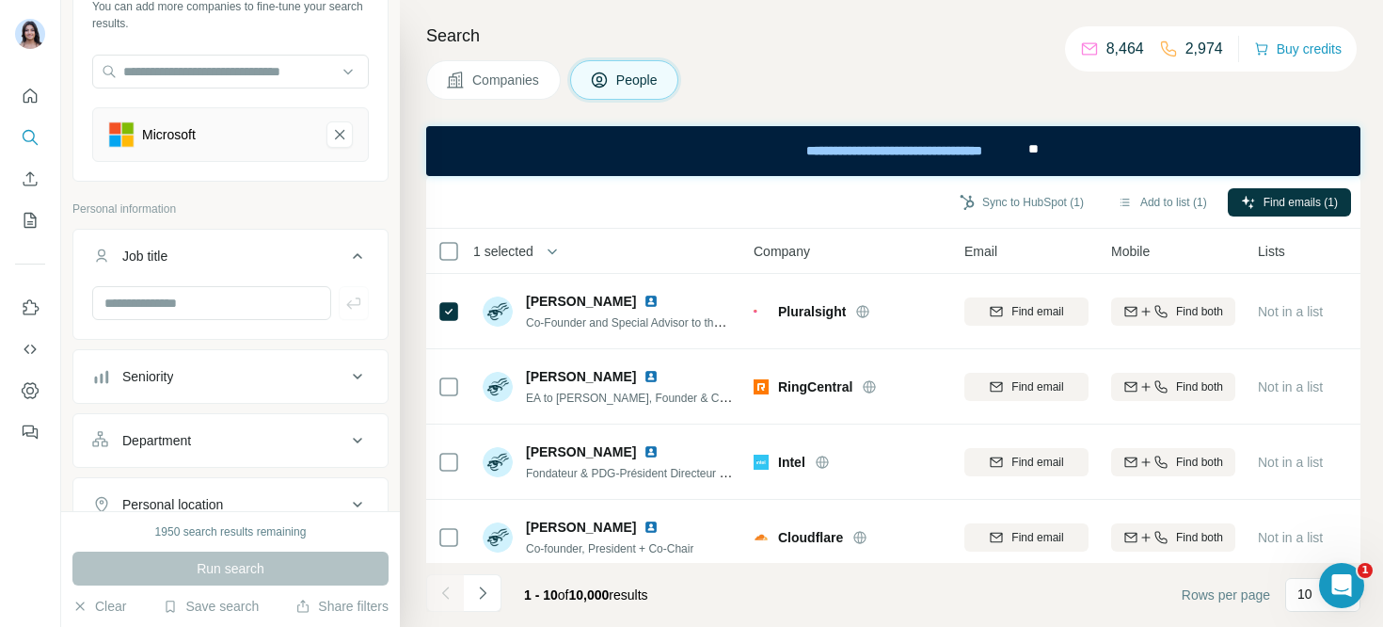
scroll to position [0, 0]
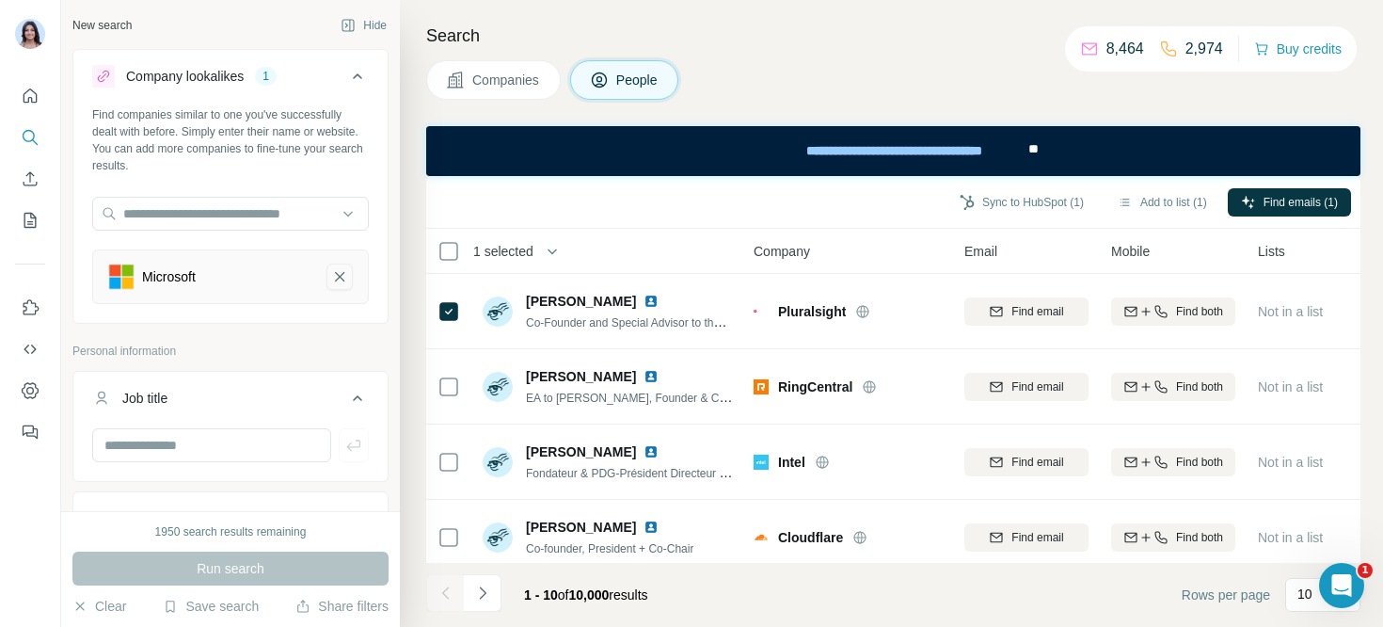
click at [339, 267] on icon "Microsoft-remove-button" at bounding box center [339, 276] width 17 height 19
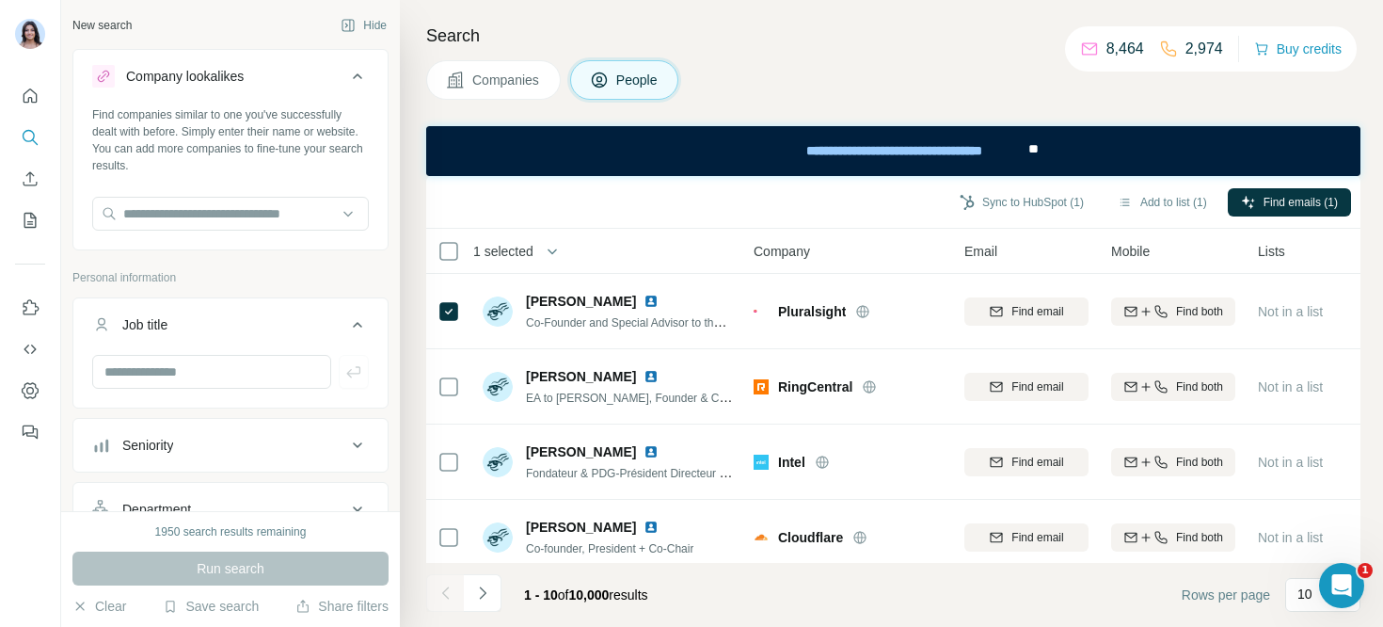
click at [514, 77] on span "Companies" at bounding box center [506, 80] width 69 height 19
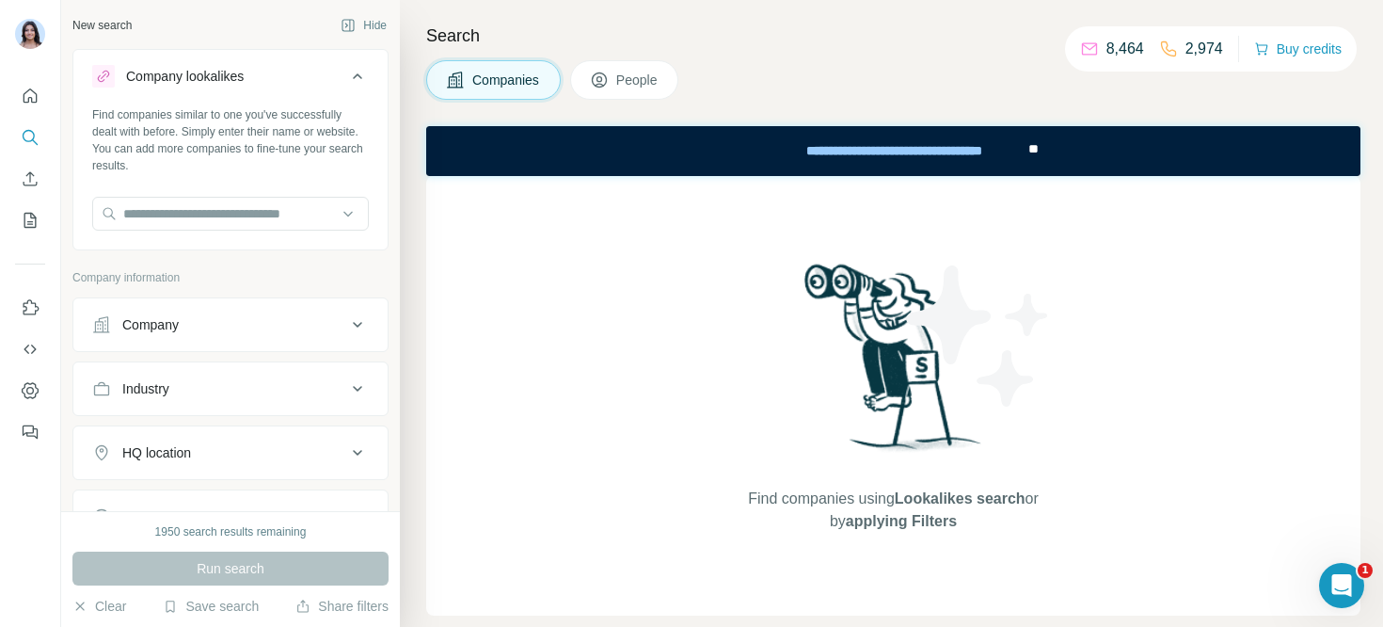
click at [225, 343] on button "Company" at bounding box center [230, 324] width 314 height 45
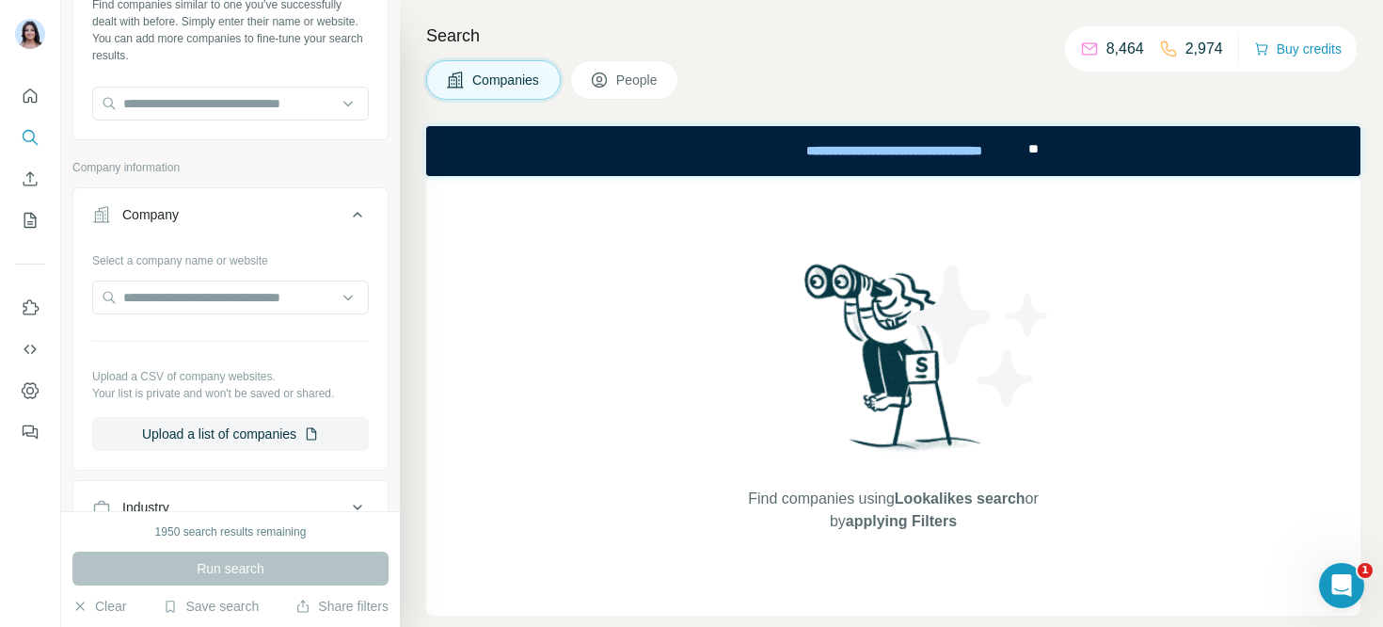
scroll to position [131, 0]
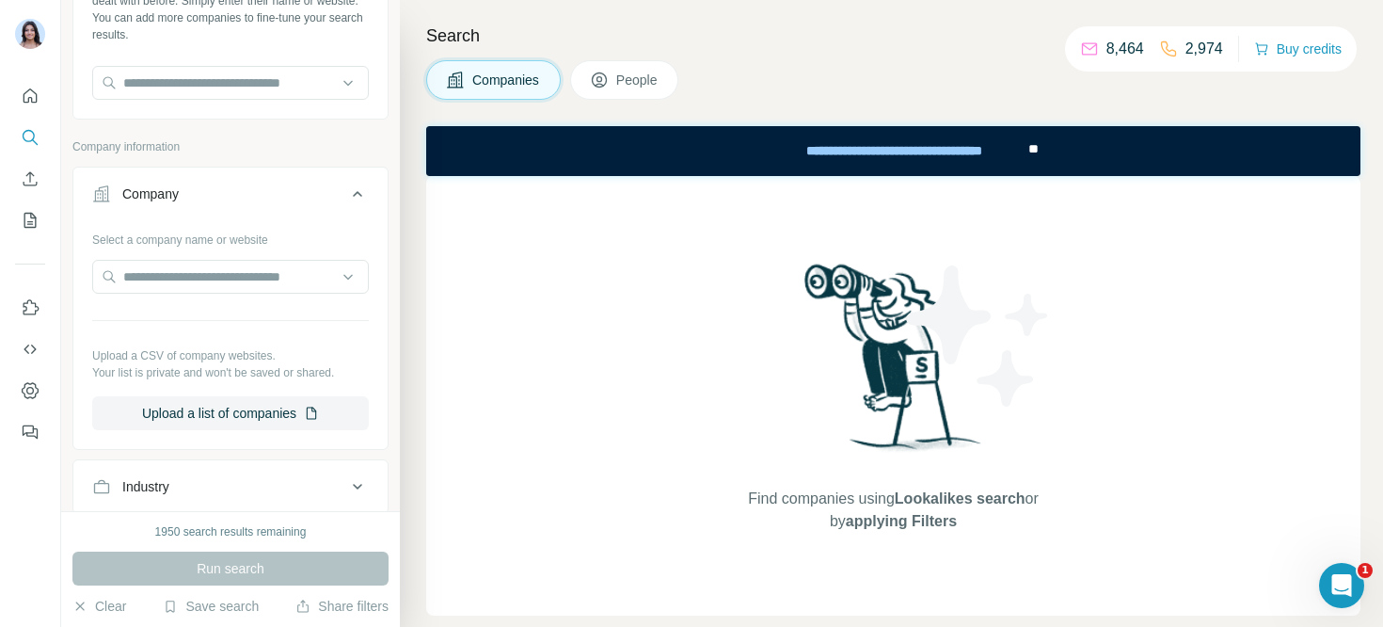
click at [204, 339] on div "Select a company name or website Upload a CSV of company websites. Your list is…" at bounding box center [230, 327] width 277 height 206
click at [237, 329] on div "Select a company name or website Upload a CSV of company websites. Your list is…" at bounding box center [230, 327] width 277 height 206
click at [222, 409] on button "Upload a list of companies" at bounding box center [230, 413] width 277 height 34
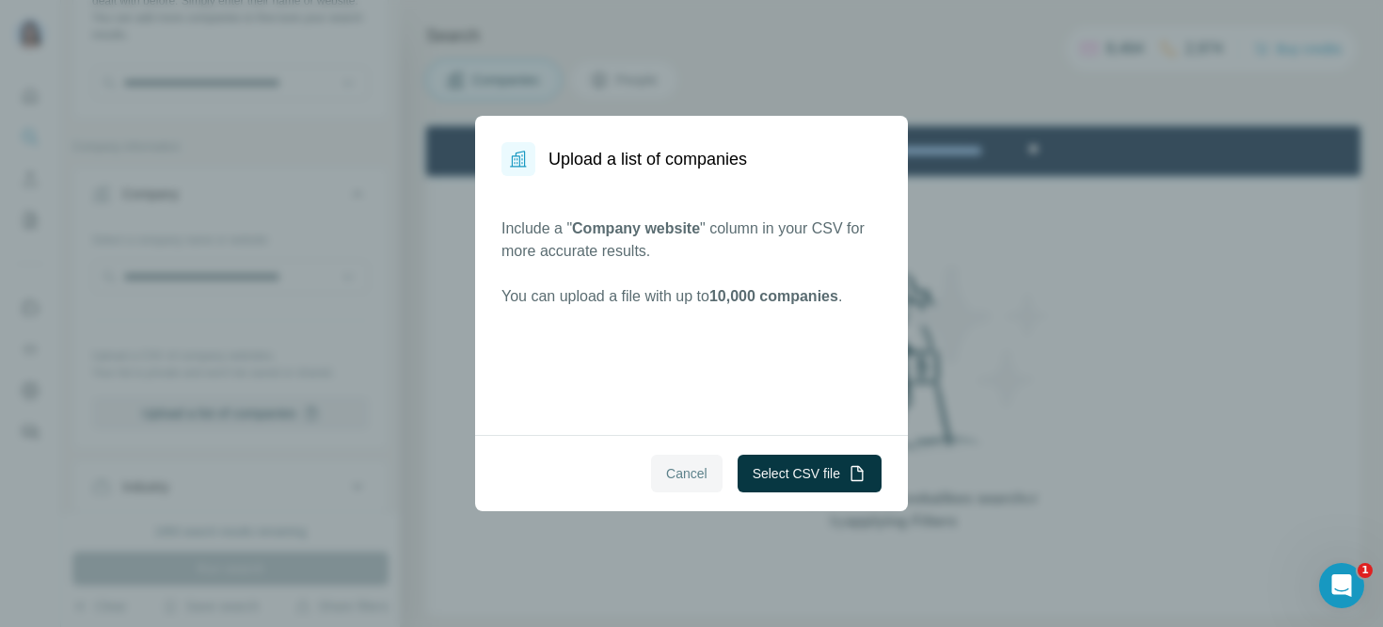
click at [666, 476] on span "Cancel" at bounding box center [686, 473] width 41 height 19
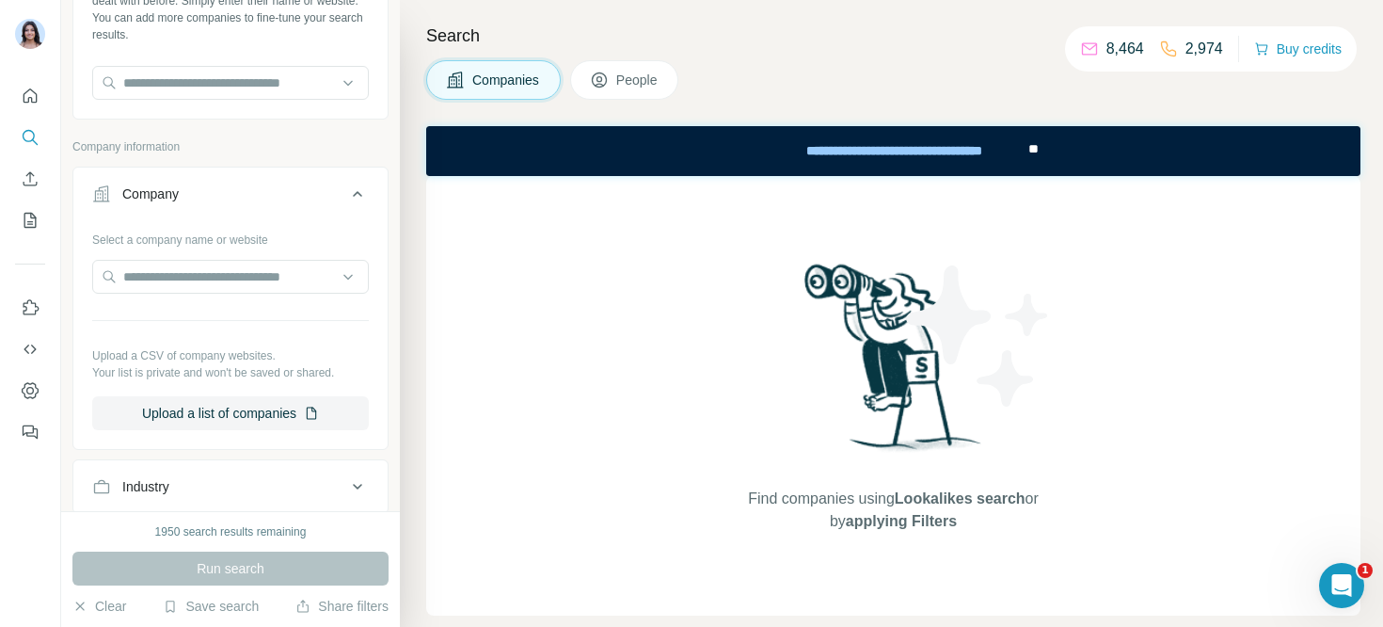
click at [165, 312] on div "Select a company name or website Upload a CSV of company websites. Your list is…" at bounding box center [230, 327] width 277 height 206
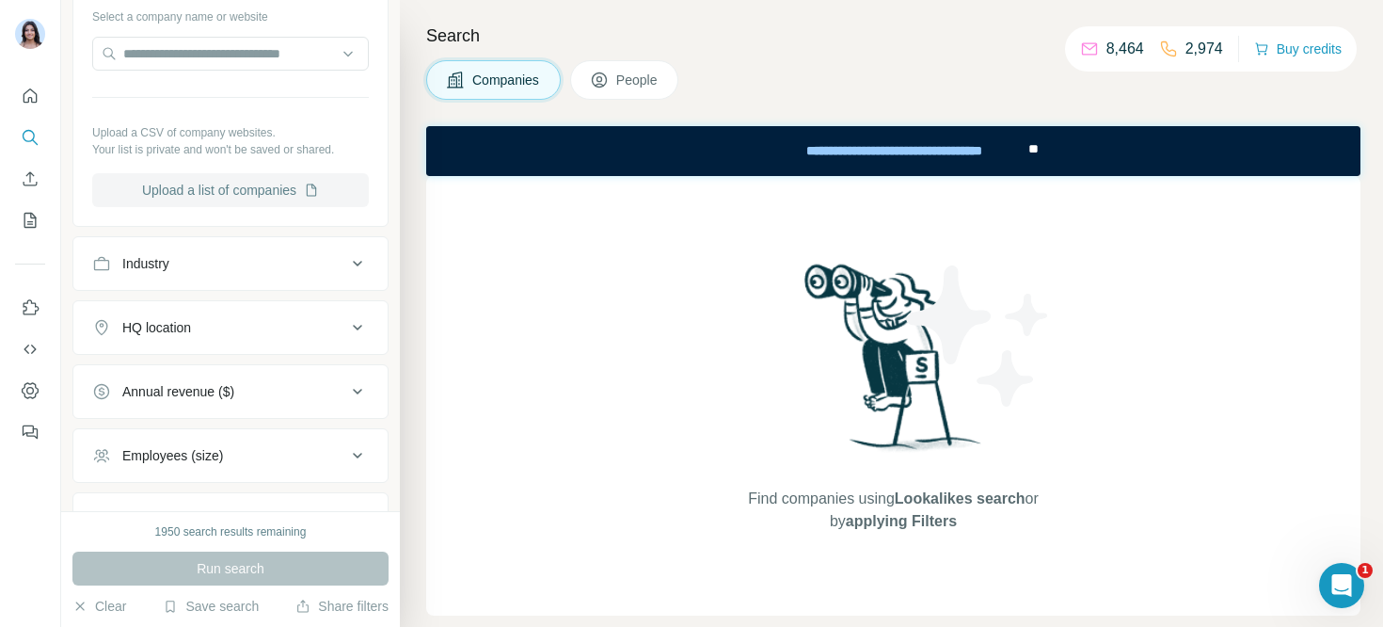
scroll to position [0, 0]
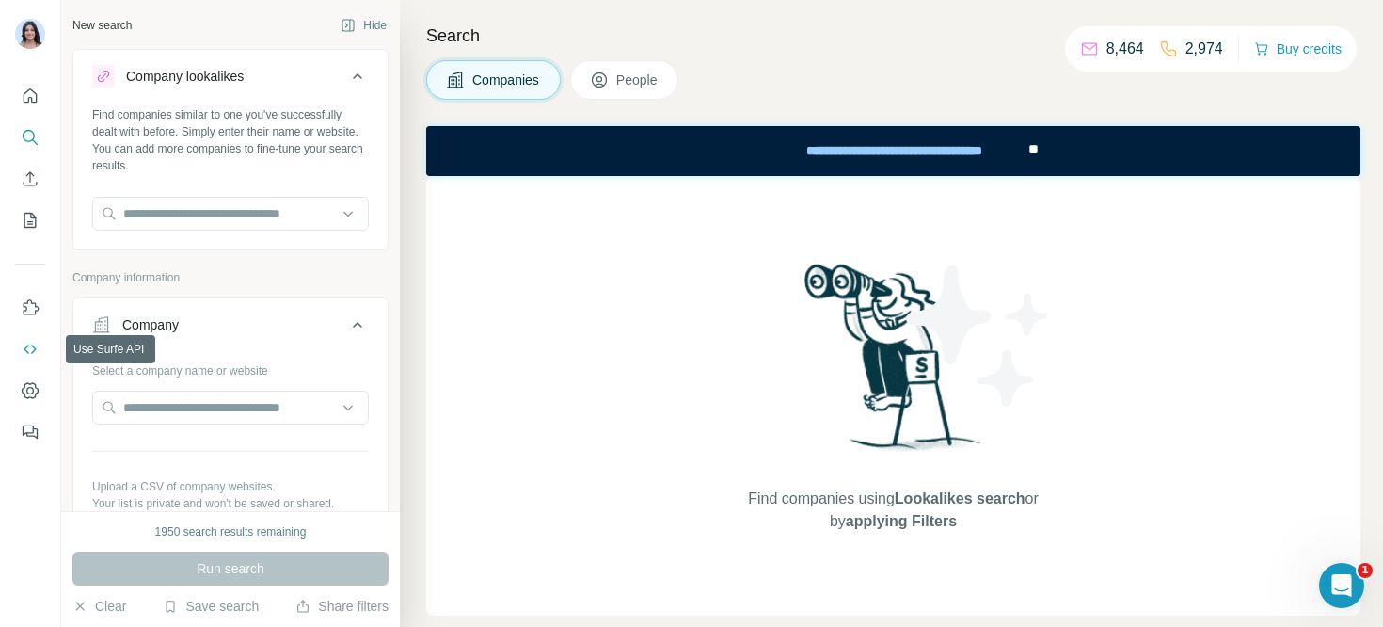
click at [25, 356] on icon "Use Surfe API" at bounding box center [30, 349] width 19 height 19
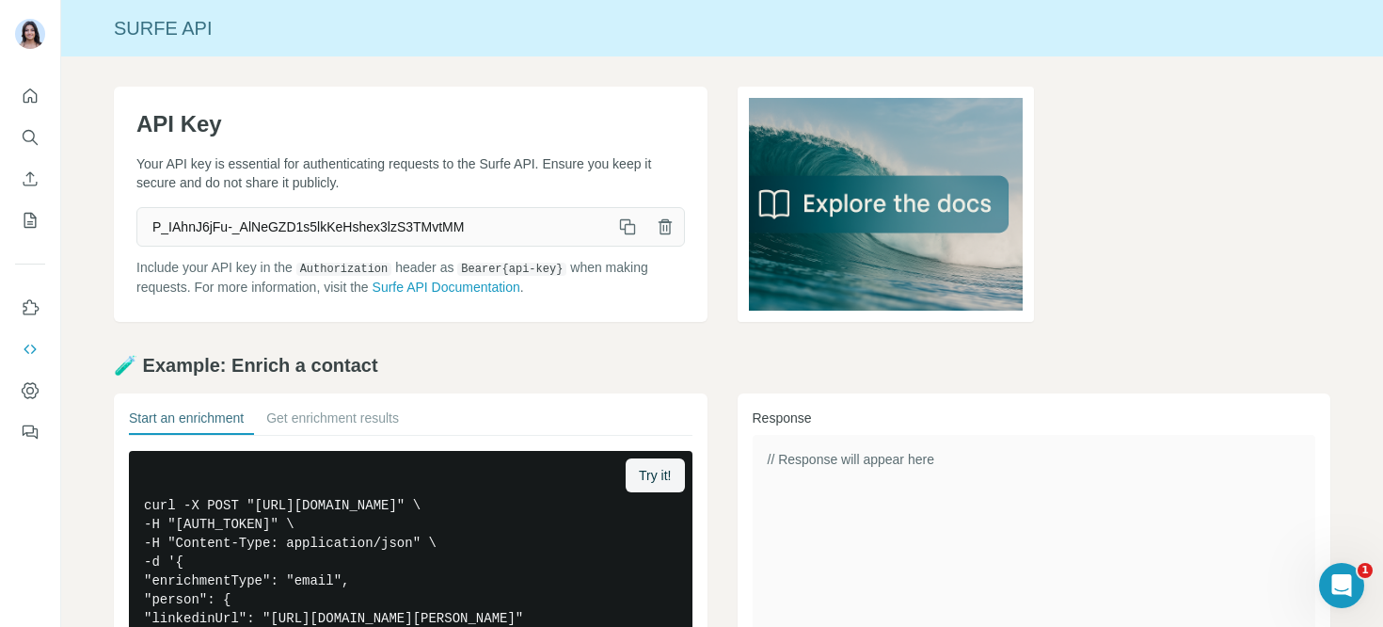
click at [165, 370] on h2 "🧪 Example: Enrich a contact" at bounding box center [722, 365] width 1216 height 26
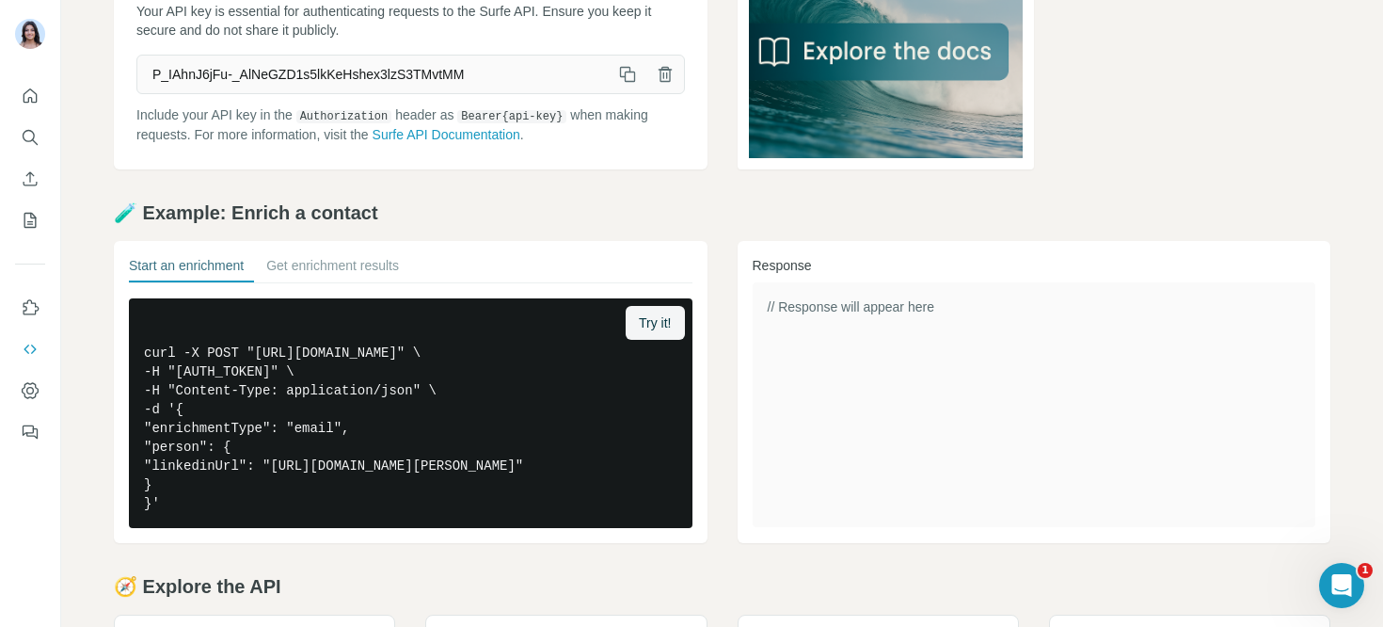
click at [107, 371] on div "API Key Your API key is essential for authenticating requests to the Surfe API.…" at bounding box center [722, 350] width 1322 height 893
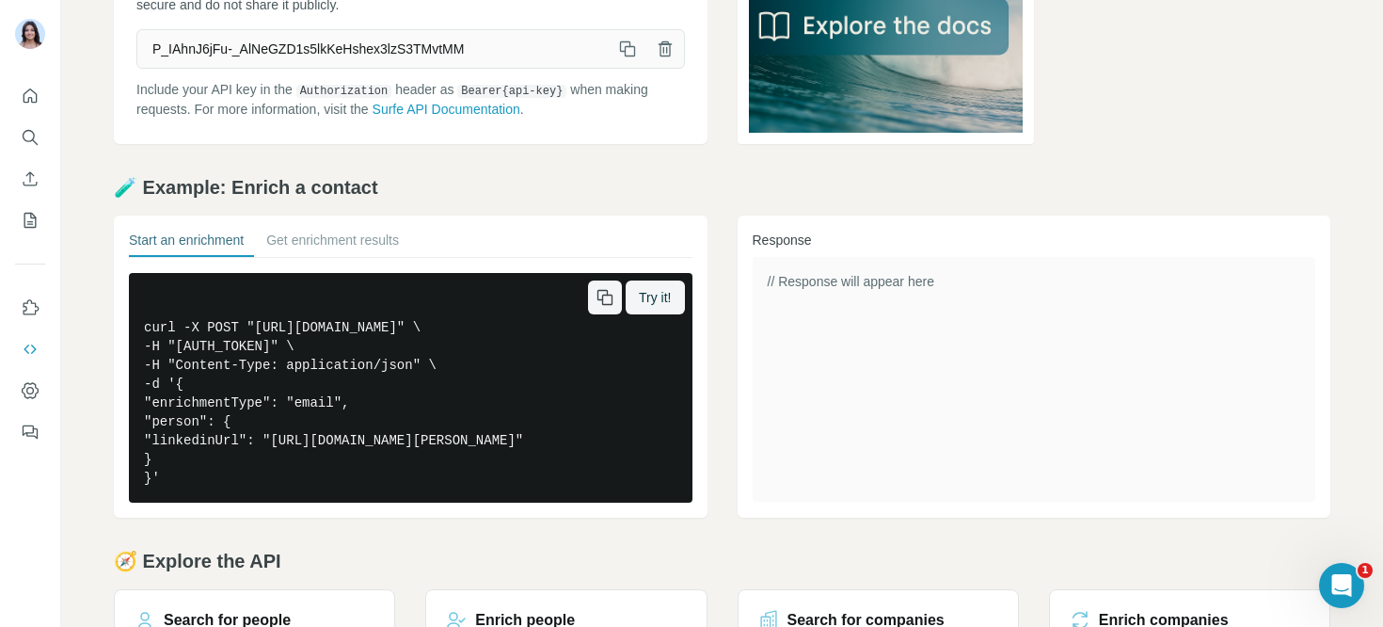
scroll to position [360, 0]
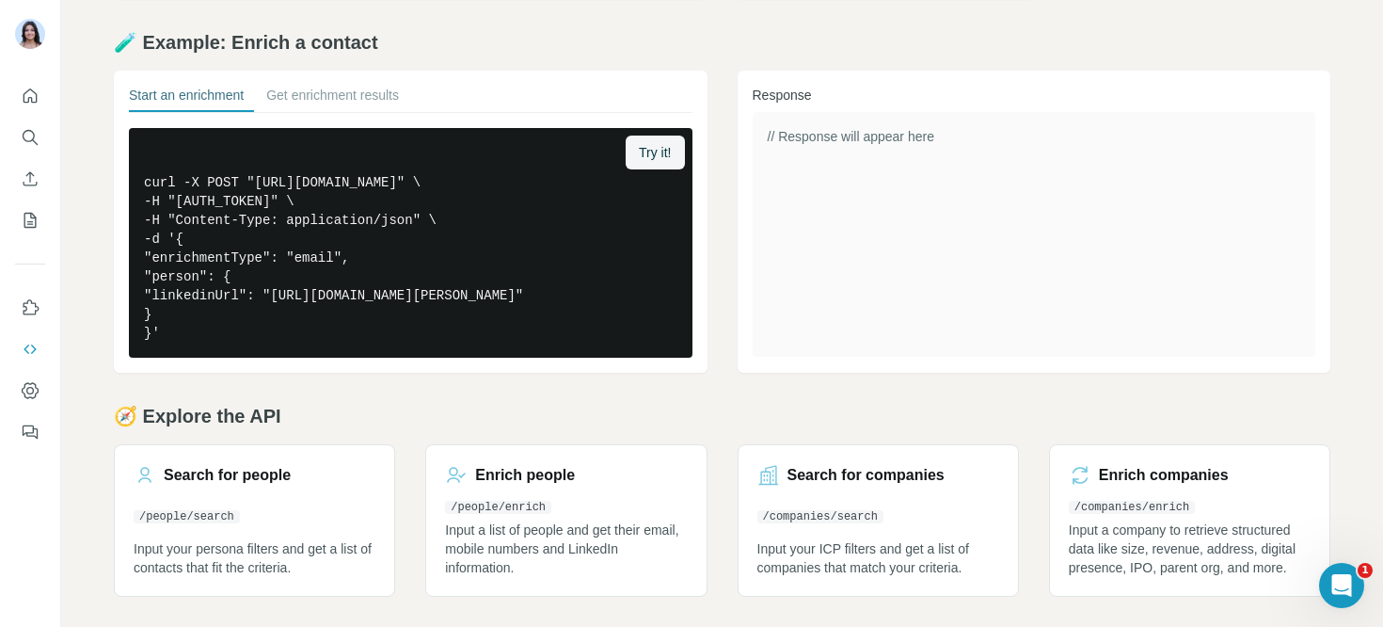
click at [415, 404] on h2 "🧭 Explore the API" at bounding box center [722, 416] width 1216 height 26
click at [325, 405] on h2 "🧭 Explore the API" at bounding box center [722, 416] width 1216 height 26
click at [335, 415] on h2 "🧭 Explore the API" at bounding box center [722, 416] width 1216 height 26
click at [365, 416] on h2 "🧭 Explore the API" at bounding box center [722, 416] width 1216 height 26
click at [258, 414] on h2 "🧭 Explore the API" at bounding box center [722, 416] width 1216 height 26
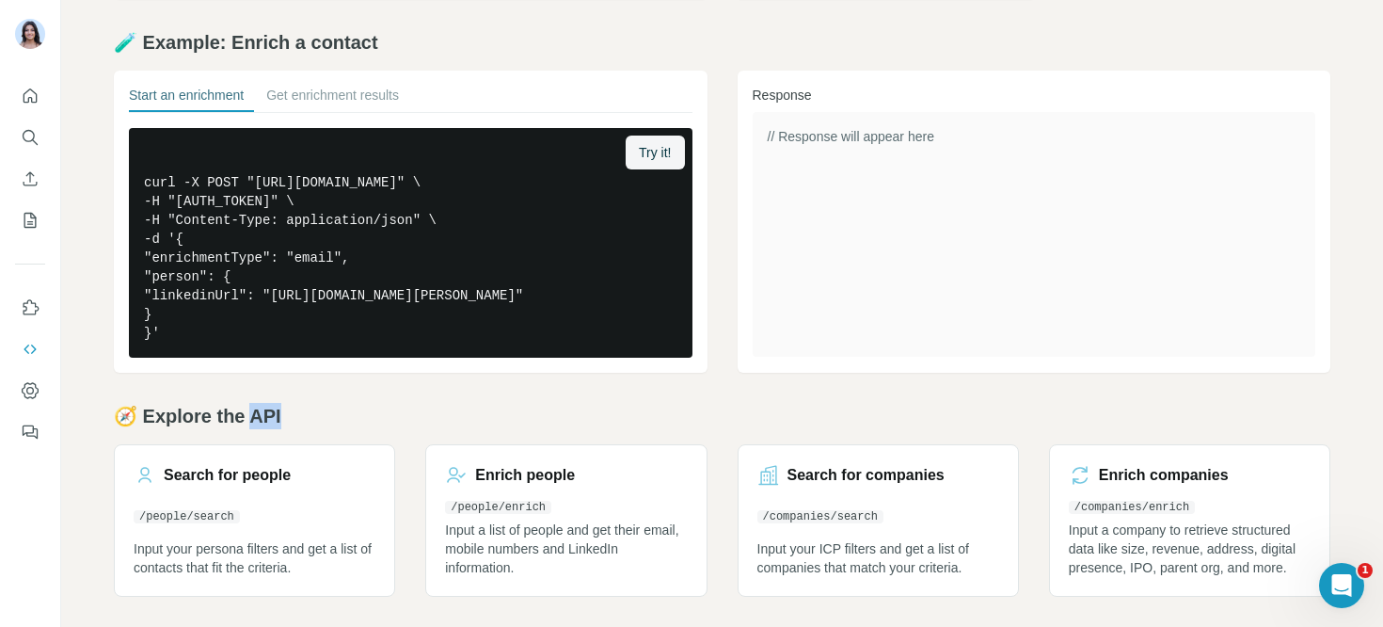
click at [258, 414] on h2 "🧭 Explore the API" at bounding box center [722, 416] width 1216 height 26
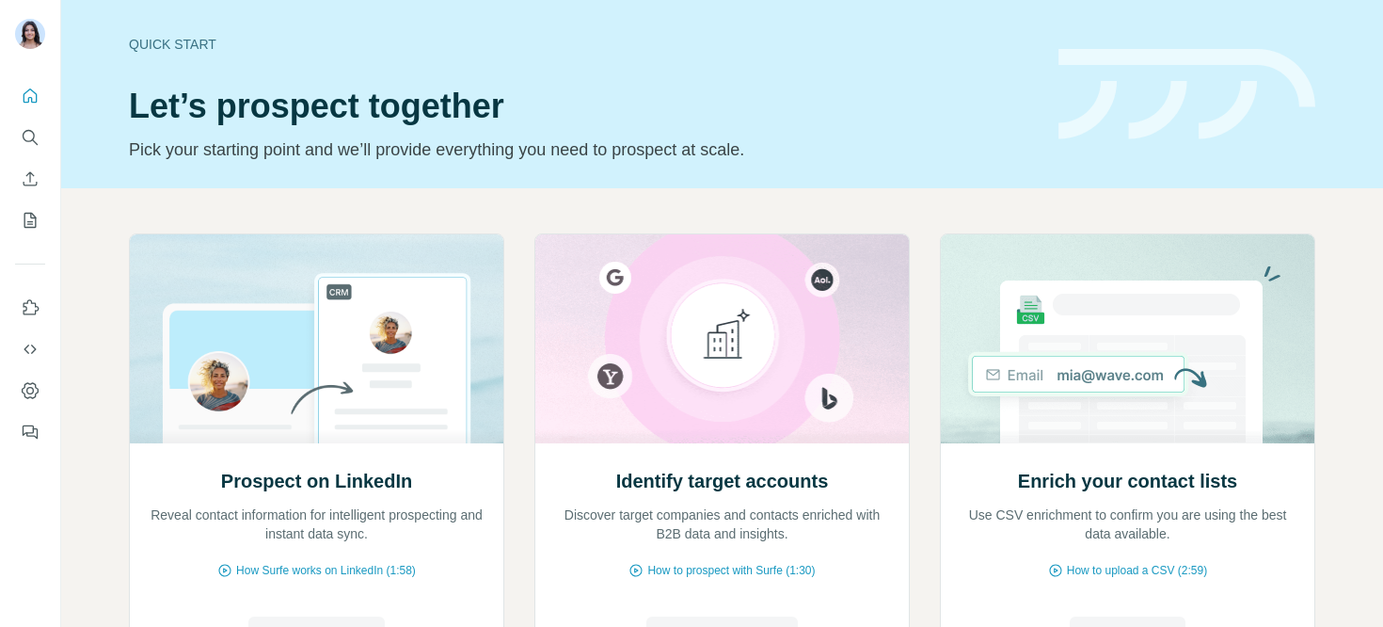
scroll to position [186, 0]
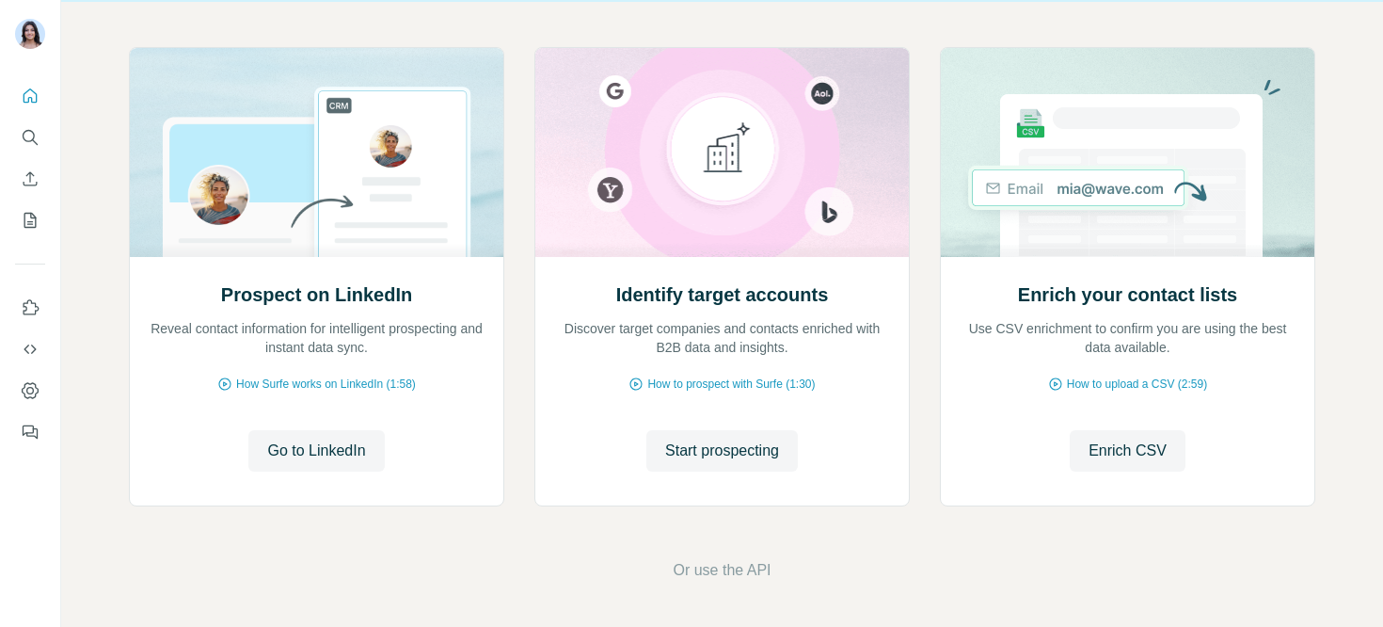
click at [730, 25] on div "Prospect on LinkedIn Reveal contact information for intelligent prospecting and…" at bounding box center [722, 314] width 1322 height 625
click at [29, 180] on icon "Enrich CSV" at bounding box center [31, 178] width 14 height 14
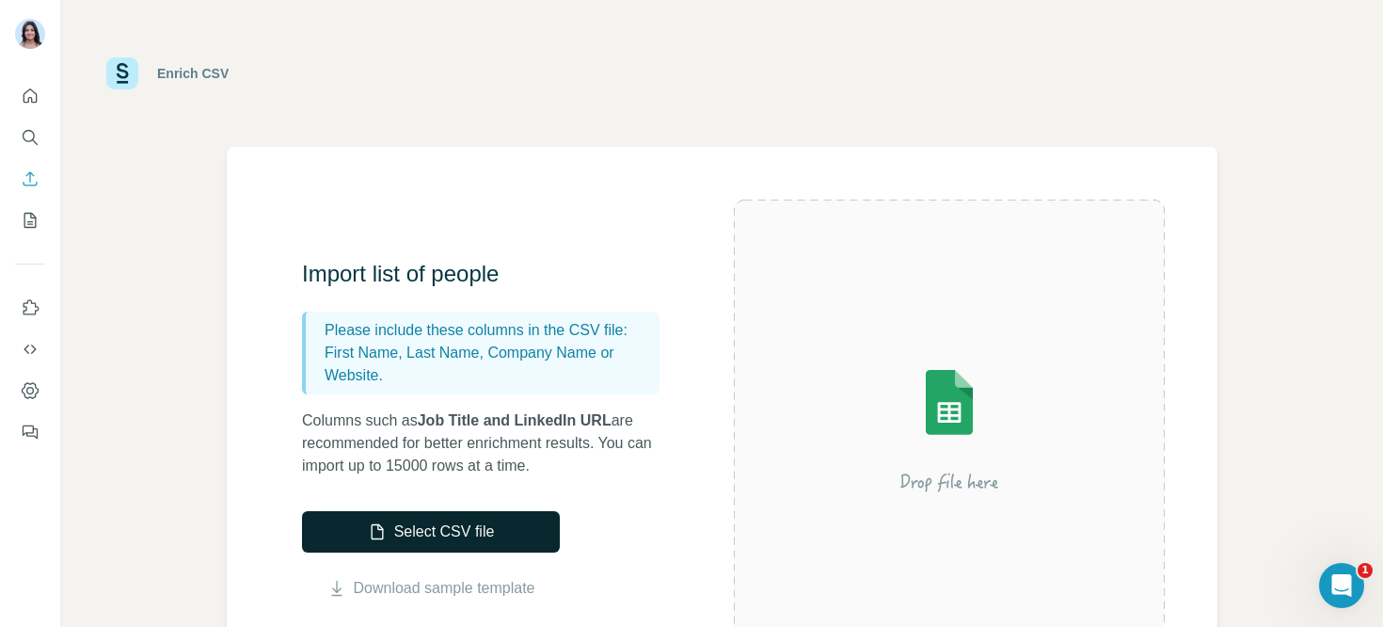
click at [347, 531] on button "Select CSV file" at bounding box center [431, 531] width 258 height 41
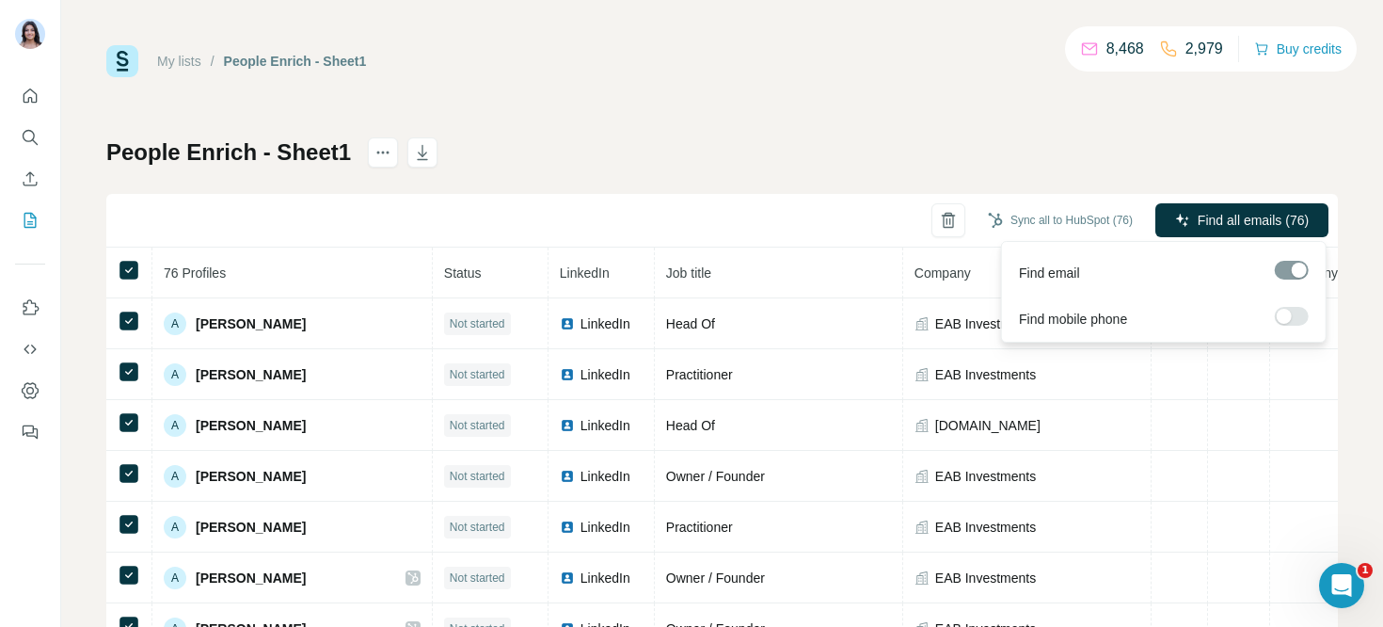
click at [1284, 314] on div at bounding box center [1284, 316] width 15 height 15
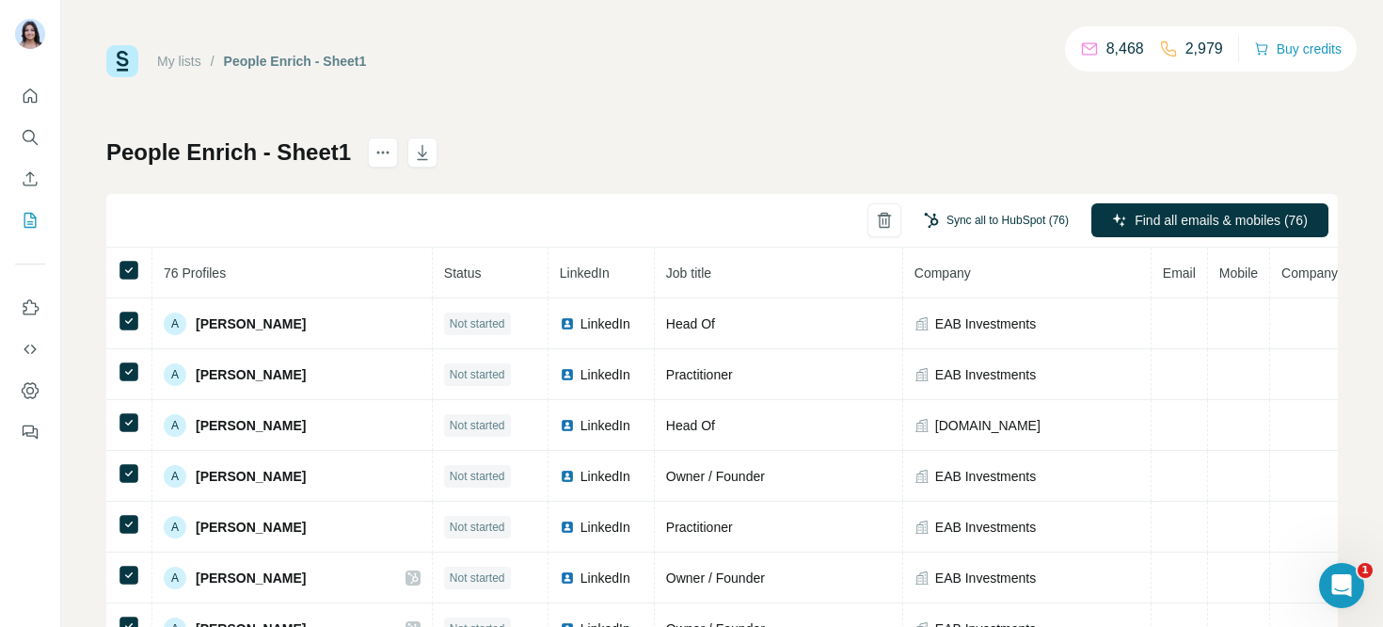
click at [1011, 220] on button "Sync all to HubSpot (76)" at bounding box center [996, 220] width 171 height 28
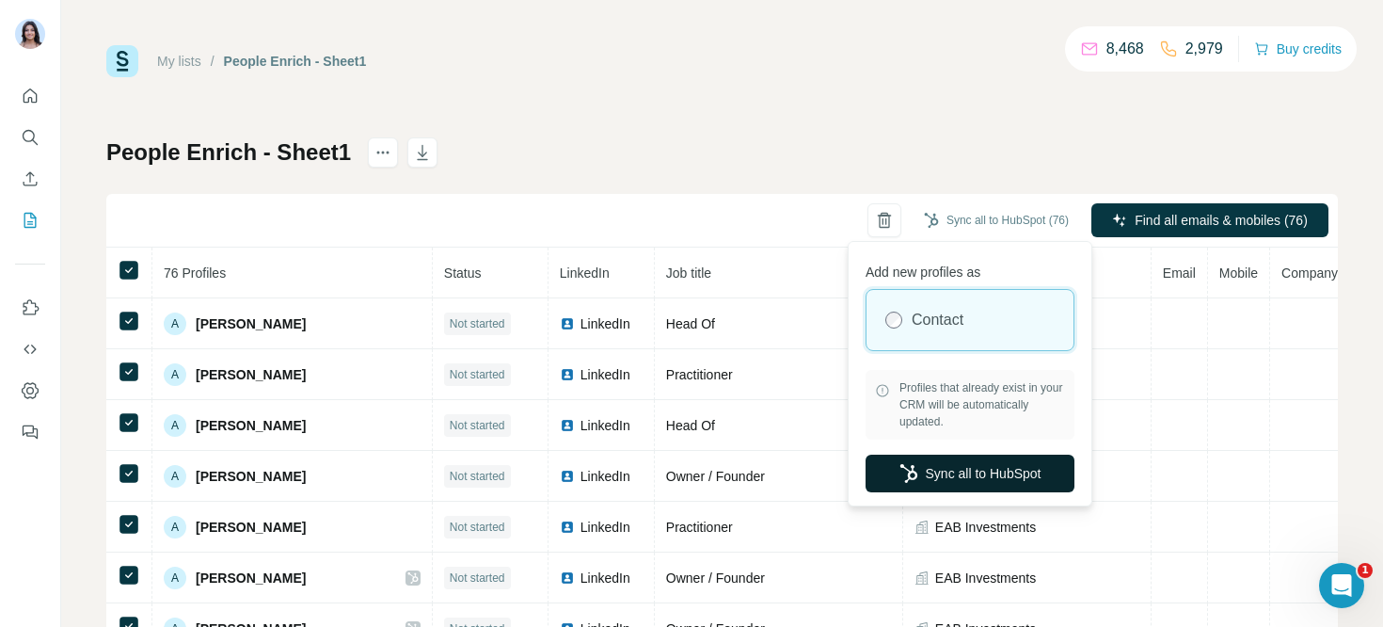
click at [981, 467] on button "Sync all to HubSpot" at bounding box center [969, 473] width 209 height 38
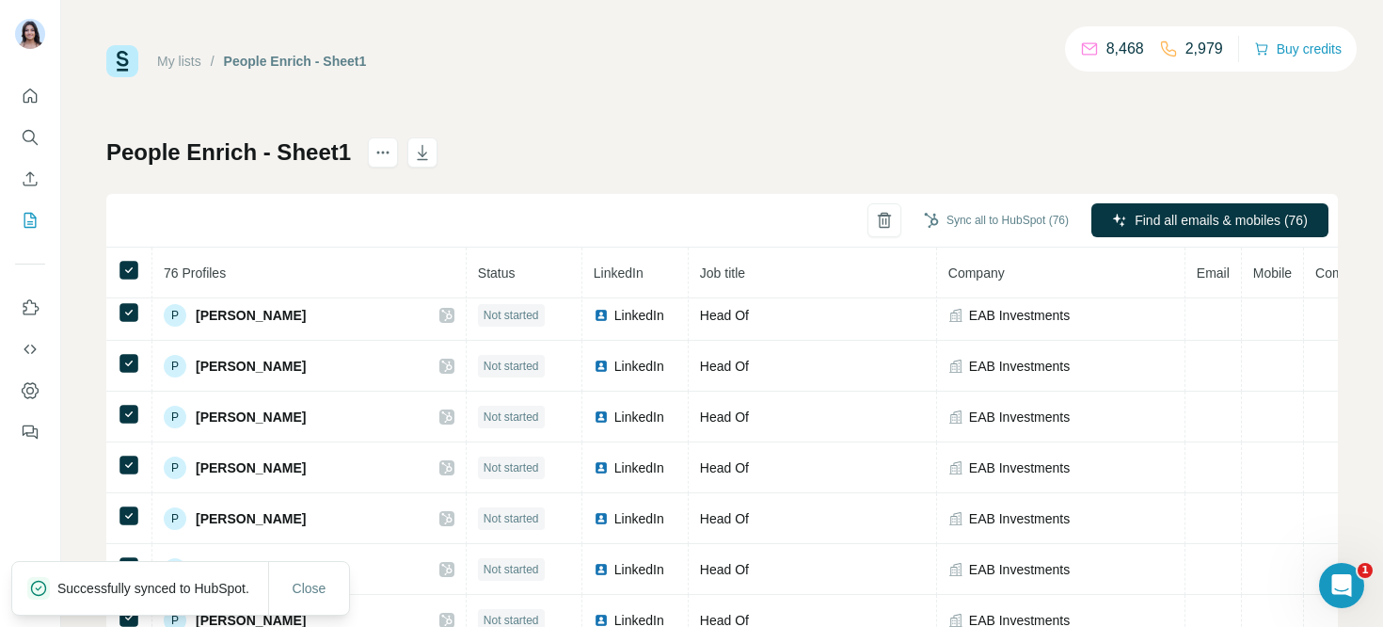
scroll to position [1959, 0]
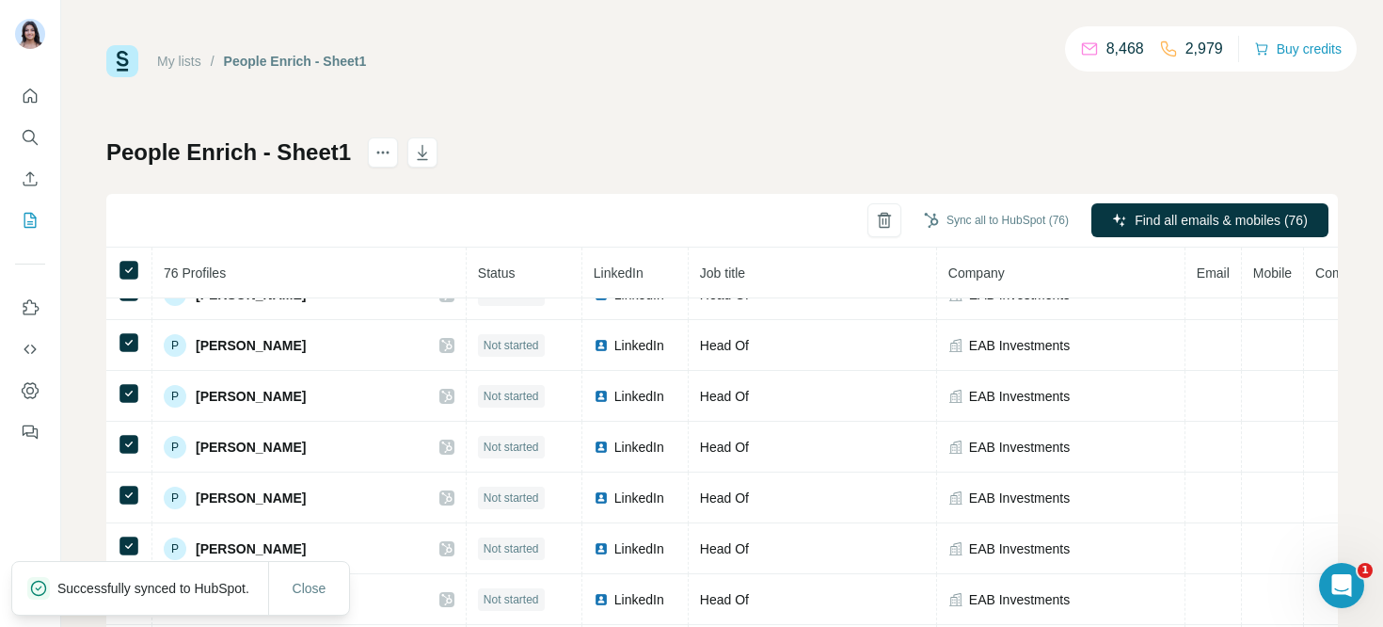
click at [149, 585] on p "Successfully synced to HubSpot." at bounding box center [160, 588] width 207 height 19
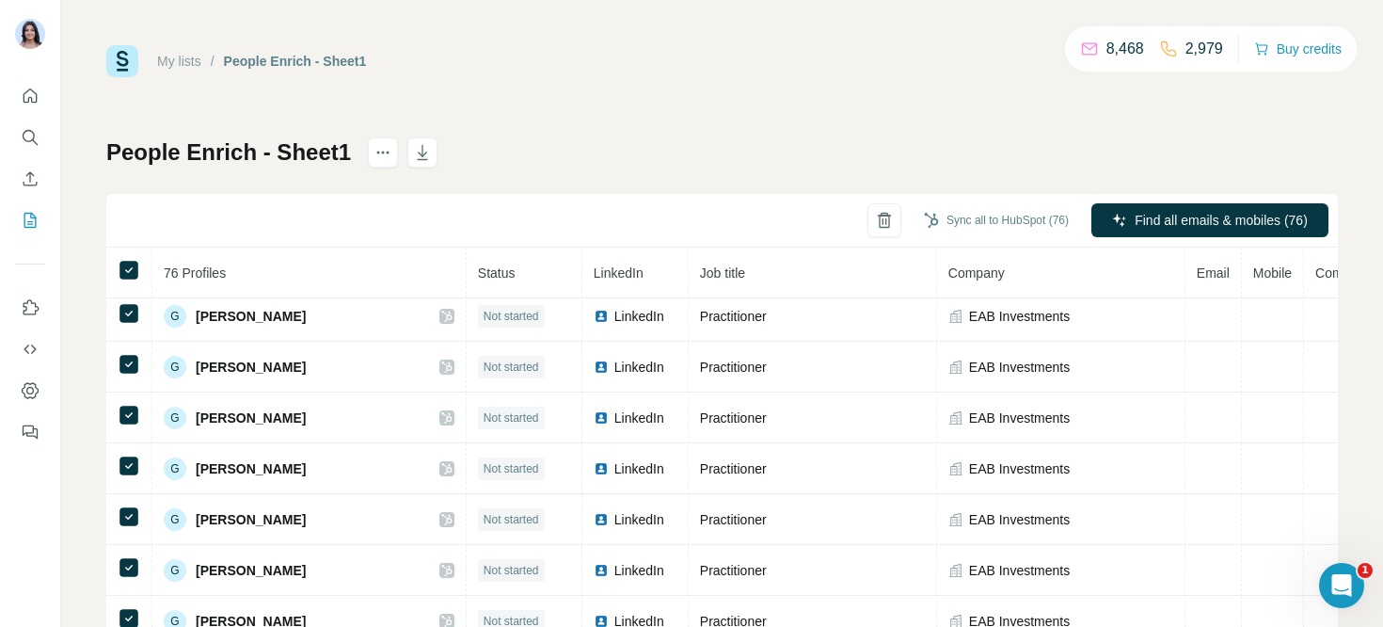
scroll to position [0, 0]
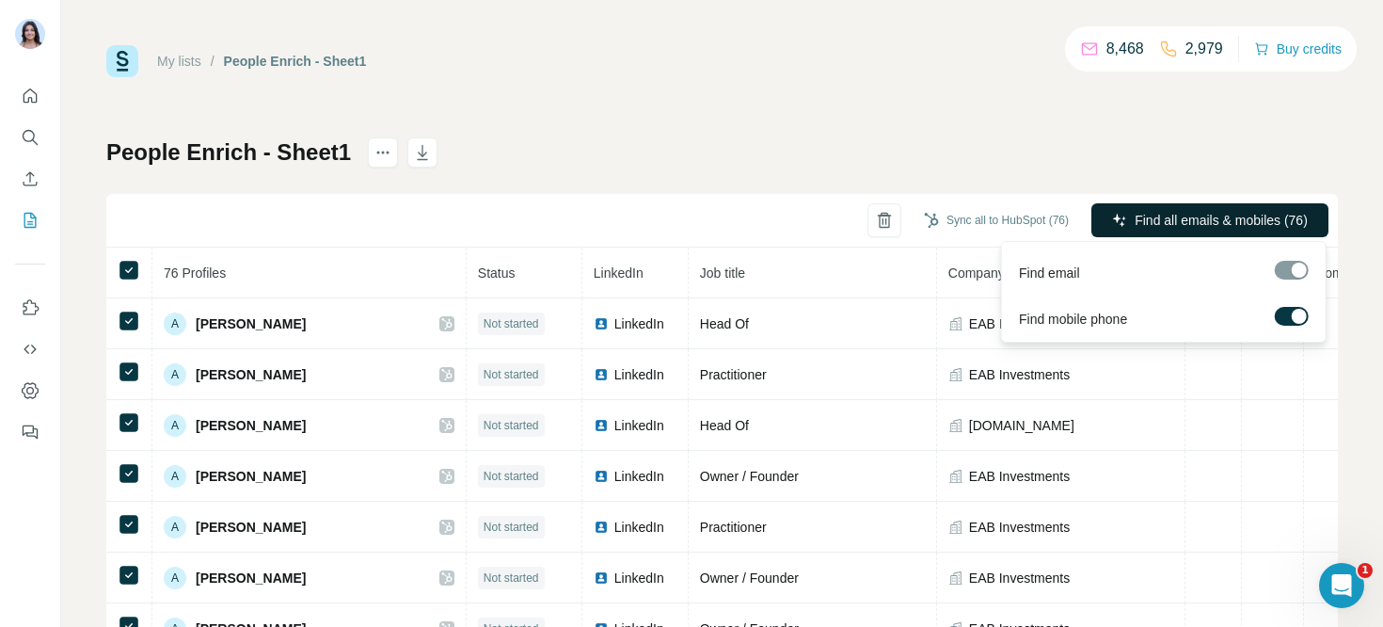
click at [1261, 212] on span "Find all emails & mobiles (76)" at bounding box center [1220, 220] width 173 height 19
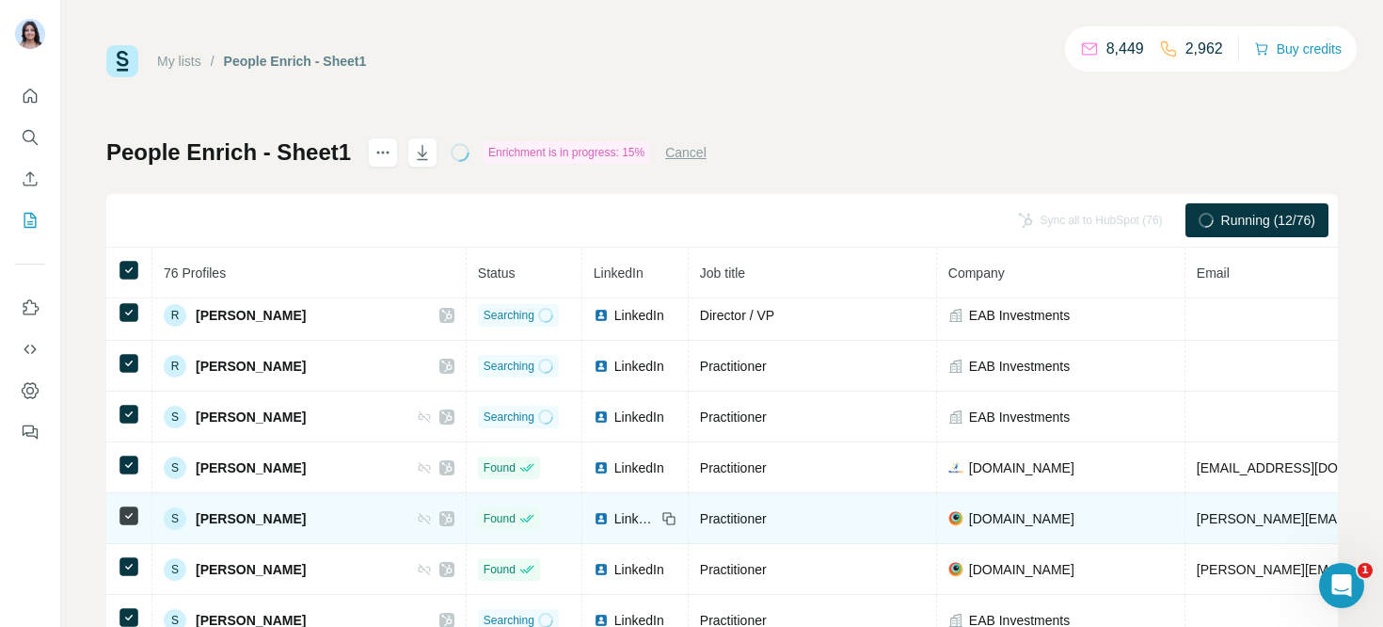
scroll to position [3006, 73]
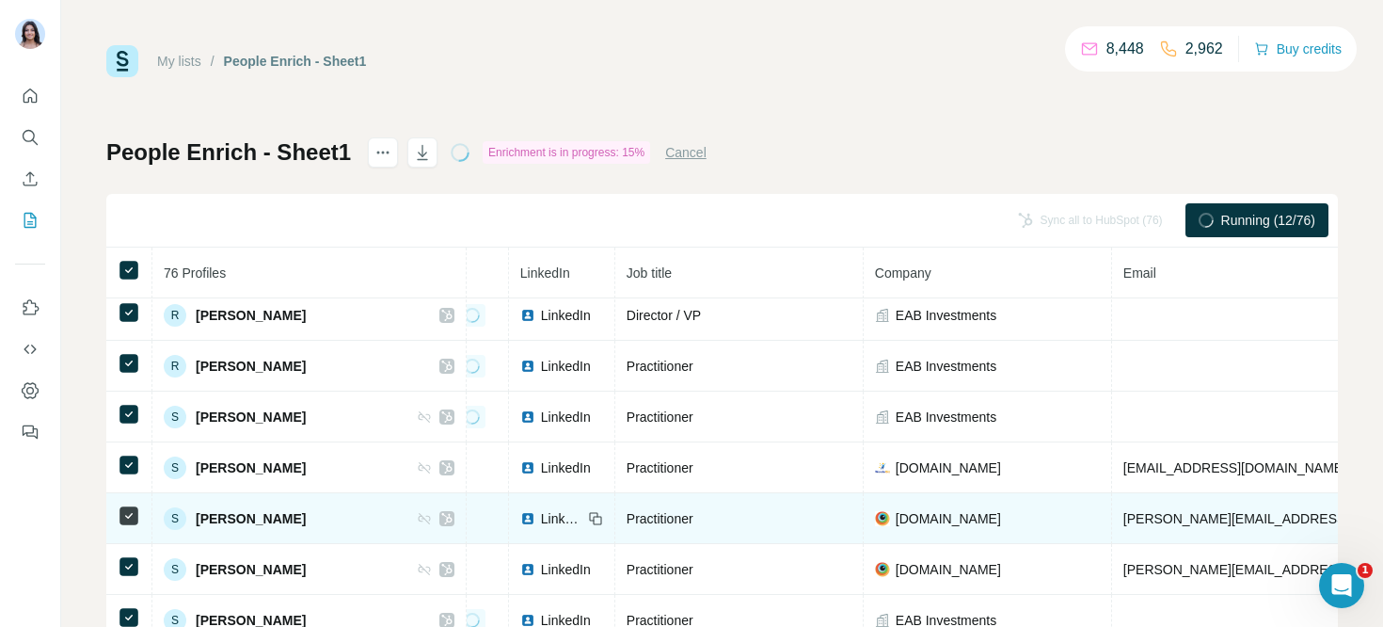
click at [897, 519] on span "browserstack.com" at bounding box center [948, 518] width 105 height 19
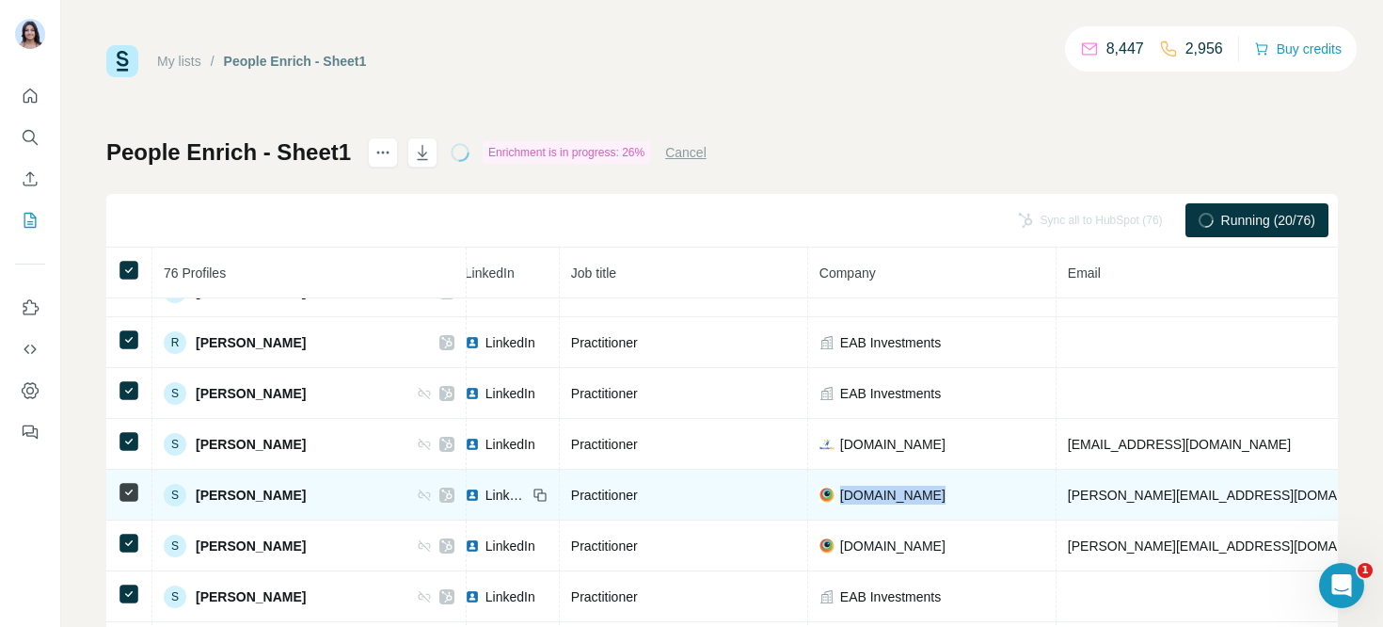
scroll to position [3029, 146]
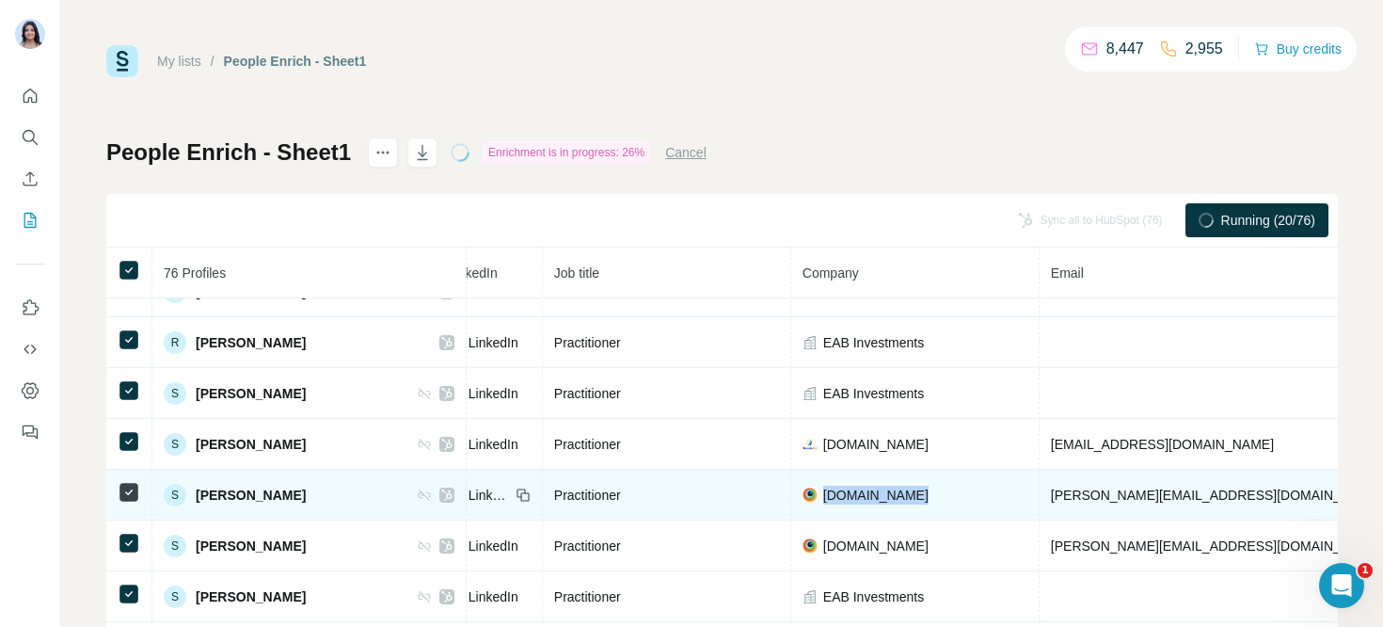
click at [878, 500] on div "browserstack.com" at bounding box center [914, 494] width 225 height 19
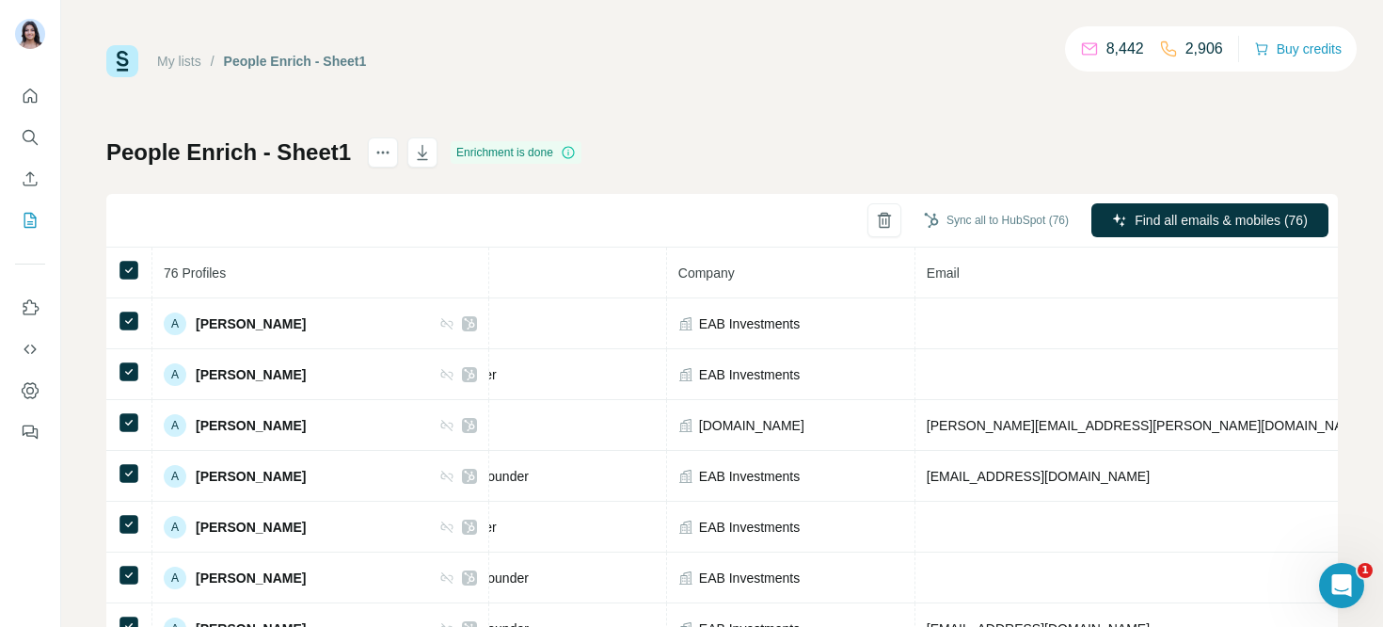
scroll to position [0, 294]
click at [967, 151] on div "People Enrich - Sheet1 Enrichment is done Sync all to HubSpot (76) Find all ema…" at bounding box center [721, 440] width 1231 height 607
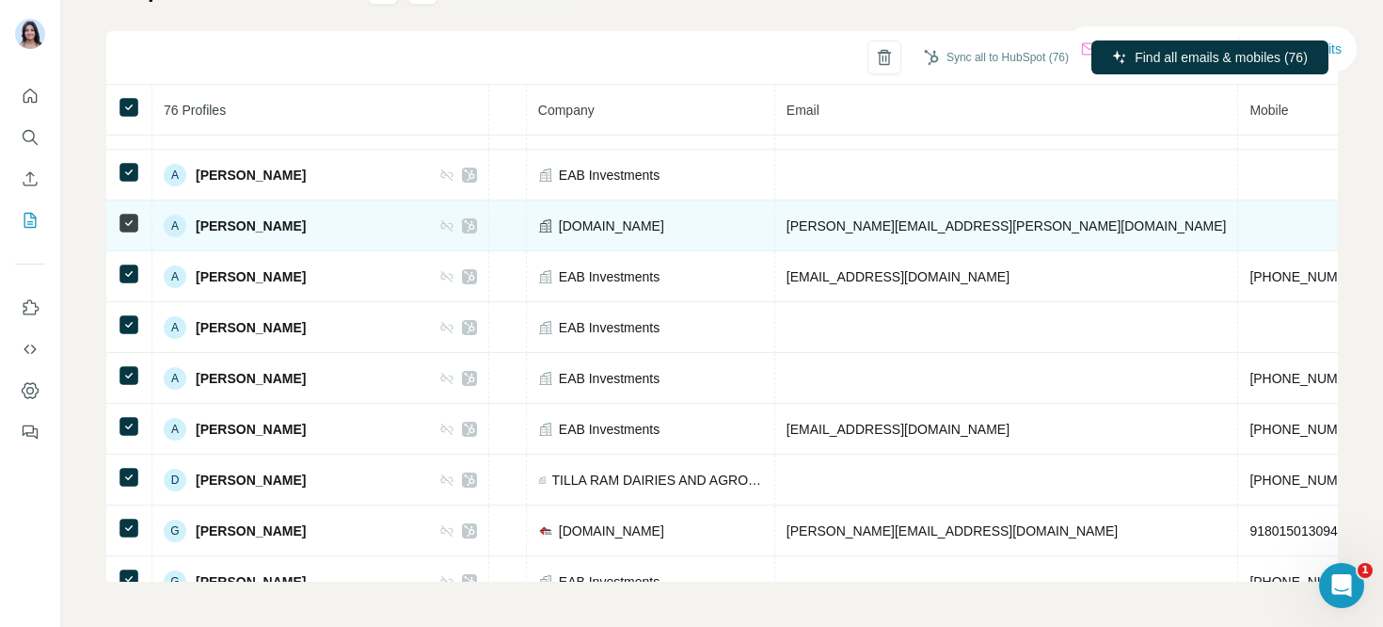
scroll to position [0, 433]
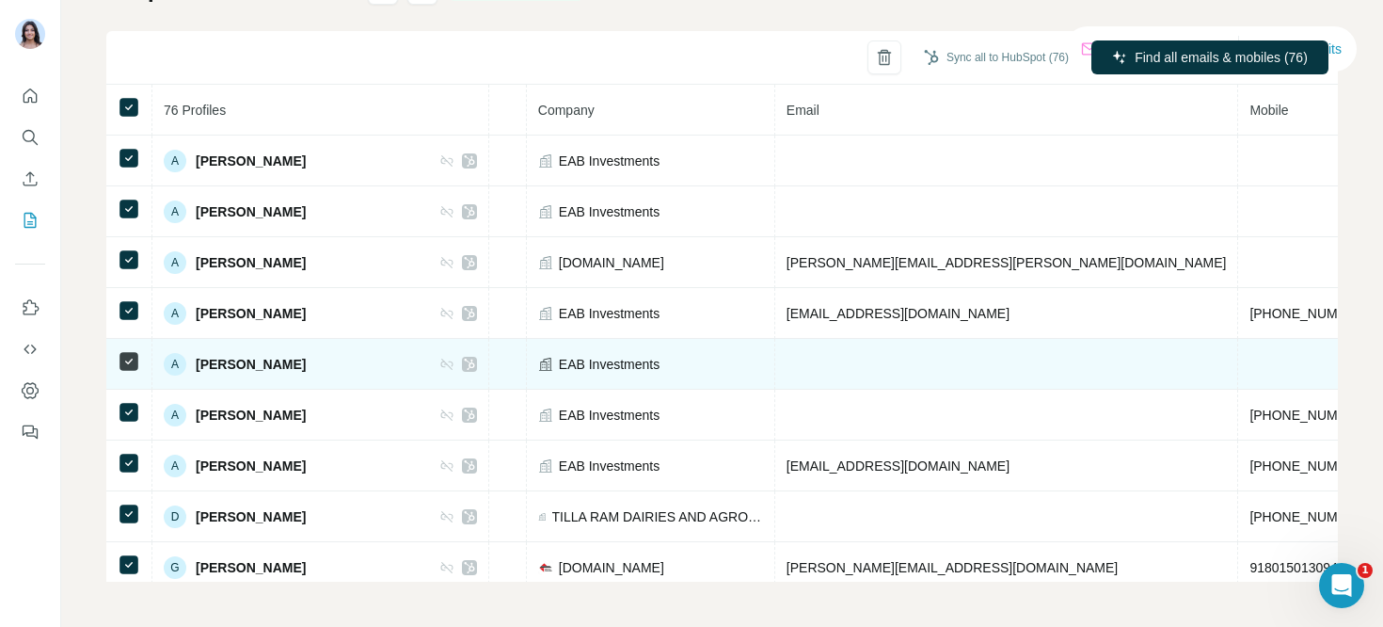
click at [1238, 351] on td at bounding box center [1309, 364] width 142 height 51
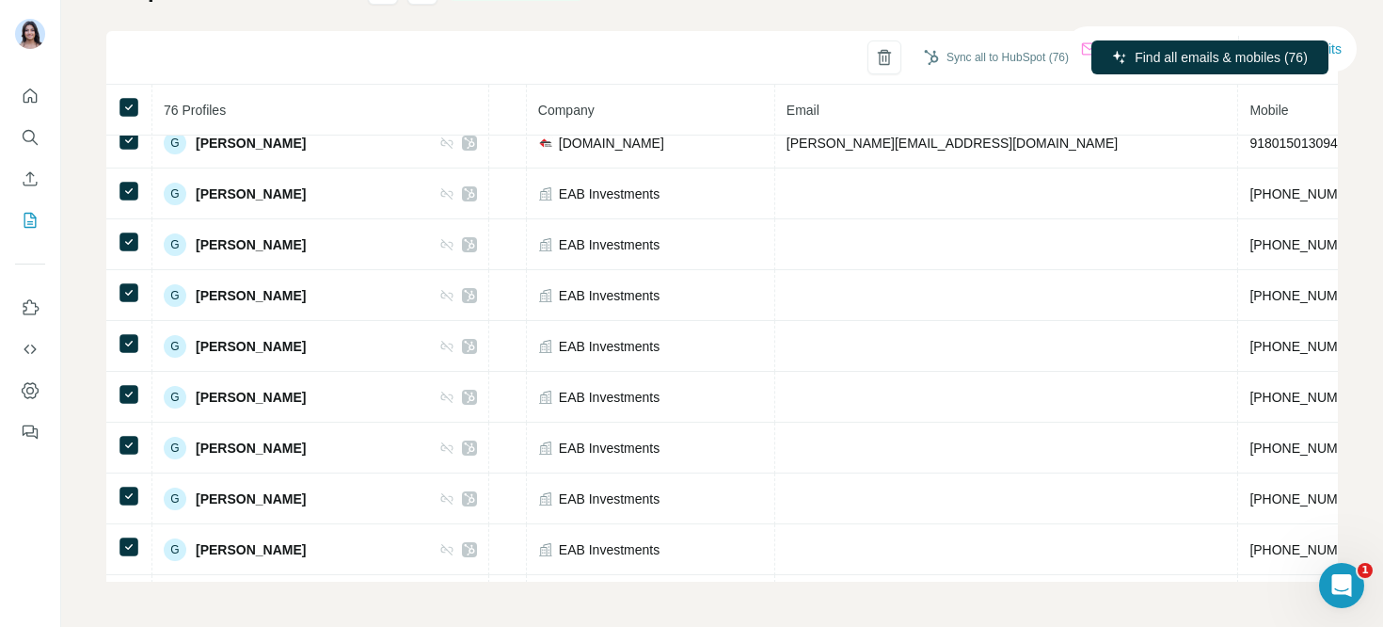
scroll to position [359, 433]
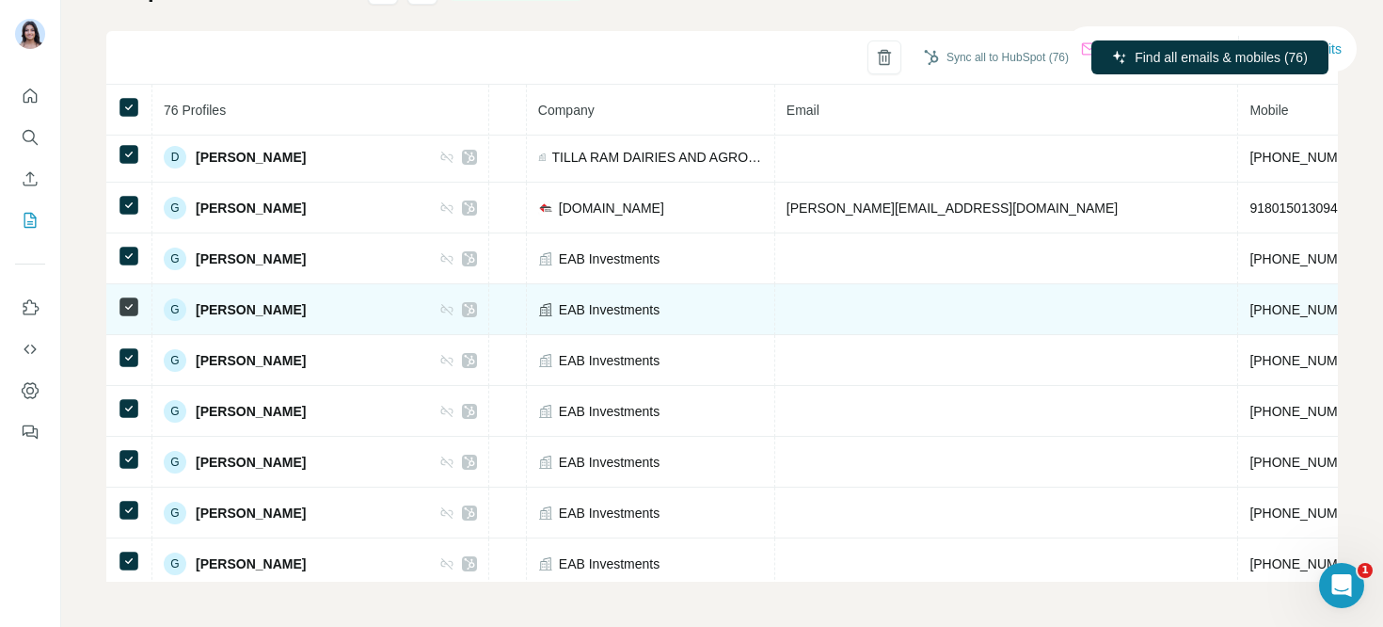
click at [775, 325] on td at bounding box center [1007, 309] width 464 height 51
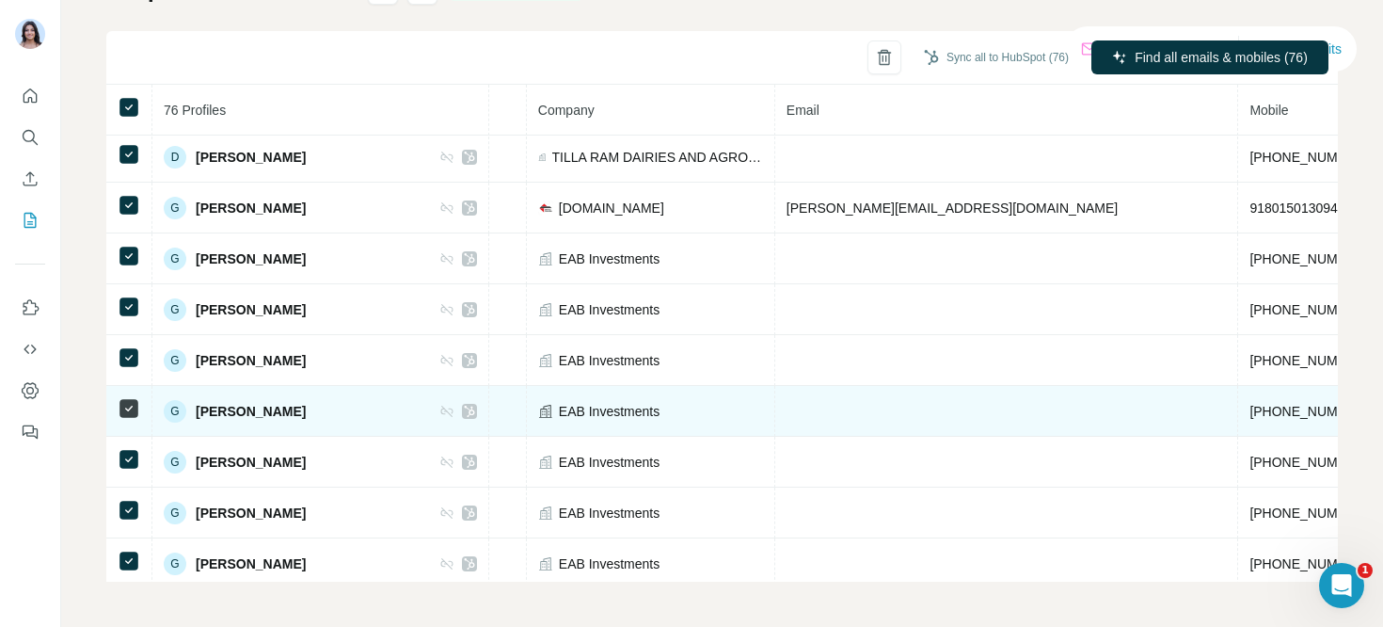
click at [775, 390] on td at bounding box center [1007, 411] width 464 height 51
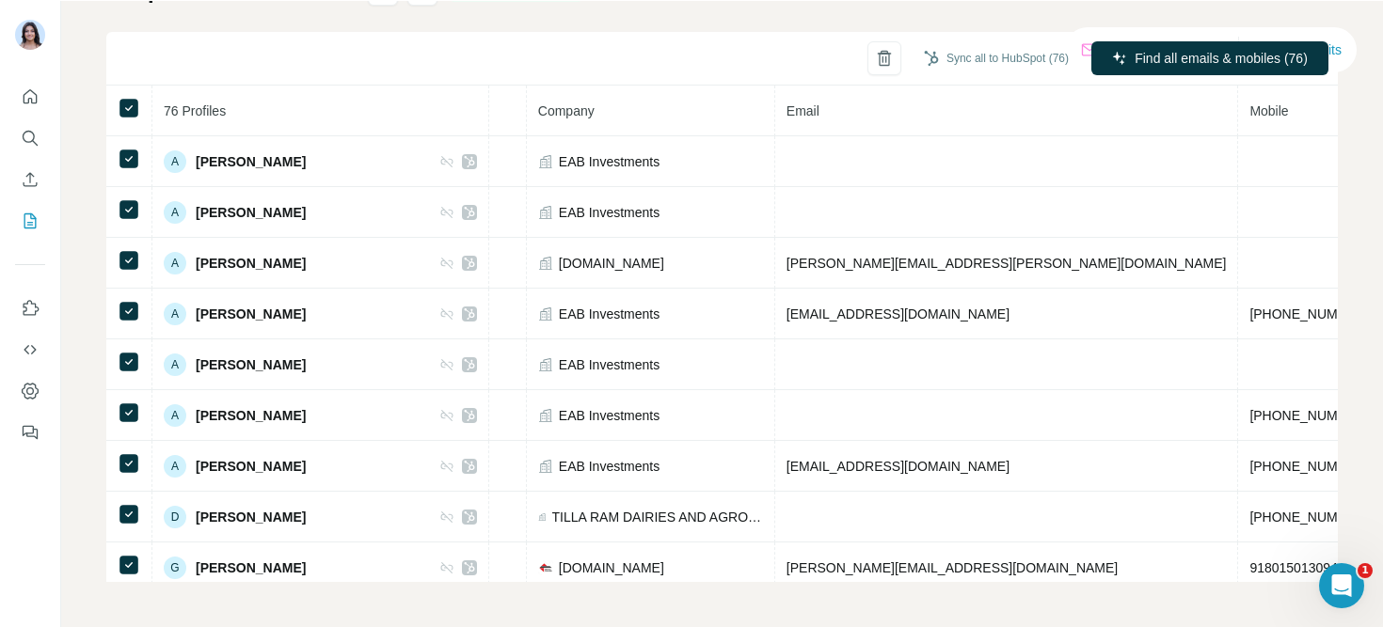
scroll to position [83, 433]
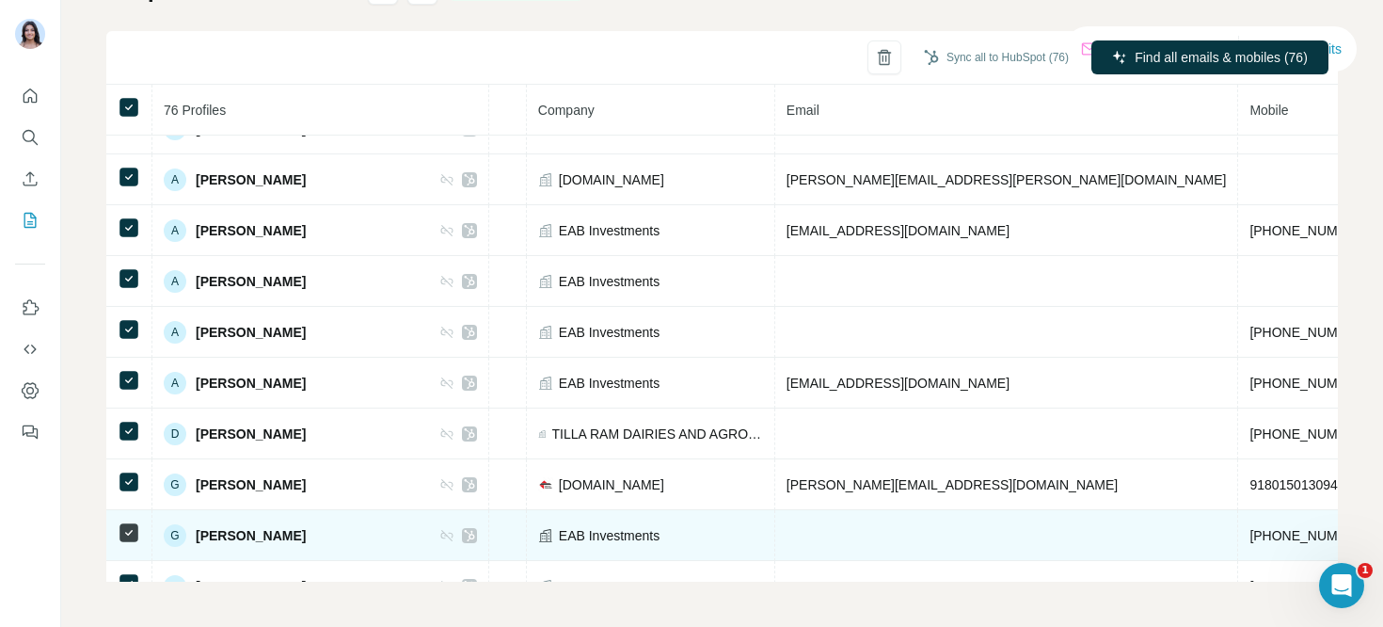
click at [674, 536] on div "EAB Investments" at bounding box center [650, 535] width 225 height 19
click at [775, 534] on td at bounding box center [1007, 535] width 464 height 51
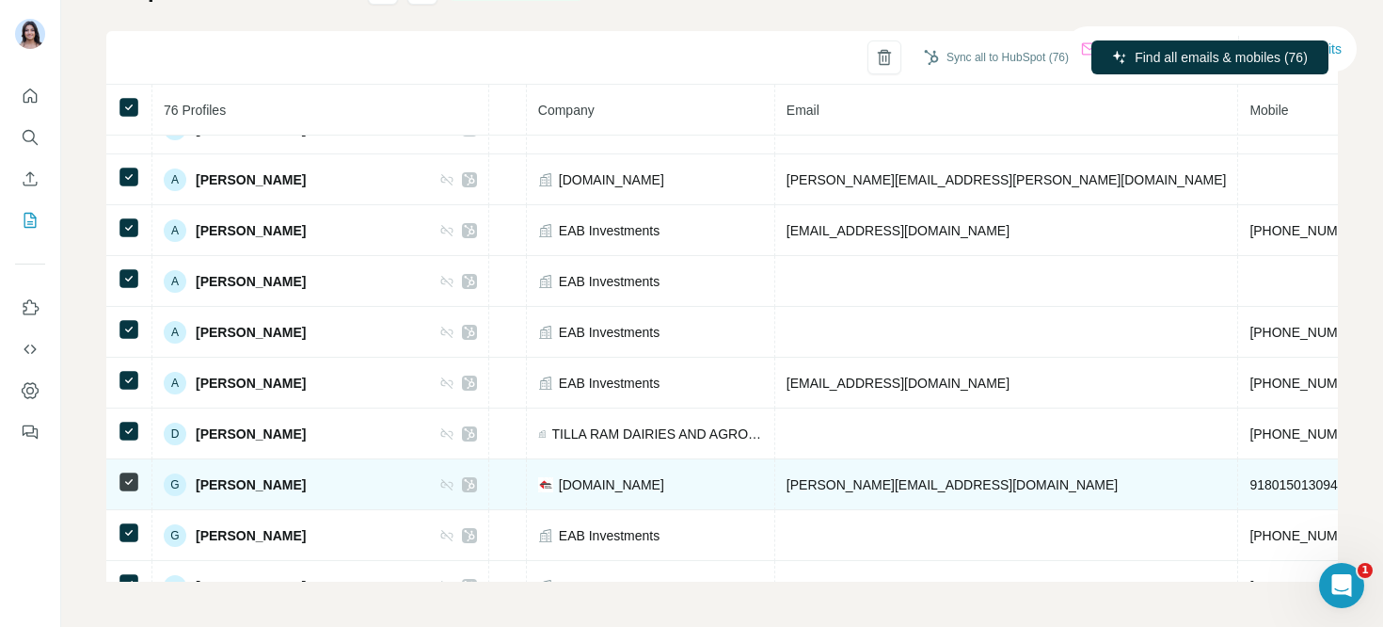
click at [612, 489] on div "unifiedvoice.in" at bounding box center [650, 484] width 225 height 19
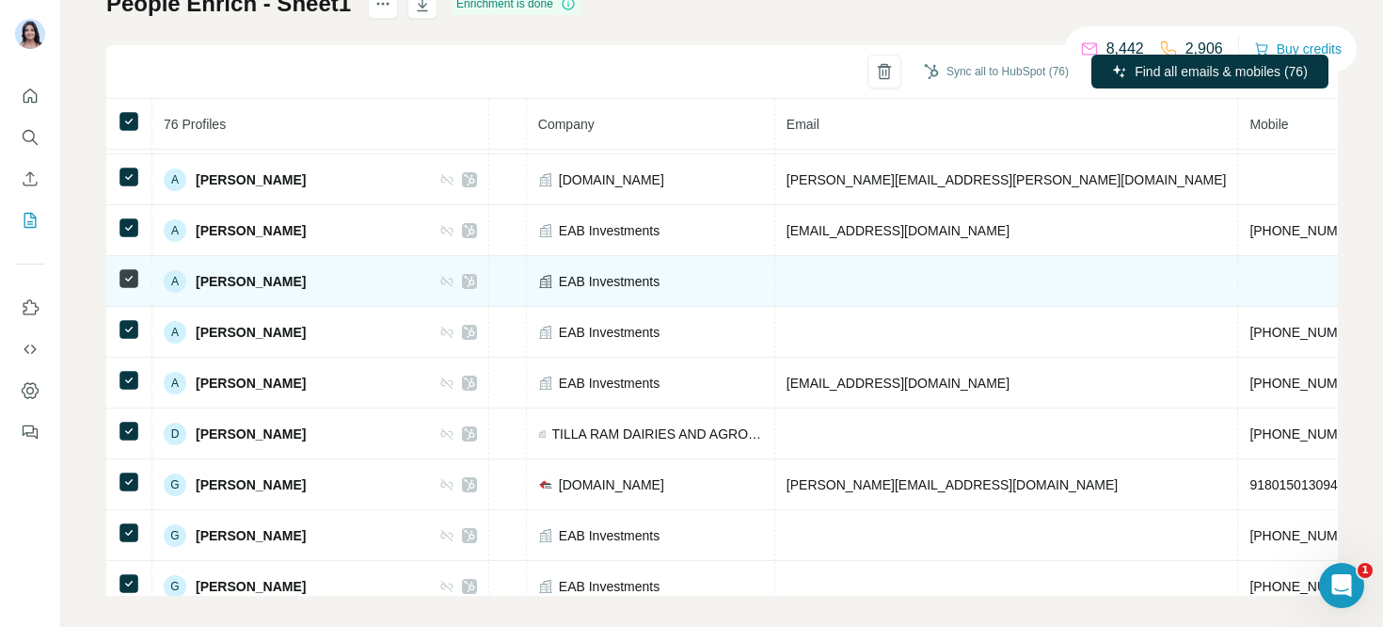
scroll to position [171, 433]
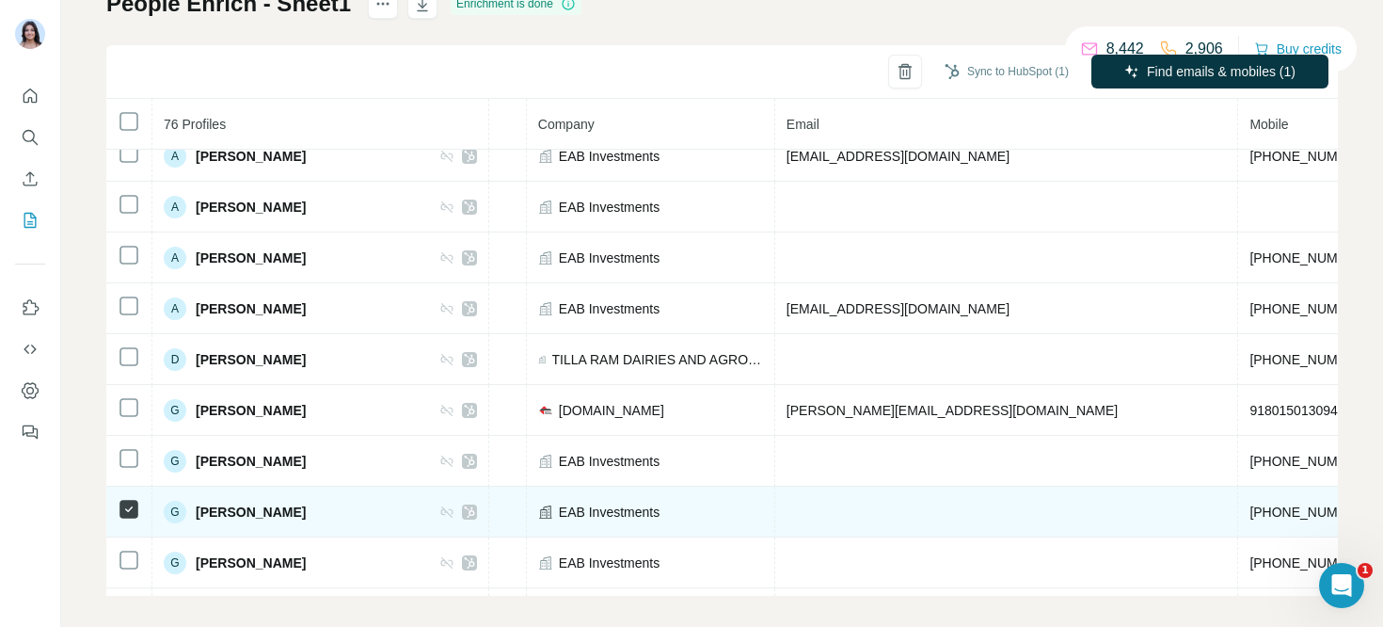
click at [775, 509] on td at bounding box center [1007, 511] width 464 height 51
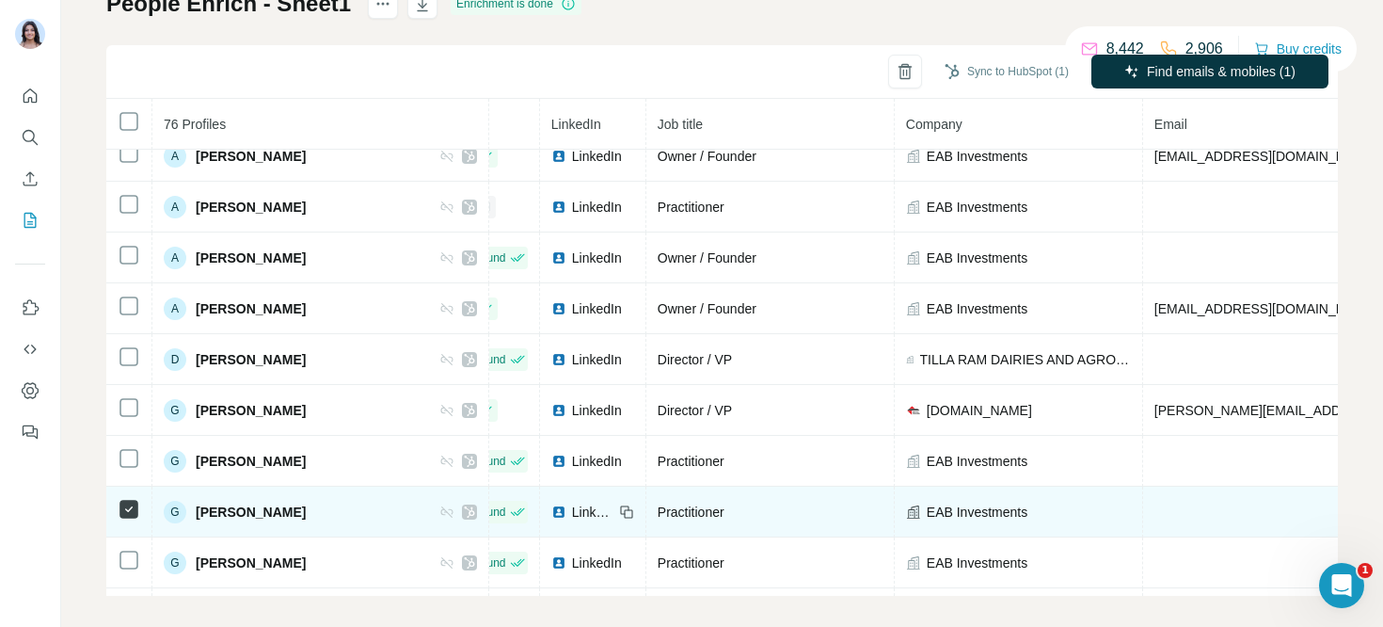
scroll to position [171, 0]
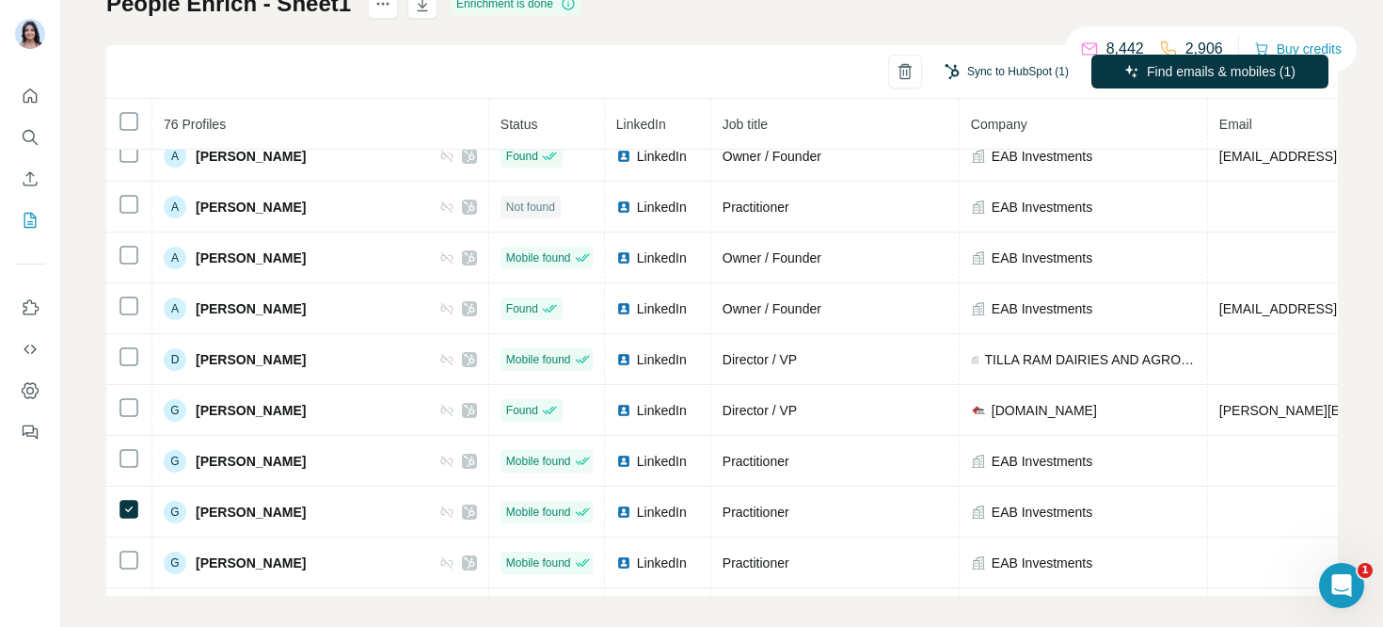
click at [971, 71] on button "Sync to HubSpot (1)" at bounding box center [1006, 71] width 151 height 28
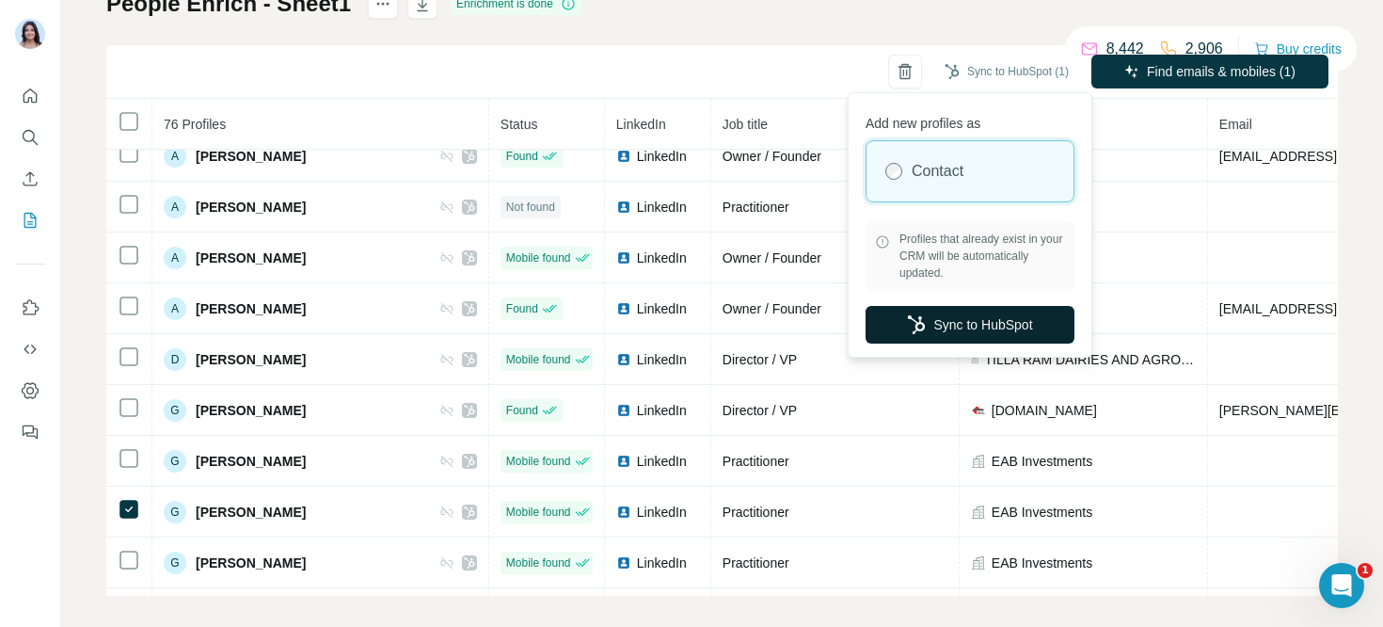
click at [908, 318] on icon "button" at bounding box center [916, 324] width 17 height 19
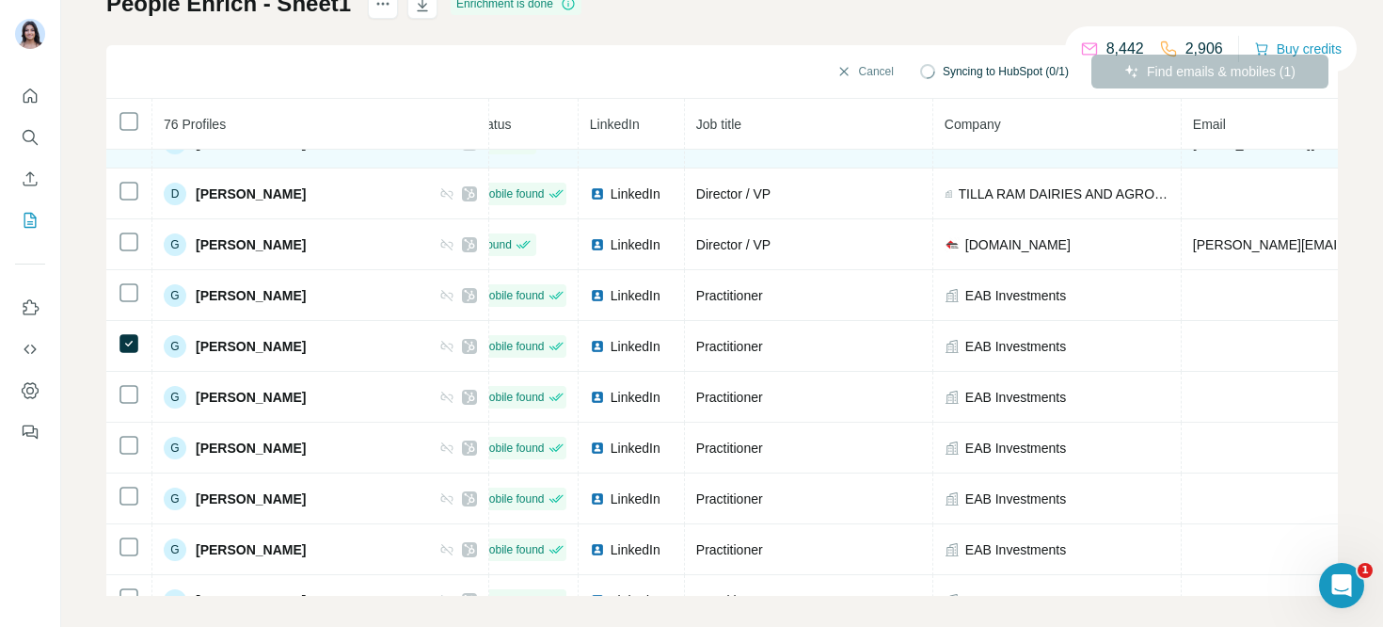
scroll to position [342, 26]
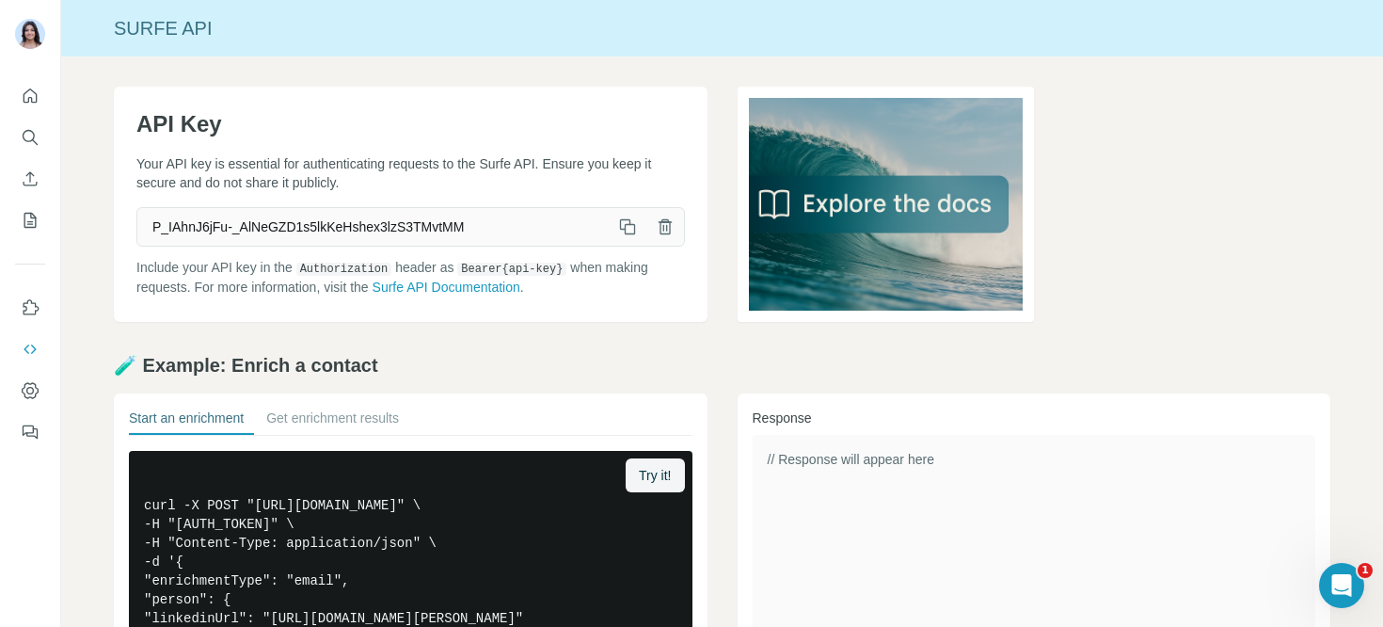
scroll to position [360, 0]
